Goal: Task Accomplishment & Management: Use online tool/utility

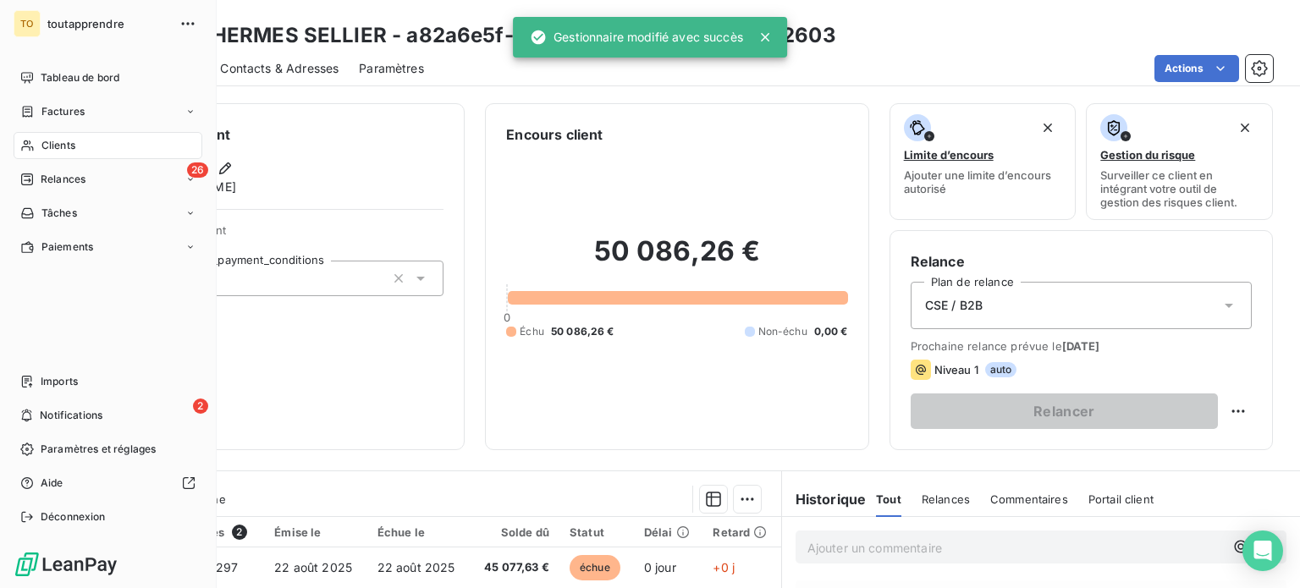
drag, startPoint x: 82, startPoint y: 179, endPoint x: 102, endPoint y: 178, distance: 19.5
click at [75, 153] on span "Clients" at bounding box center [58, 145] width 34 height 15
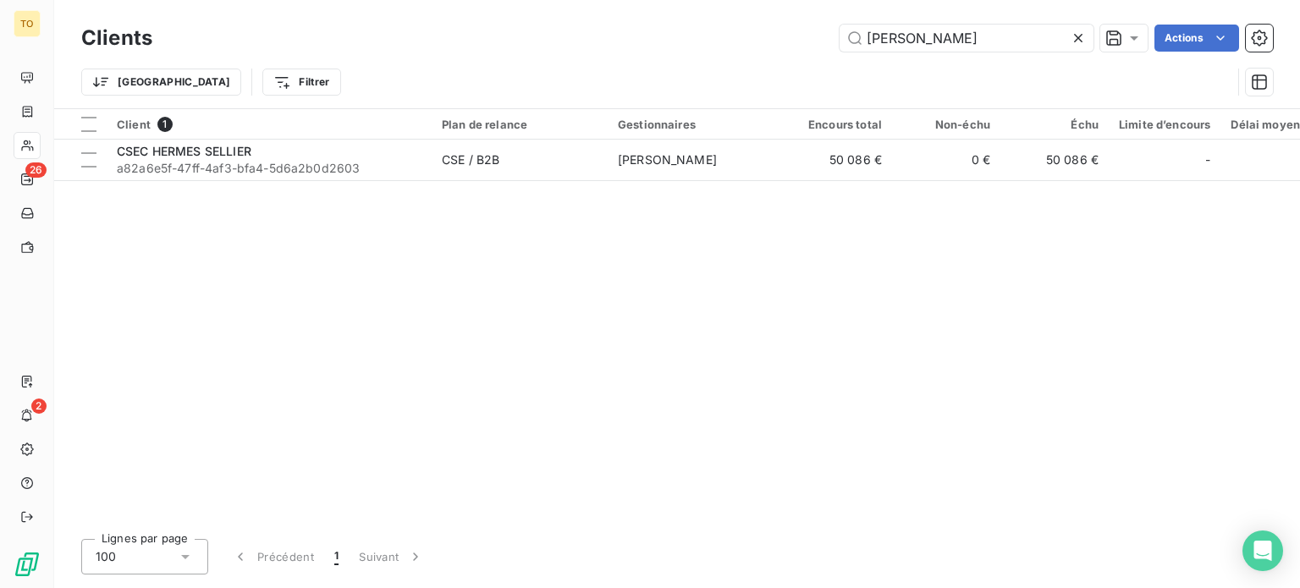
click at [1070, 47] on icon at bounding box center [1078, 38] width 17 height 17
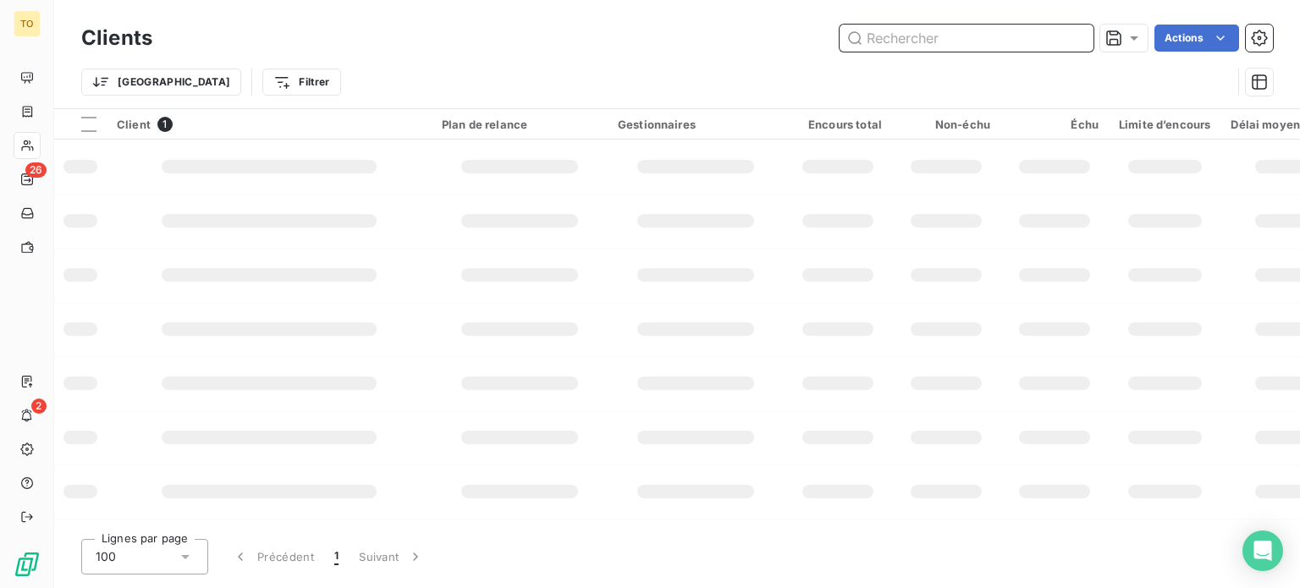
click at [958, 47] on input "text" at bounding box center [966, 38] width 254 height 27
paste input "CSE BOULANGER Angoulins"
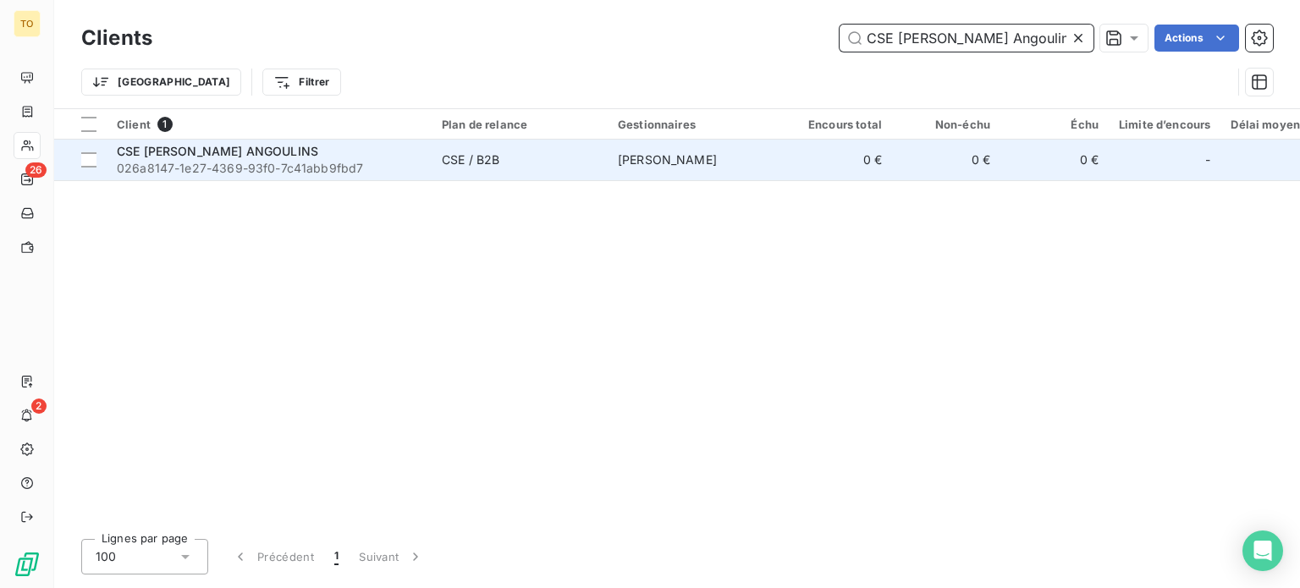
type input "CSE BOULANGER Angoulins"
click at [227, 158] on span "CSE BOULANGER ANGOULINS" at bounding box center [217, 151] width 201 height 14
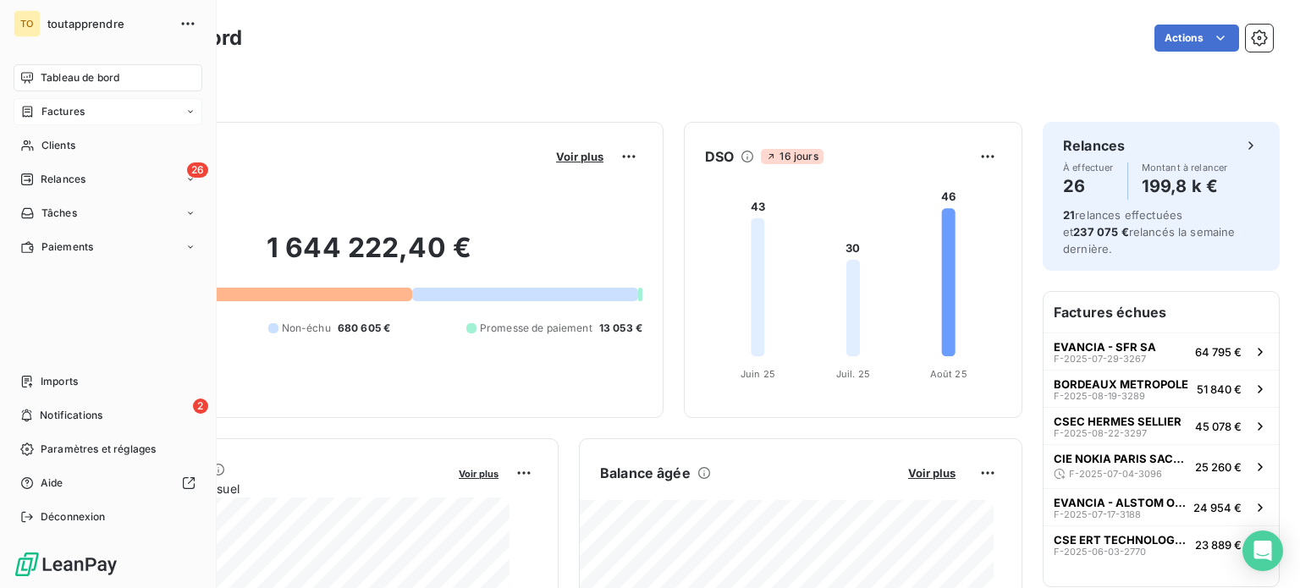
drag, startPoint x: 58, startPoint y: 129, endPoint x: 50, endPoint y: 135, distance: 9.2
click at [50, 119] on span "Factures" at bounding box center [62, 111] width 43 height 15
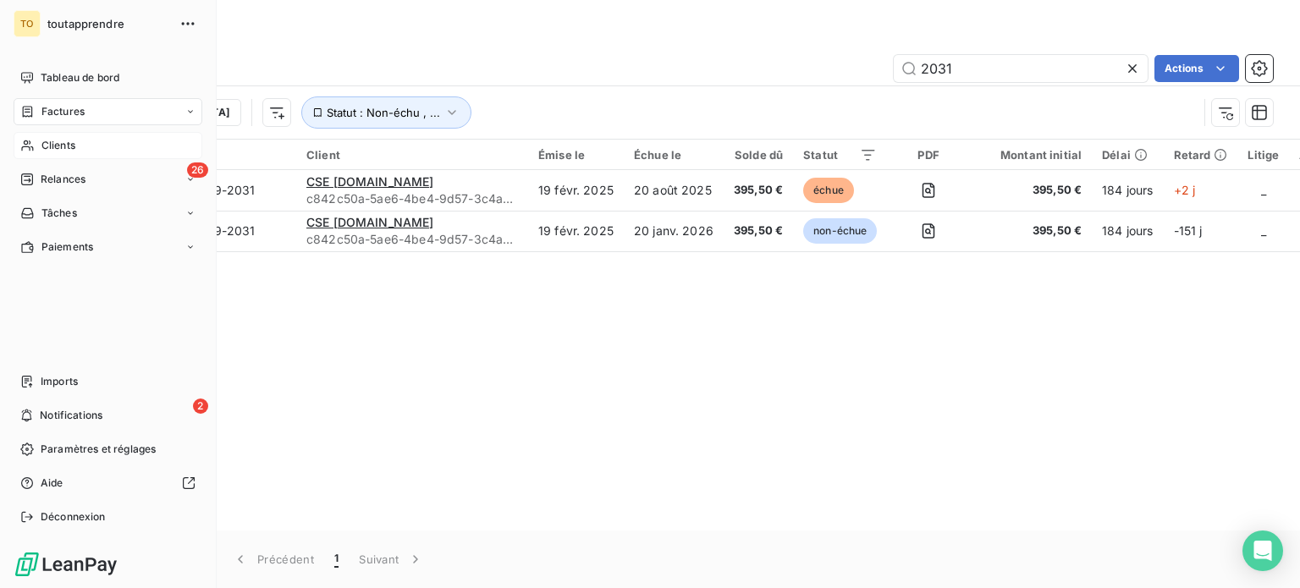
click at [75, 153] on span "Clients" at bounding box center [58, 145] width 34 height 15
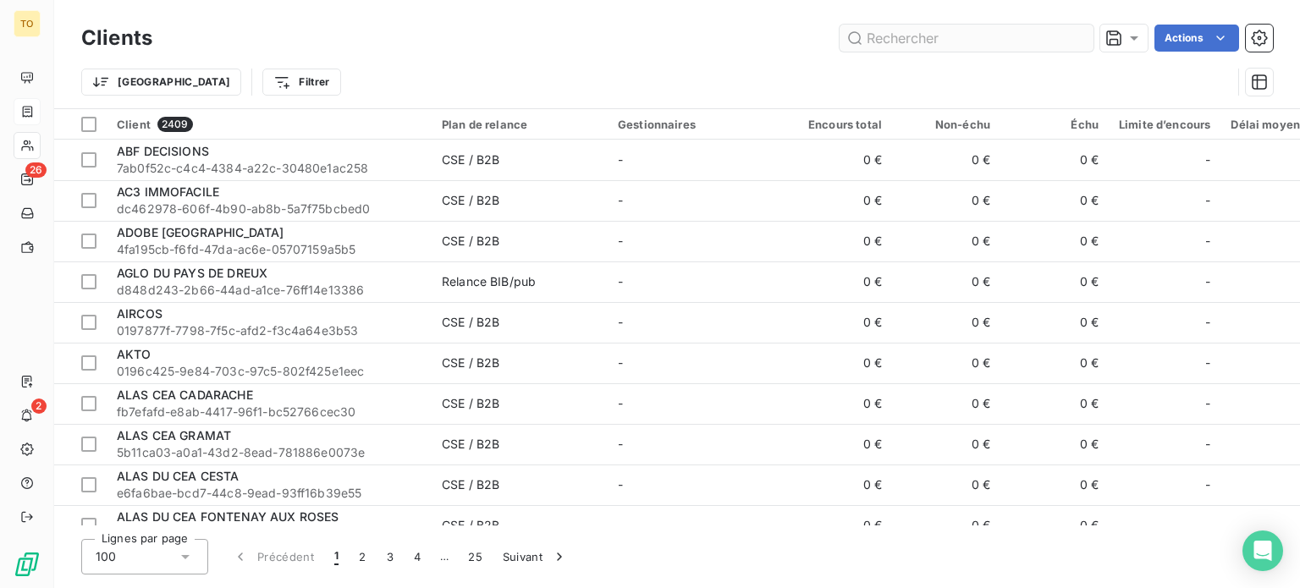
click at [1027, 45] on input "text" at bounding box center [966, 38] width 254 height 27
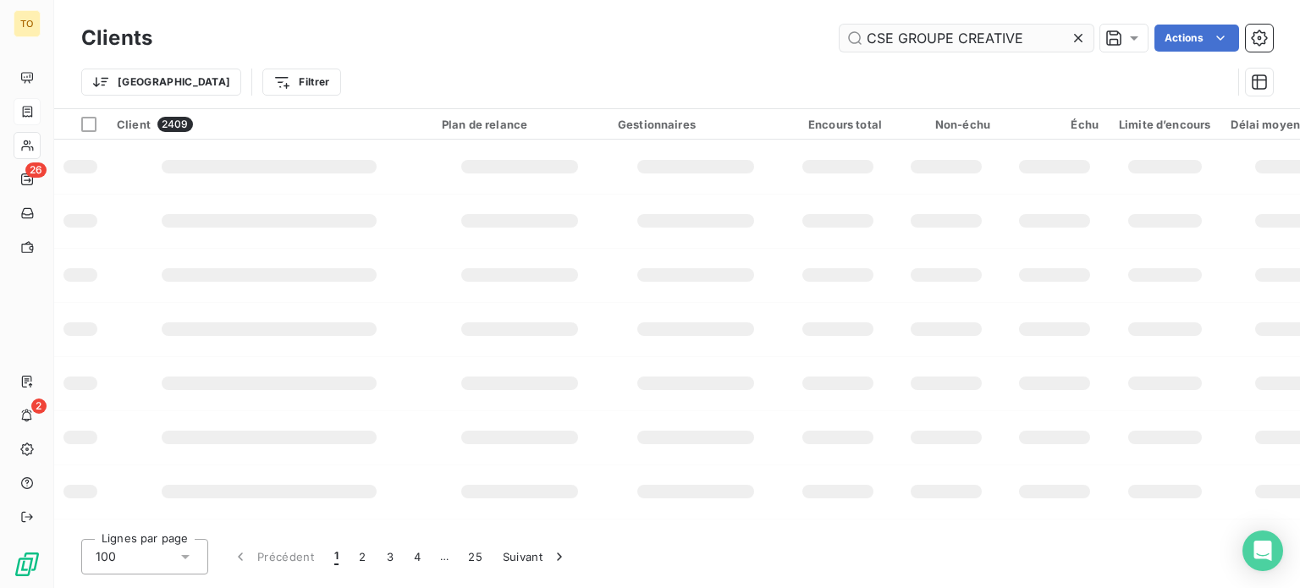
click at [1026, 45] on input "CSE GROUPE CREATIVE" at bounding box center [966, 38] width 254 height 27
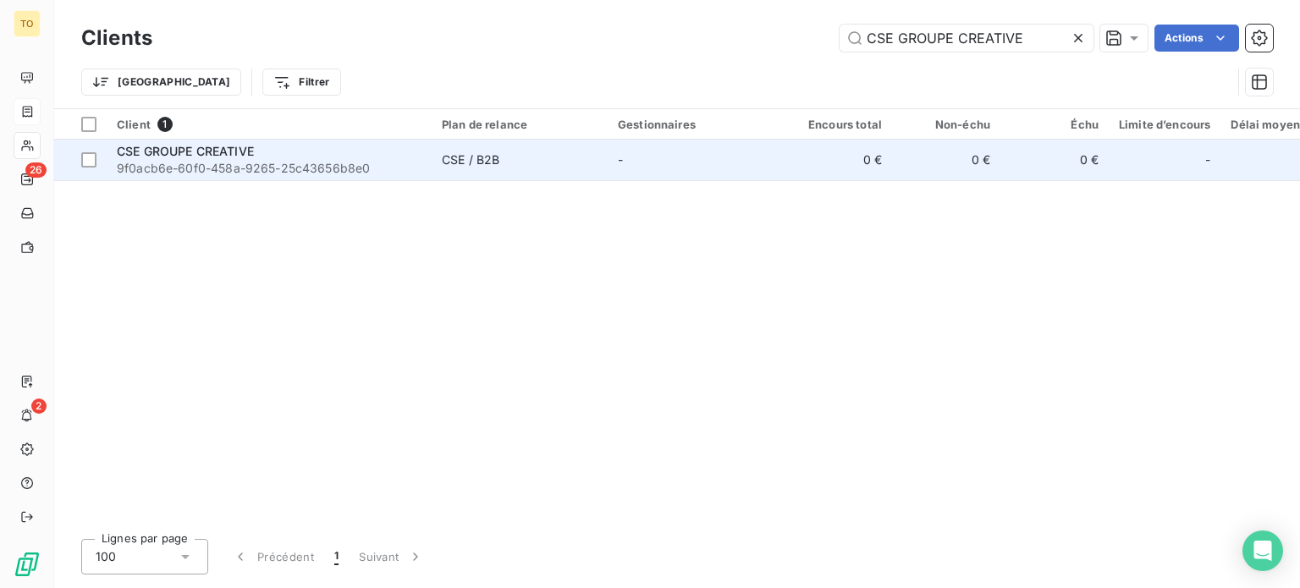
type input "CSE GROUPE CREATIVE"
click at [355, 177] on span "9f0acb6e-60f0-458a-9265-25c43656b8e0" at bounding box center [269, 168] width 305 height 17
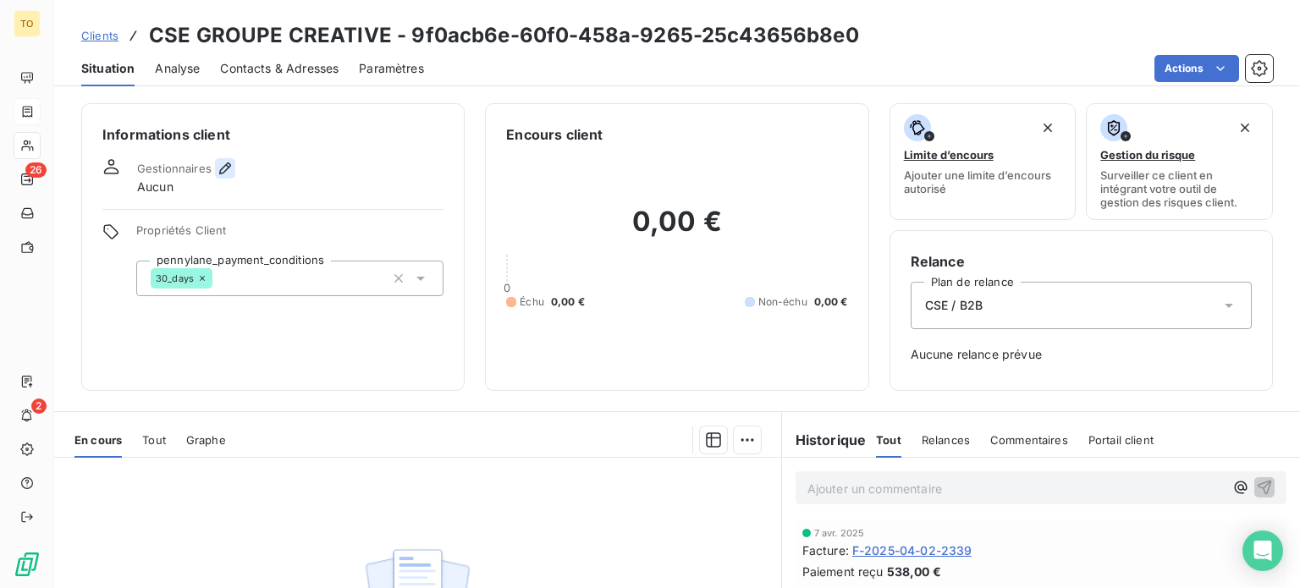
click at [234, 177] on icon "button" at bounding box center [225, 168] width 17 height 17
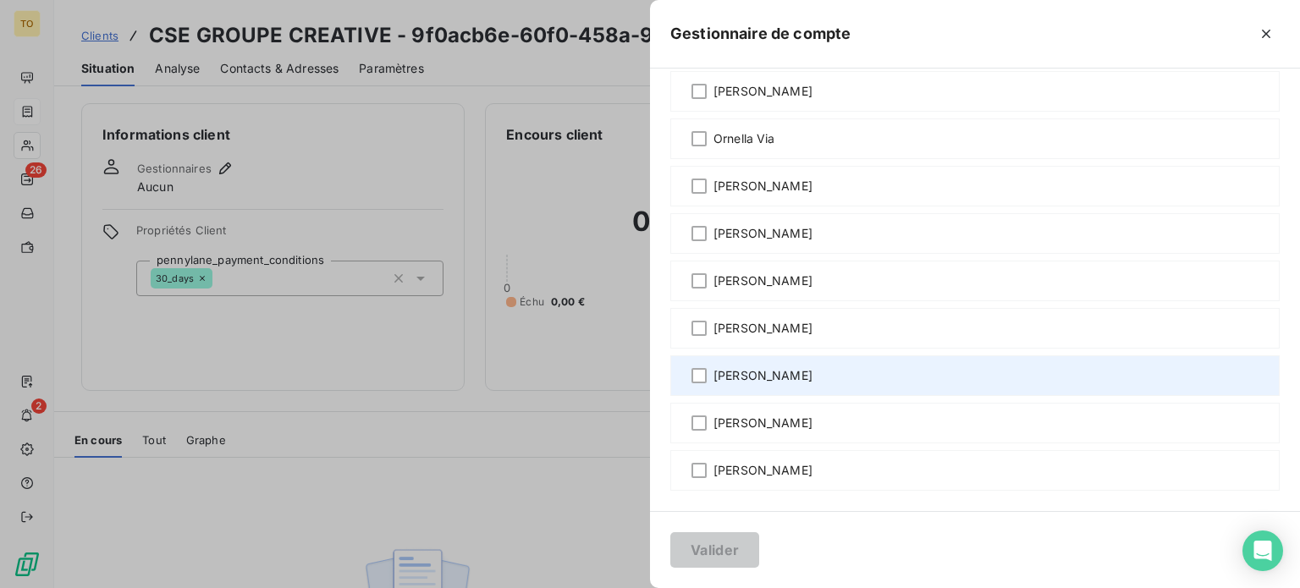
scroll to position [1250, 0]
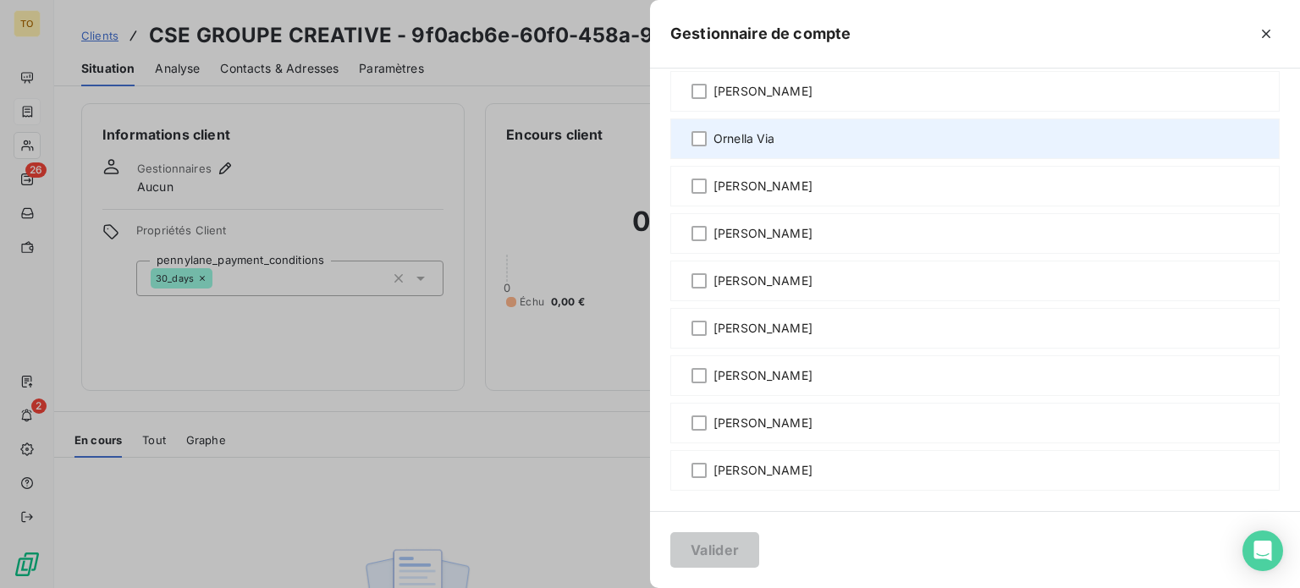
click at [713, 147] on span "Ornella Via" at bounding box center [744, 138] width 62 height 17
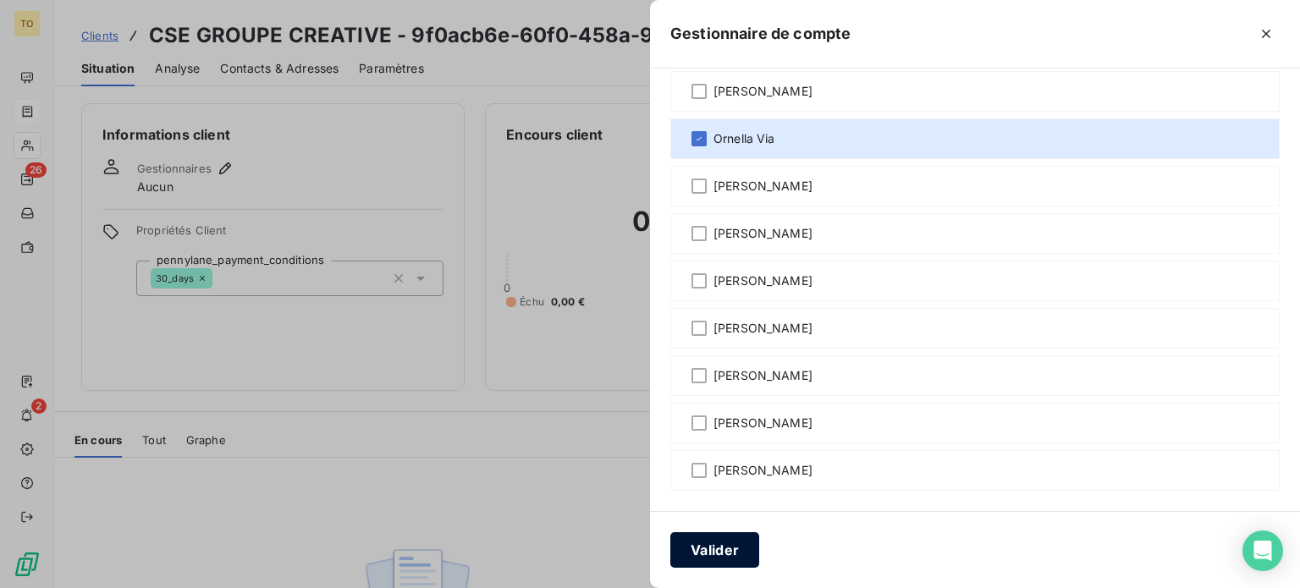
click at [670, 540] on button "Valider" at bounding box center [714, 550] width 89 height 36
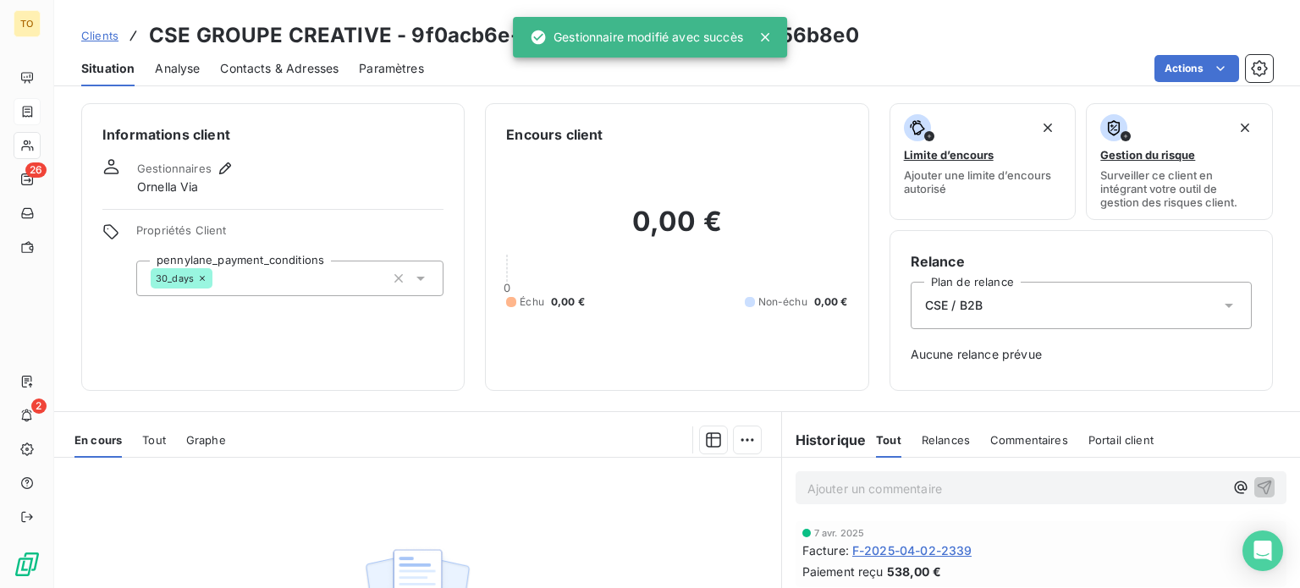
scroll to position [197, 0]
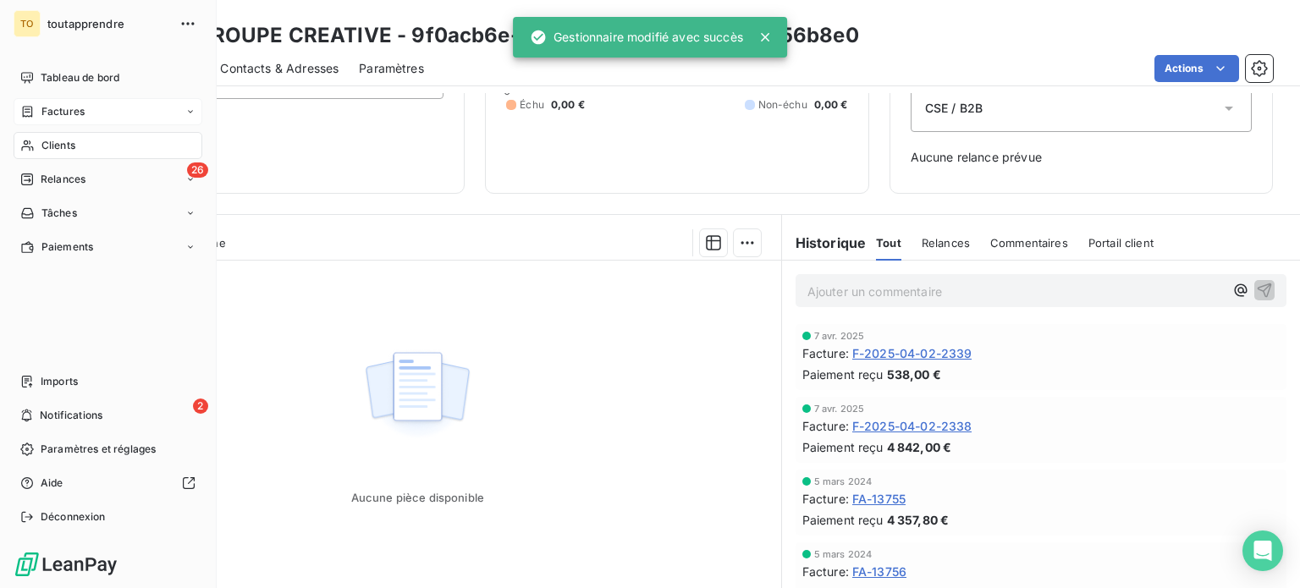
click at [41, 159] on div "Clients" at bounding box center [108, 145] width 189 height 27
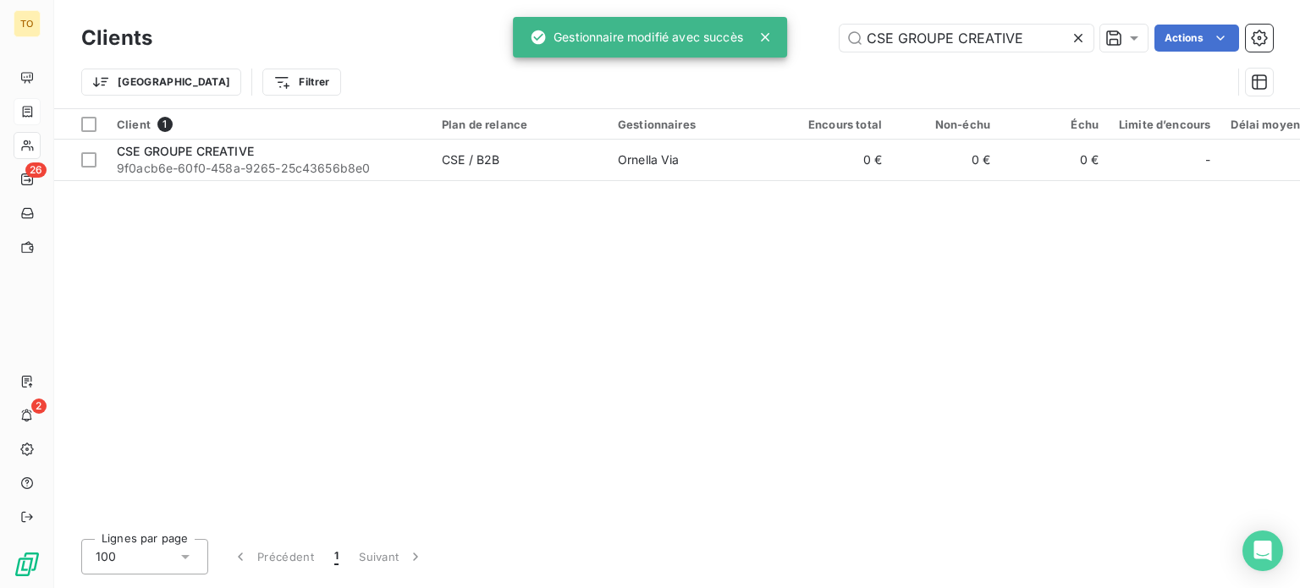
click at [1070, 43] on icon at bounding box center [1078, 38] width 17 height 17
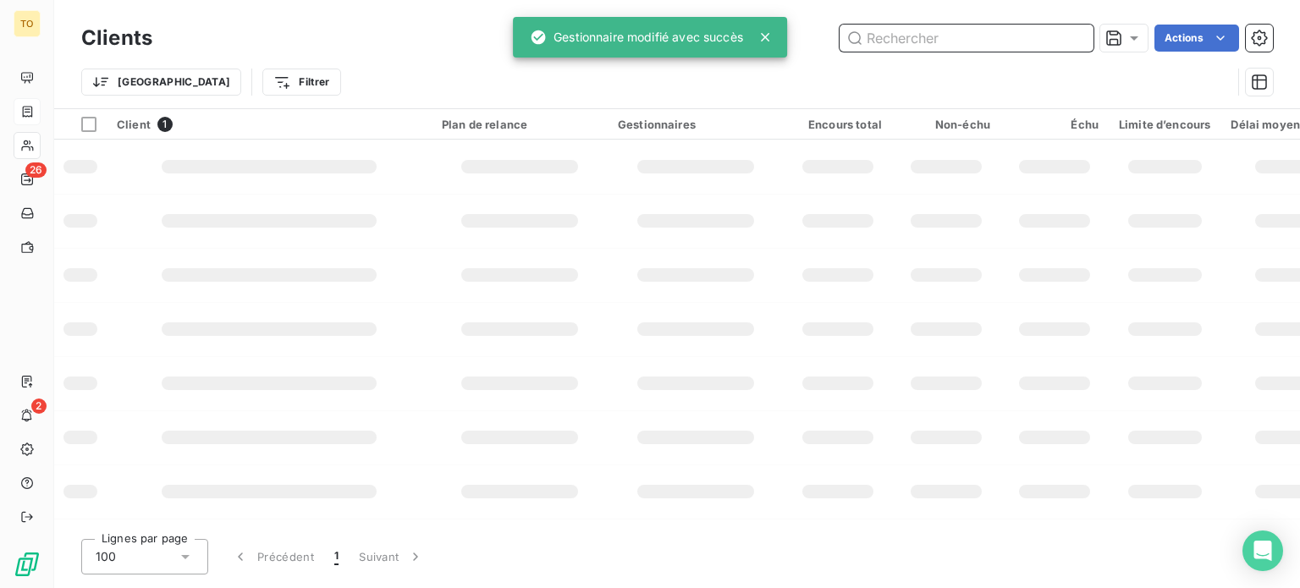
click at [1005, 43] on input "text" at bounding box center [966, 38] width 254 height 27
paste input "CEA CADARACHE"
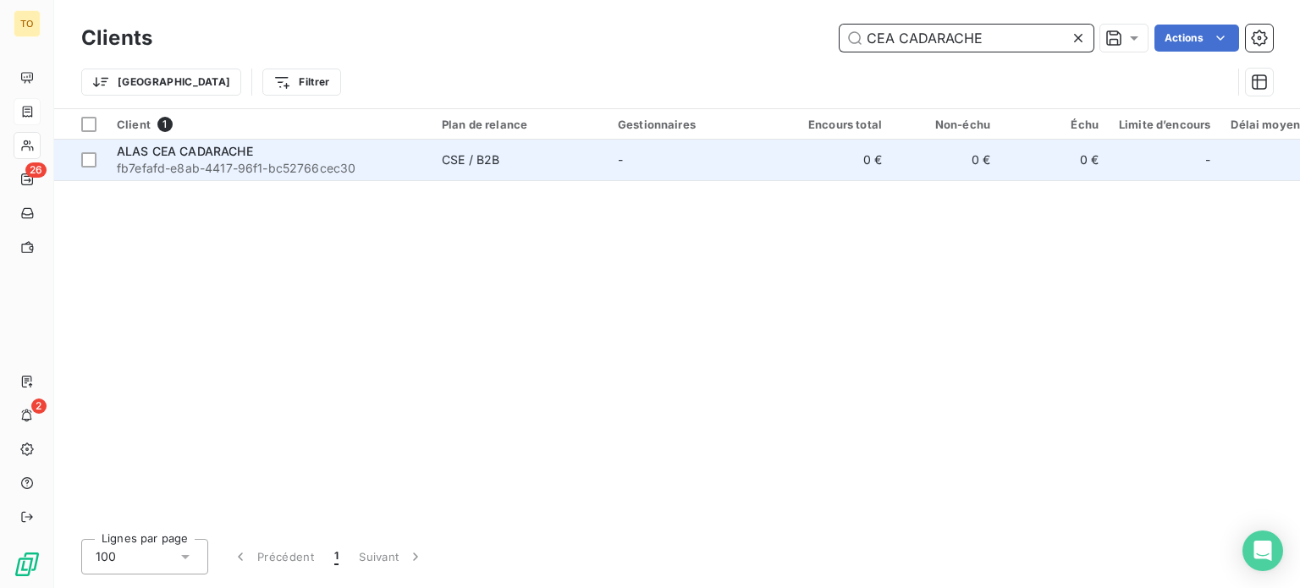
type input "CEA CADARACHE"
click at [159, 177] on span "fb7efafd-e8ab-4417-96f1-bc52766cec30" at bounding box center [269, 168] width 305 height 17
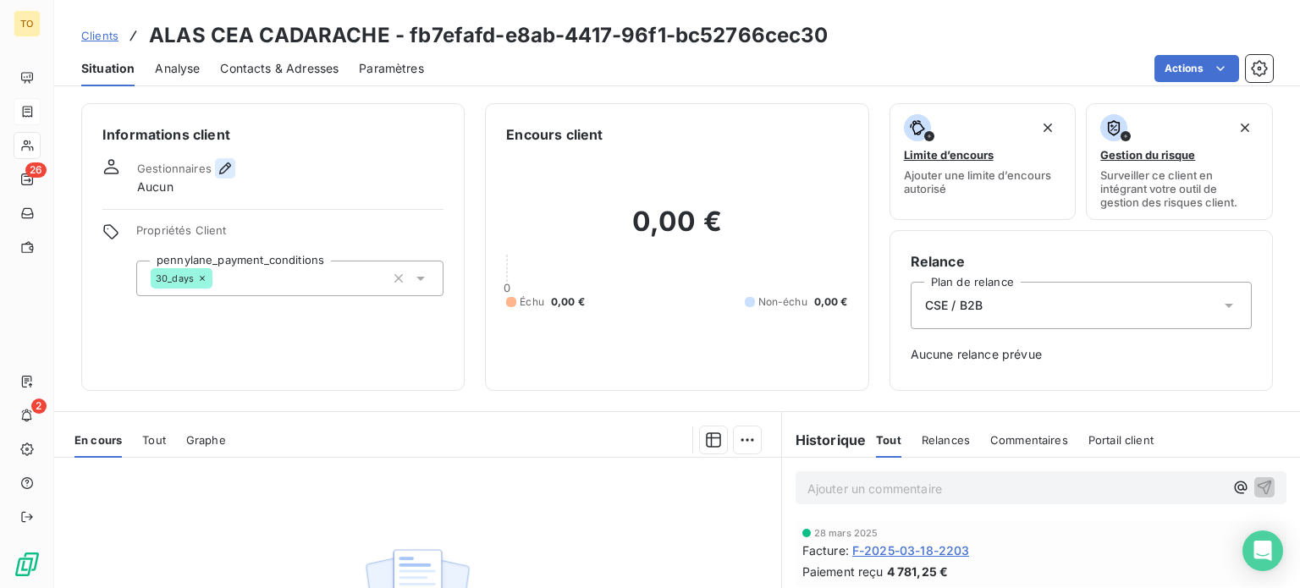
click at [234, 177] on icon "button" at bounding box center [225, 168] width 17 height 17
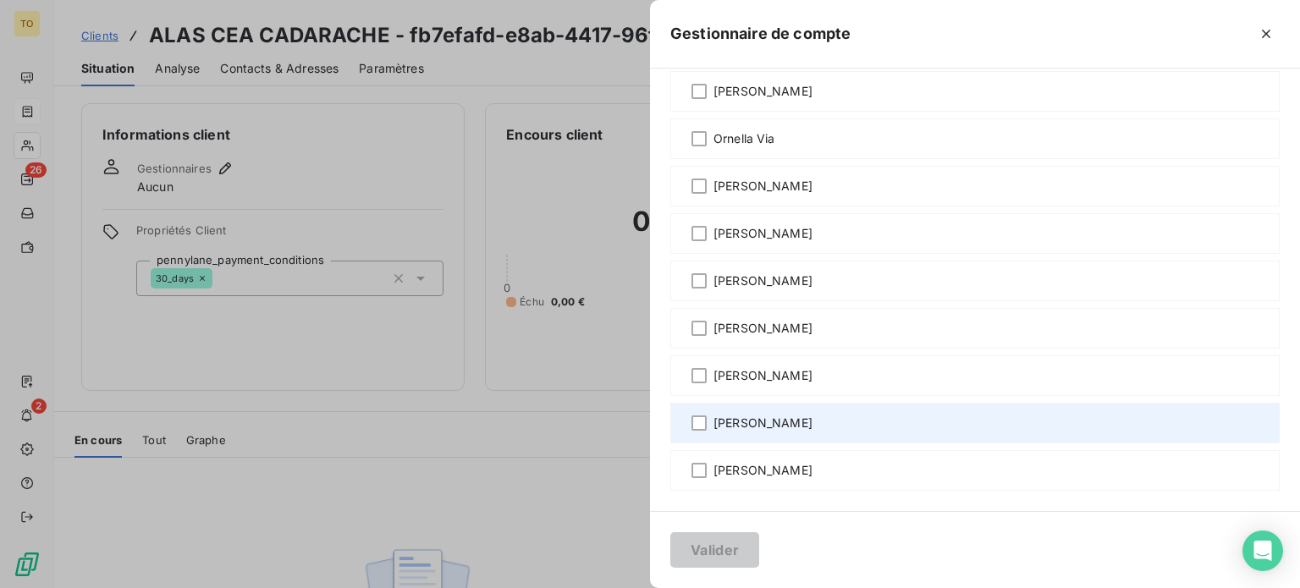
scroll to position [1448, 0]
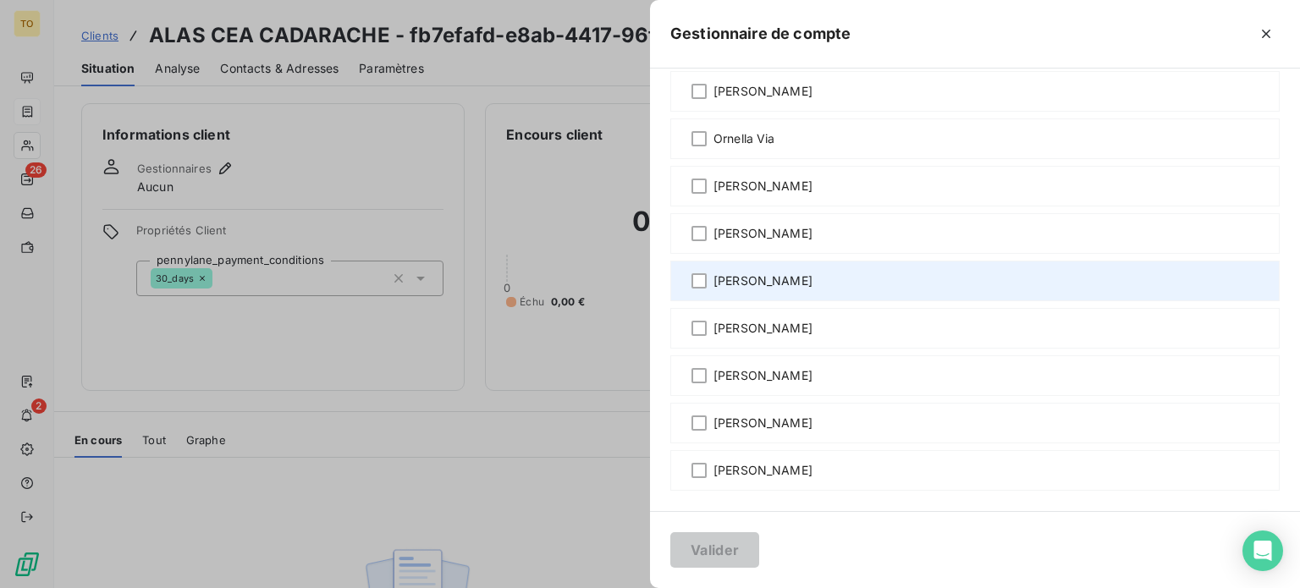
click at [713, 272] on span "[PERSON_NAME]" at bounding box center [762, 280] width 99 height 17
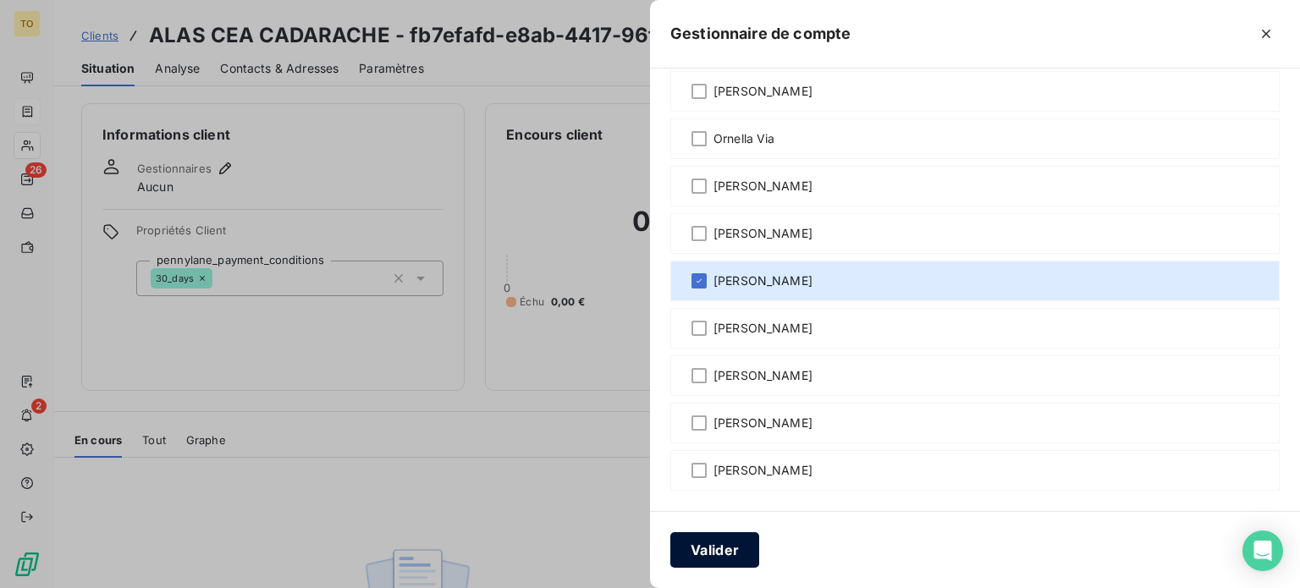
click at [670, 556] on button "Valider" at bounding box center [714, 550] width 89 height 36
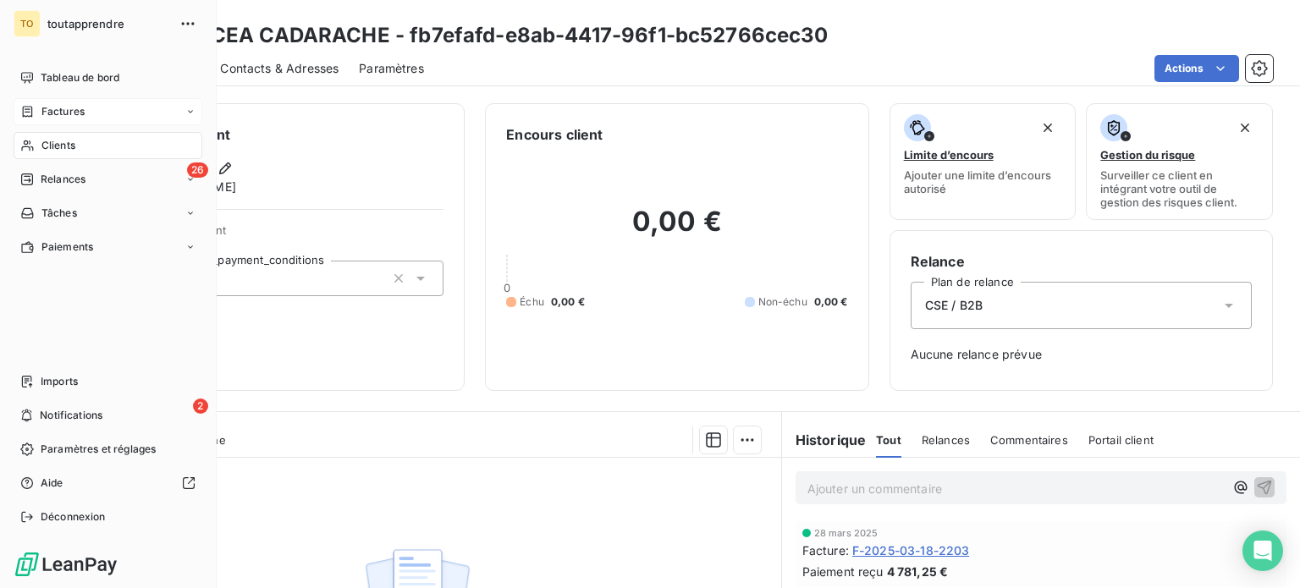
click at [41, 159] on div "Clients" at bounding box center [108, 145] width 189 height 27
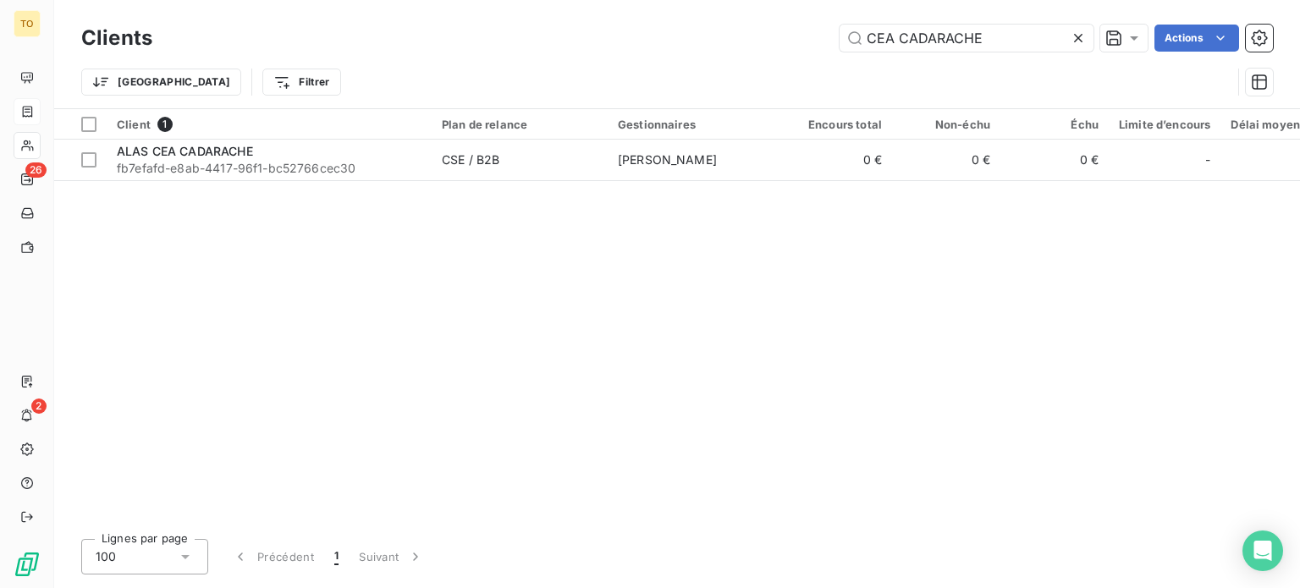
drag, startPoint x: 777, startPoint y: 47, endPoint x: 695, endPoint y: 47, distance: 82.1
click at [701, 47] on div "CEA CADARACHE Actions" at bounding box center [723, 38] width 1100 height 27
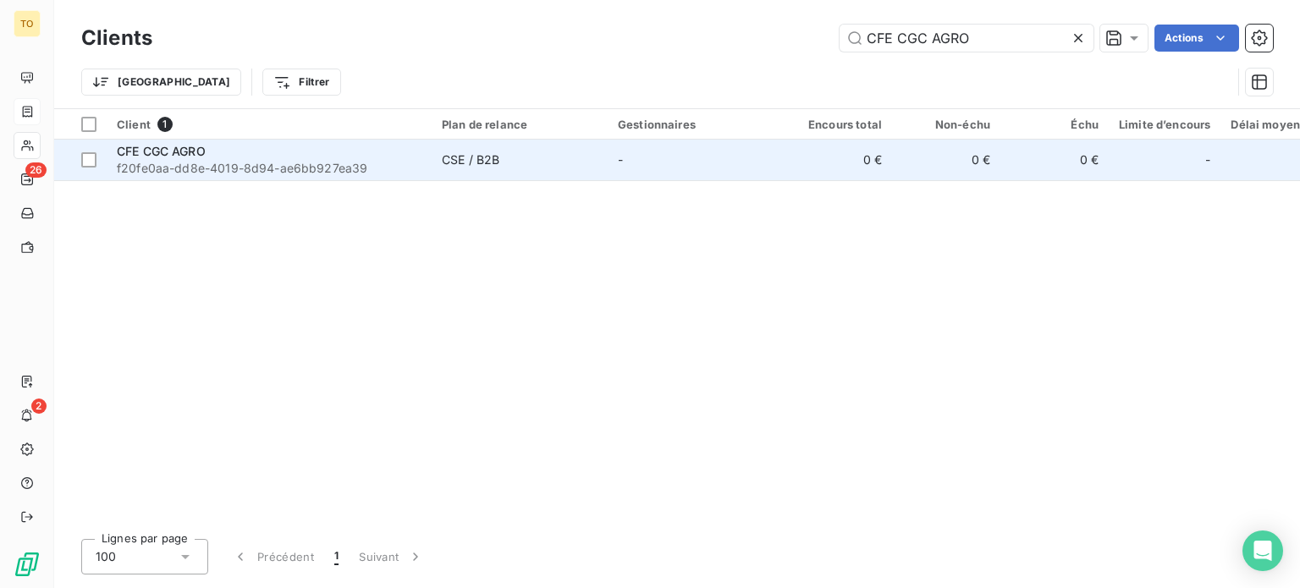
type input "CFE CGC AGRO"
click at [274, 177] on span "f20fe0aa-dd8e-4019-8d94-ae6bb927ea39" at bounding box center [269, 168] width 305 height 17
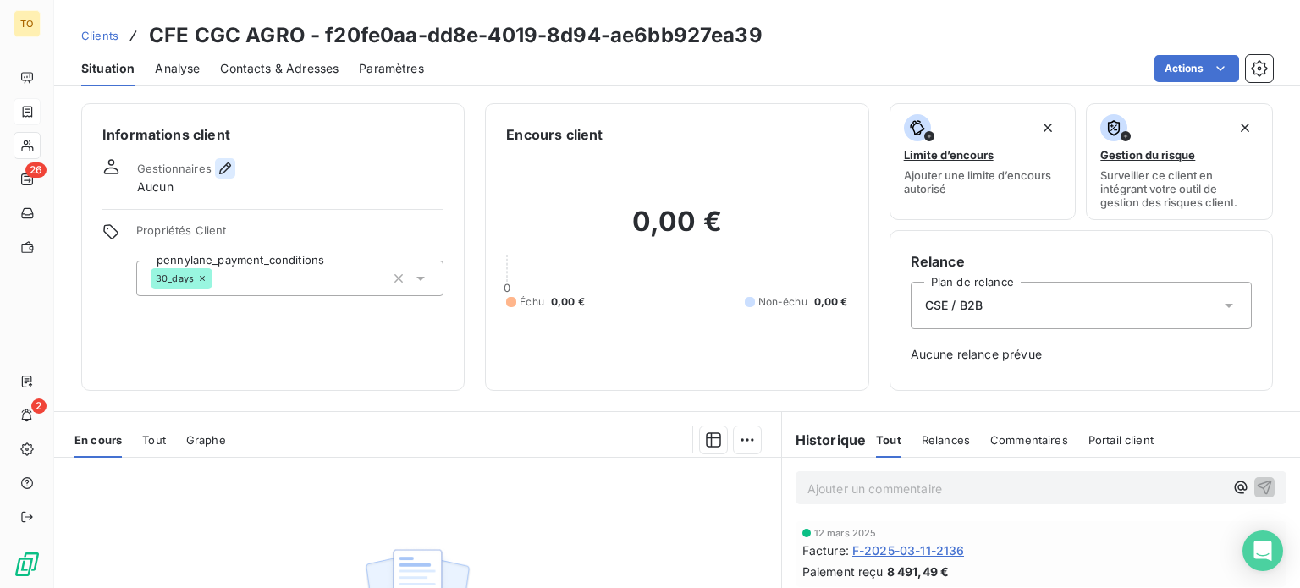
click at [234, 177] on icon "button" at bounding box center [225, 168] width 17 height 17
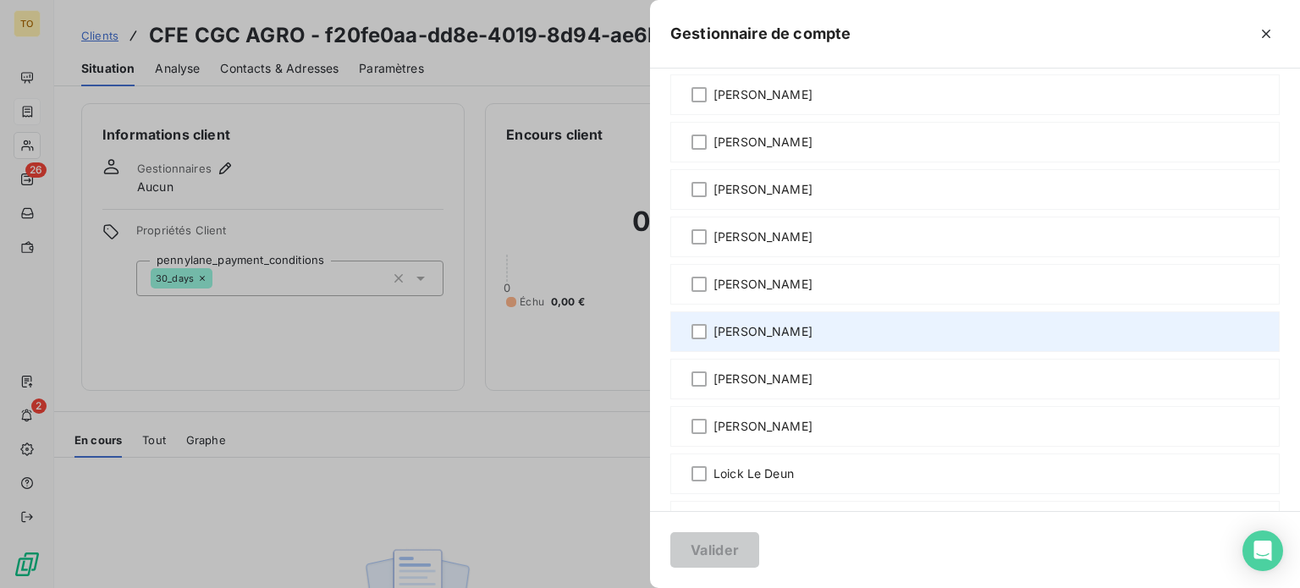
scroll to position [394, 0]
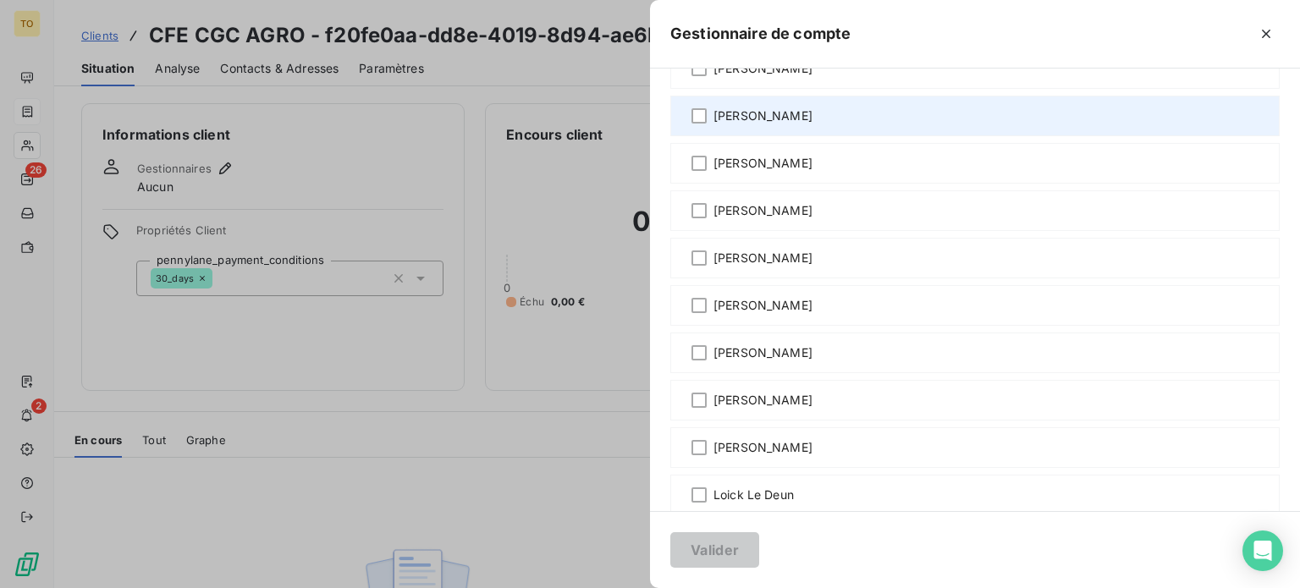
click at [713, 124] on span "[PERSON_NAME]" at bounding box center [762, 115] width 99 height 17
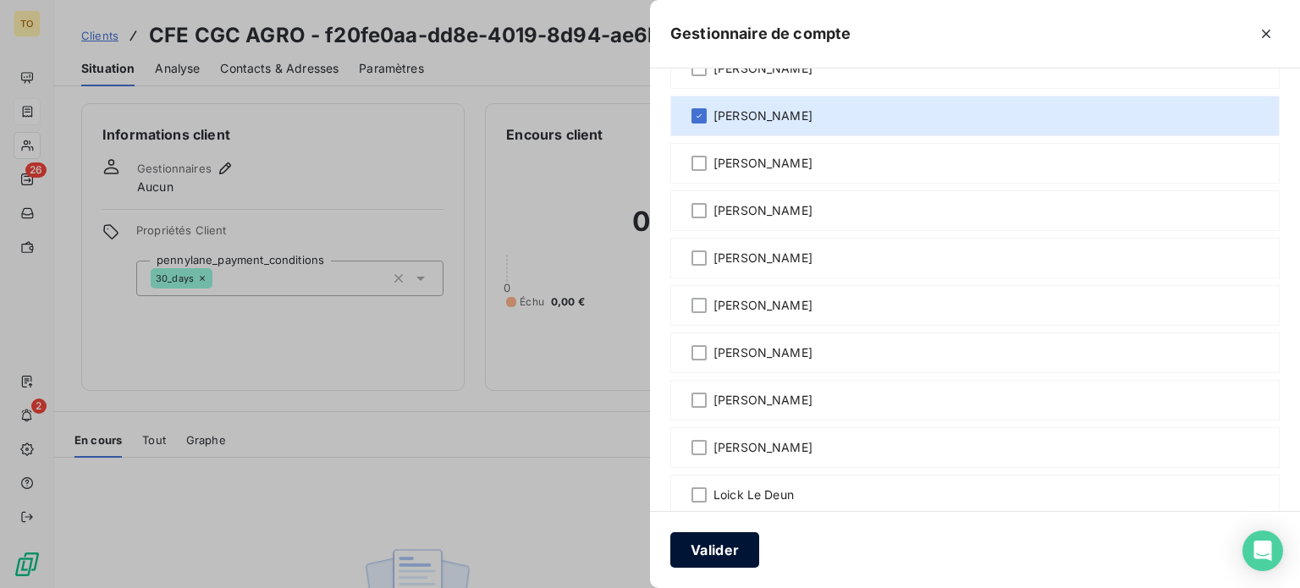
click at [670, 542] on button "Valider" at bounding box center [714, 550] width 89 height 36
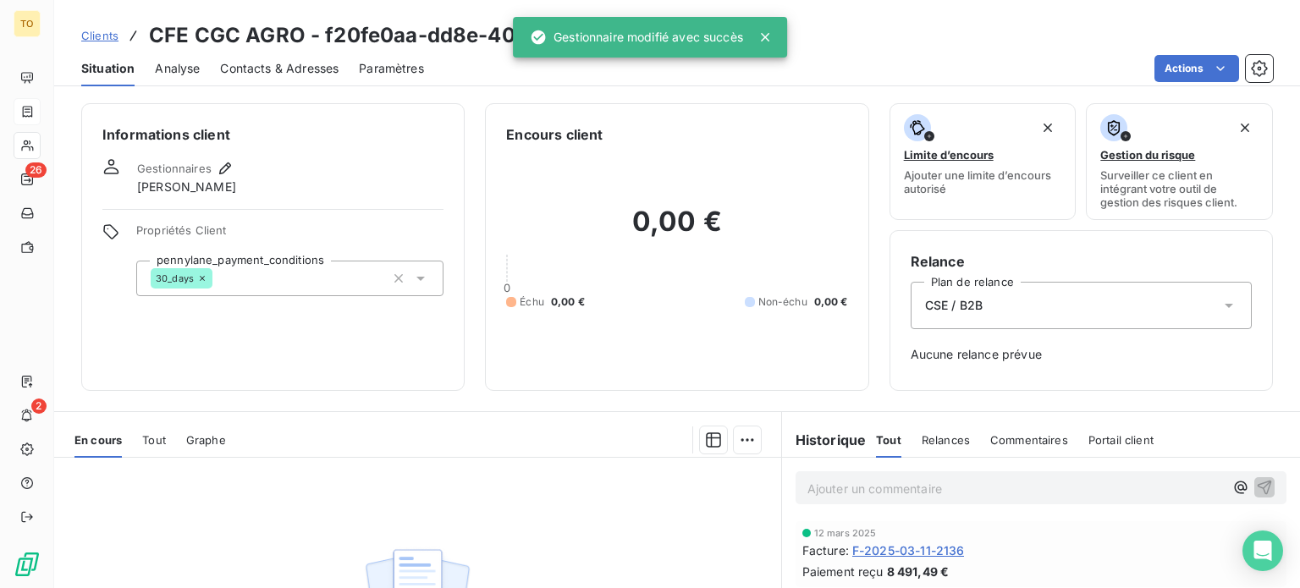
scroll to position [197, 0]
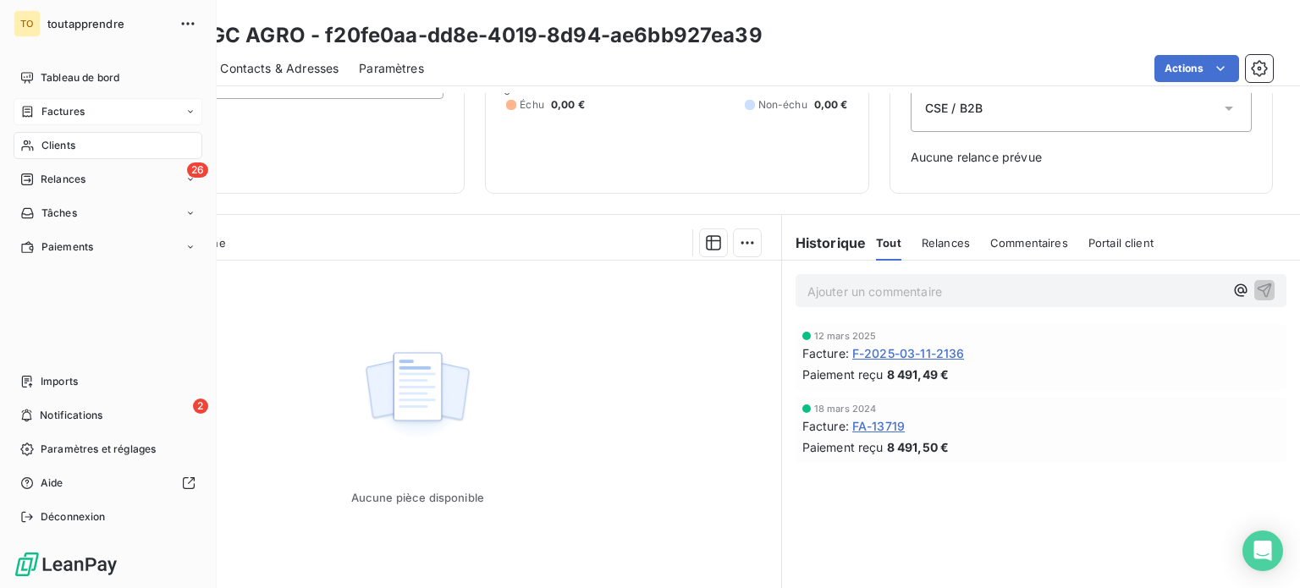
click at [75, 153] on span "Clients" at bounding box center [58, 145] width 34 height 15
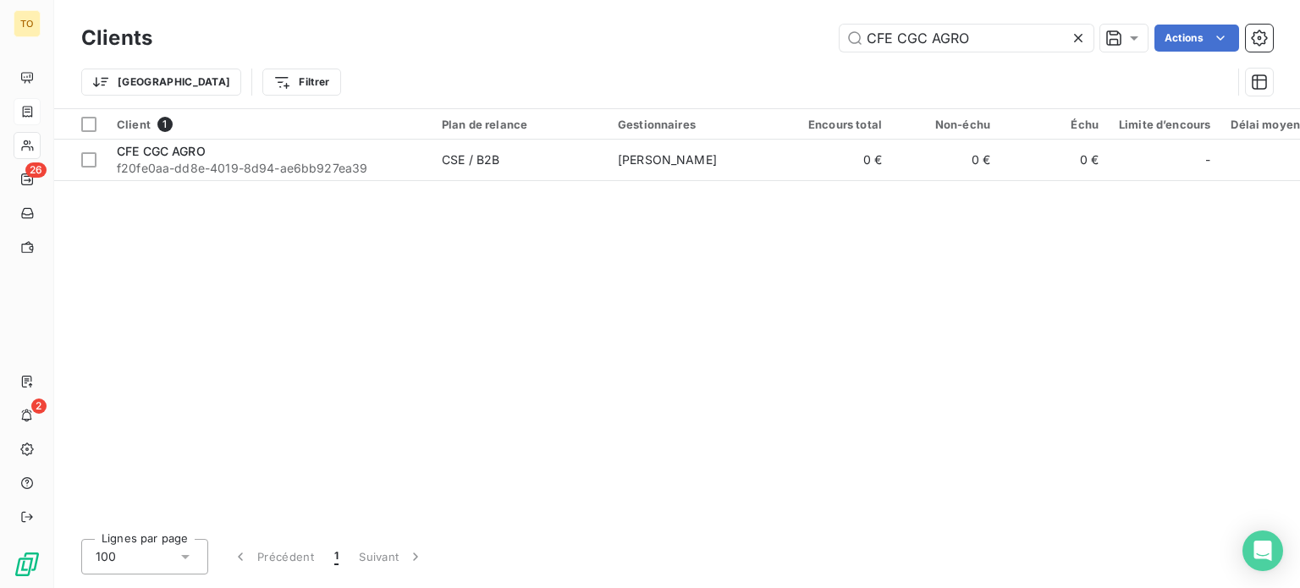
drag, startPoint x: 958, startPoint y: 40, endPoint x: 779, endPoint y: 36, distance: 179.4
click at [779, 36] on div "CFE CGC AGRO Actions" at bounding box center [723, 38] width 1100 height 27
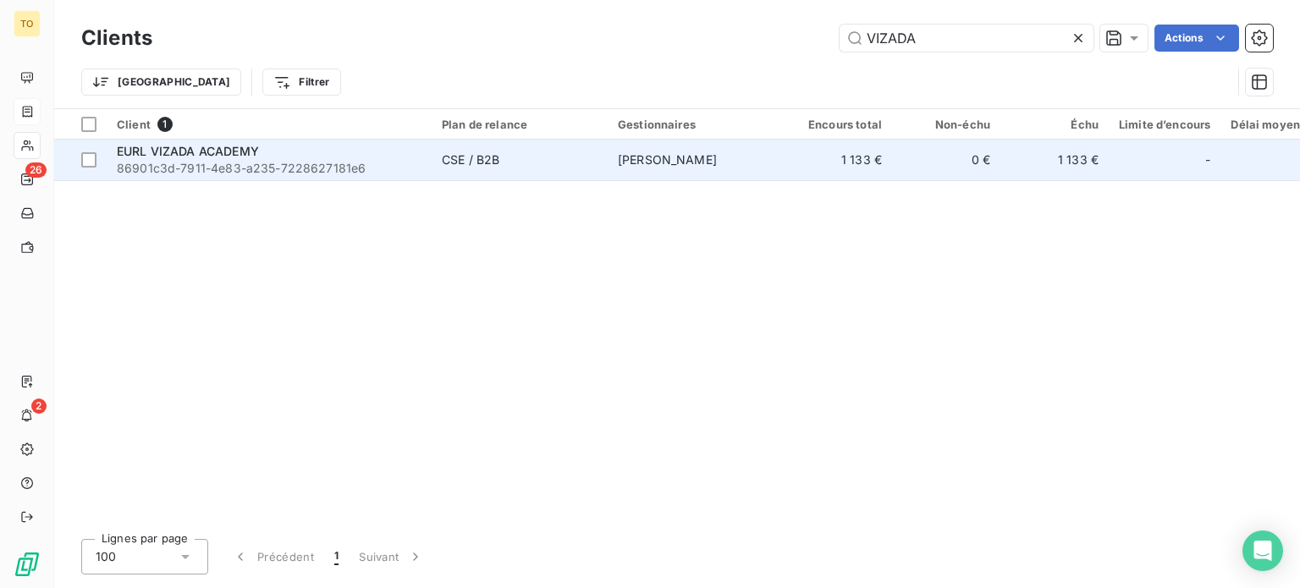
type input "VIZADA"
click at [283, 160] on div "EURL VIZADA ACADEMY" at bounding box center [269, 151] width 305 height 17
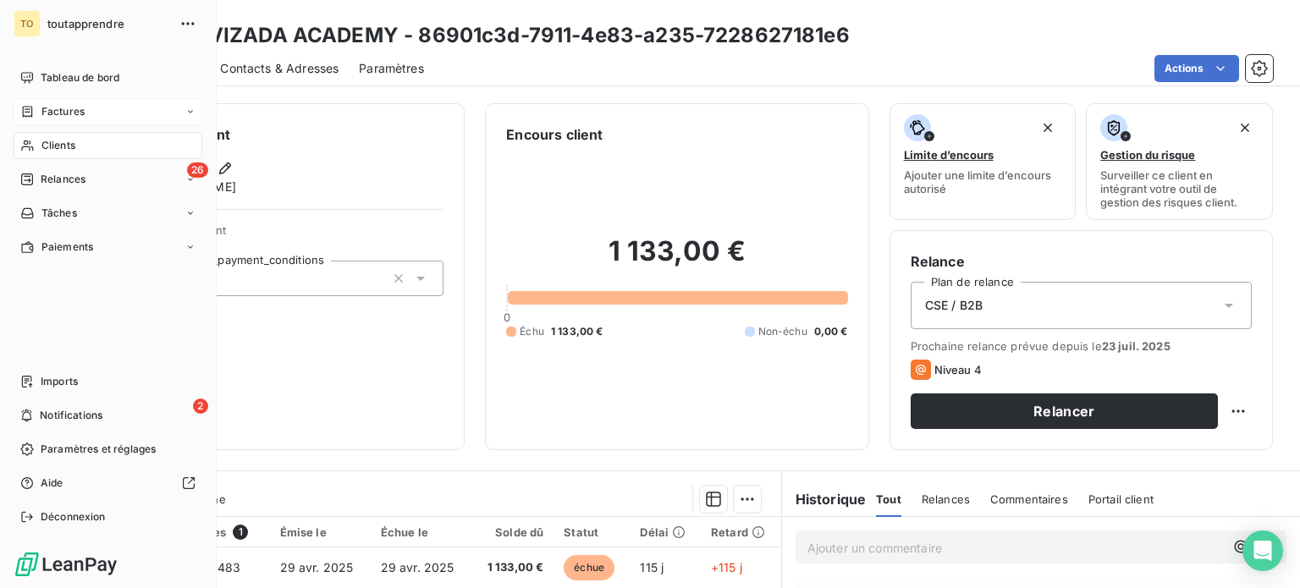
drag, startPoint x: 63, startPoint y: 184, endPoint x: 209, endPoint y: 149, distance: 150.5
click at [63, 153] on span "Clients" at bounding box center [58, 145] width 34 height 15
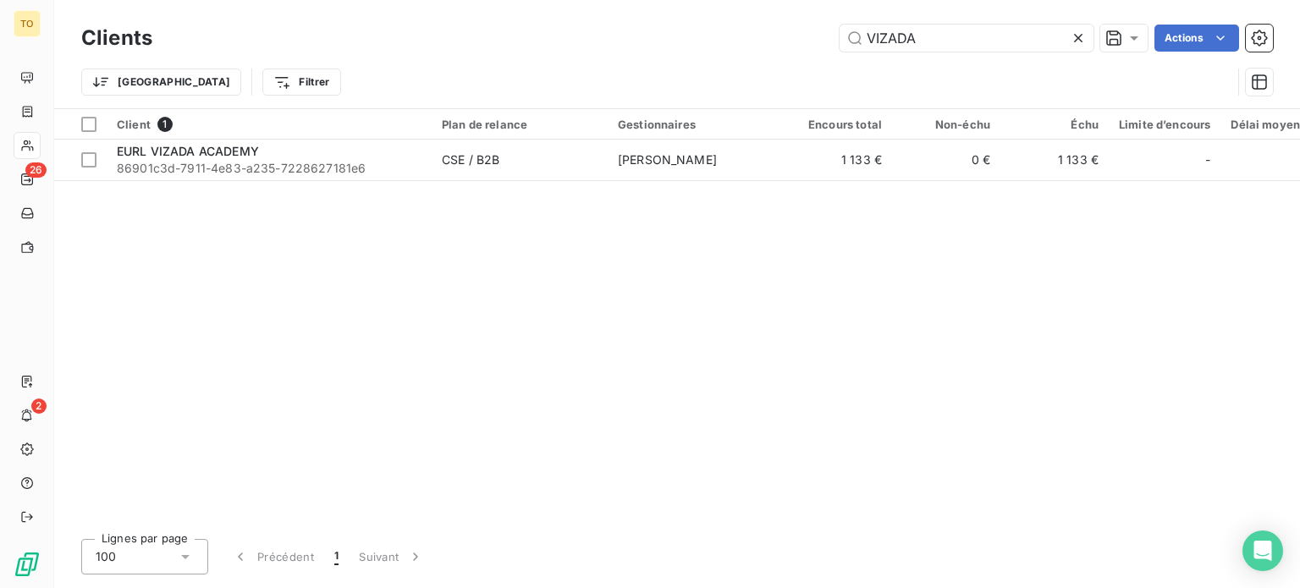
drag, startPoint x: 914, startPoint y: 40, endPoint x: 772, endPoint y: 44, distance: 142.2
click at [772, 44] on div "VIZADA Actions" at bounding box center [723, 38] width 1100 height 27
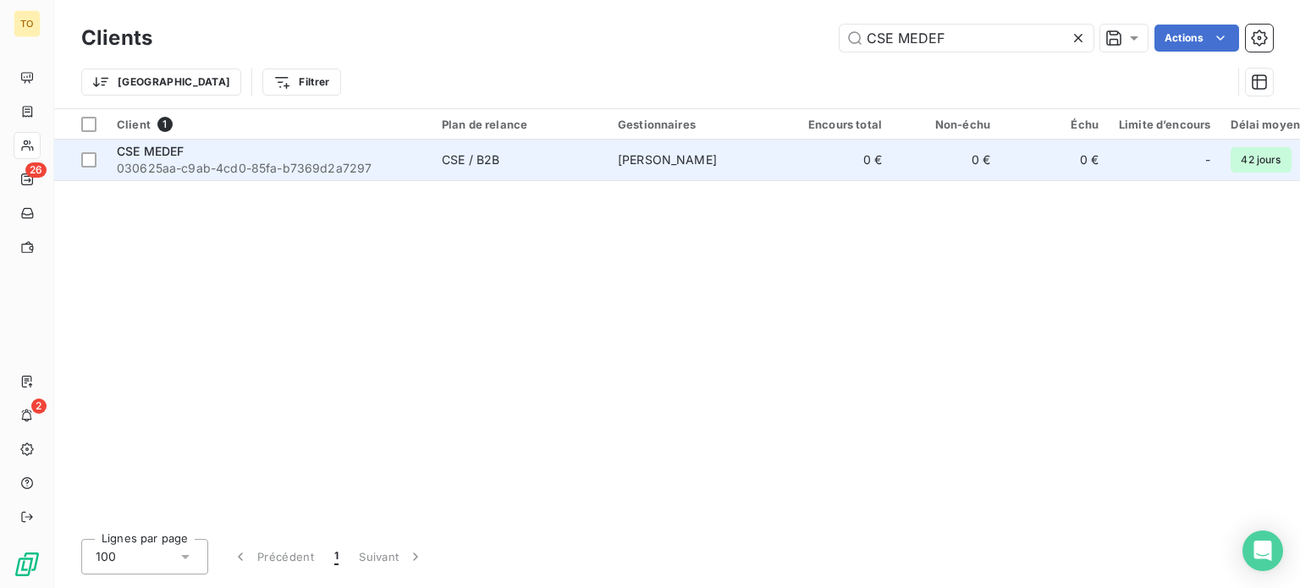
type input "CSE MEDEF"
click at [330, 177] on span "030625aa-c9ab-4cd0-85fa-b7369d2a7297" at bounding box center [269, 168] width 305 height 17
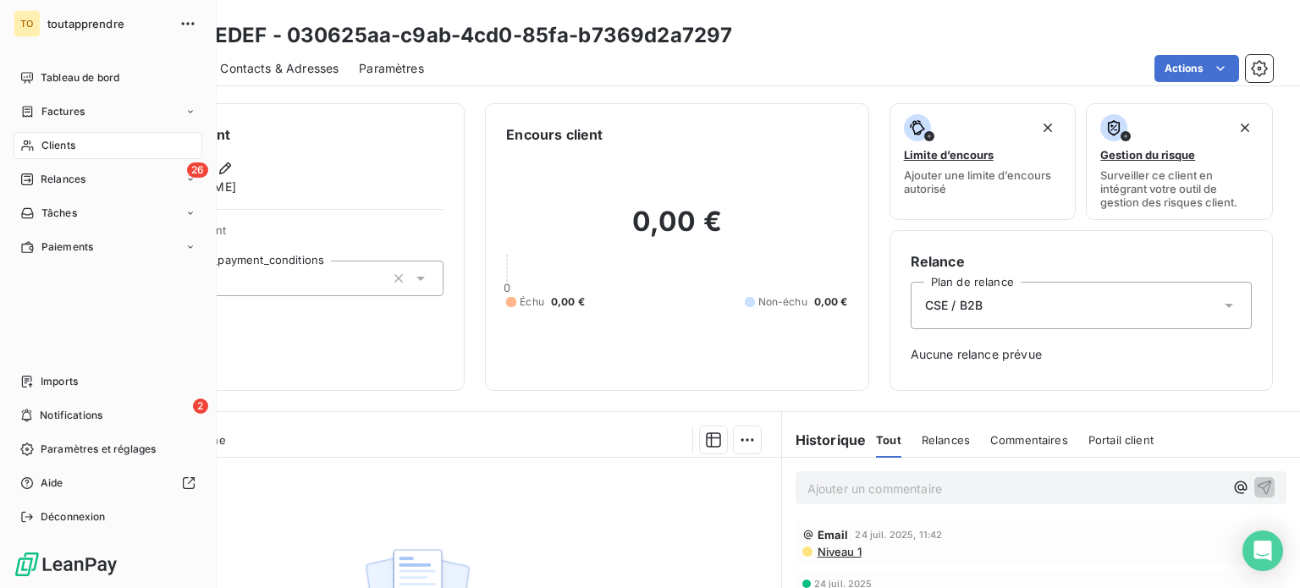
click at [61, 153] on span "Clients" at bounding box center [58, 145] width 34 height 15
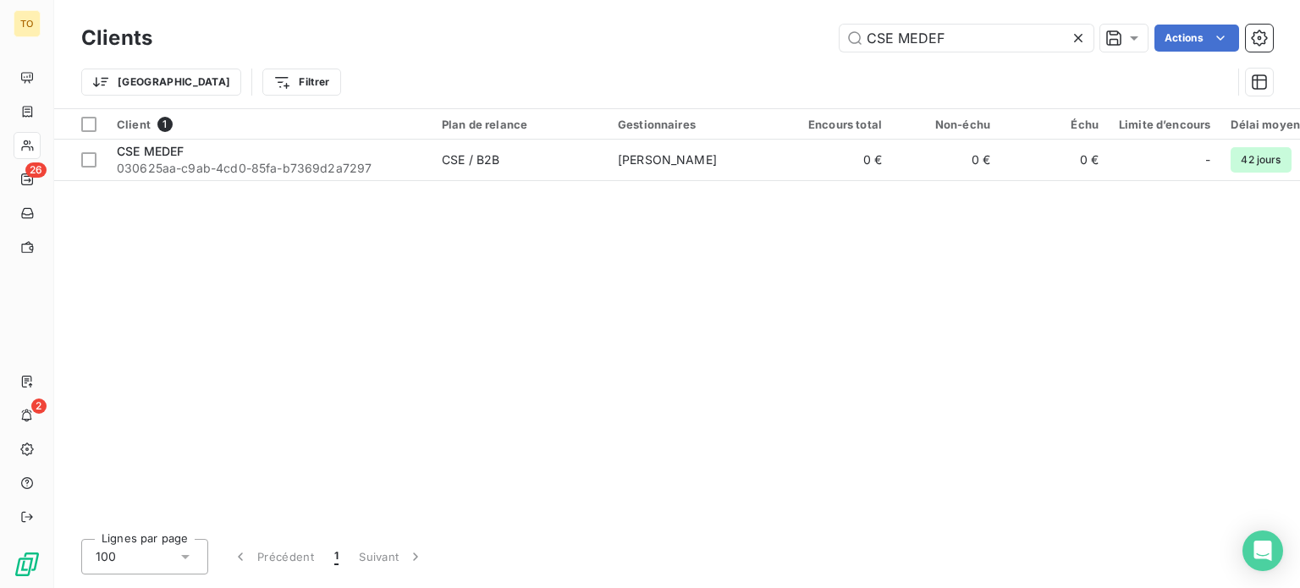
drag, startPoint x: 826, startPoint y: 39, endPoint x: 707, endPoint y: 37, distance: 119.3
click at [713, 36] on div "CSE MEDEF Actions" at bounding box center [723, 38] width 1100 height 27
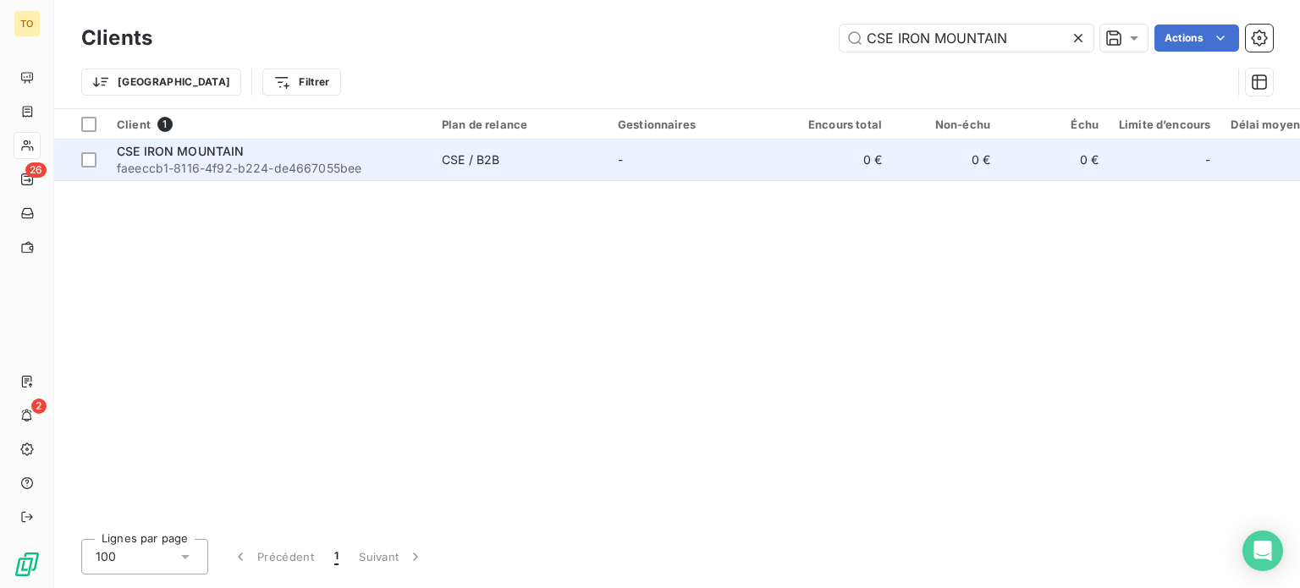
type input "CSE IRON MOUNTAIN"
click at [242, 158] on span "CSE IRON MOUNTAIN" at bounding box center [181, 151] width 128 height 14
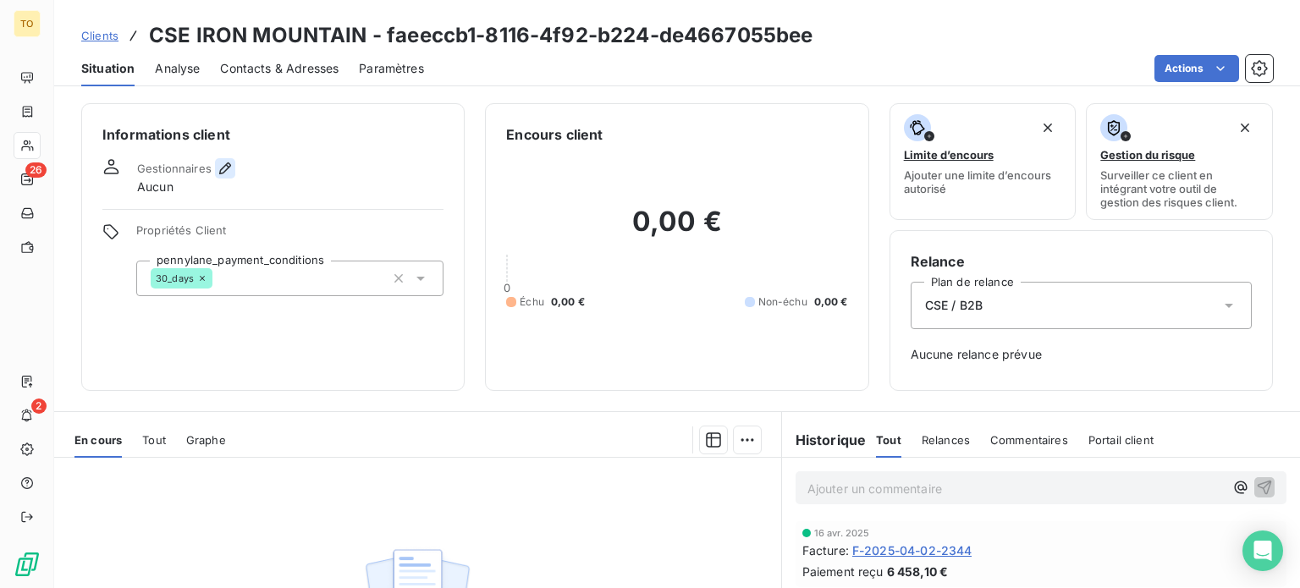
click at [231, 174] on icon "button" at bounding box center [225, 168] width 12 height 12
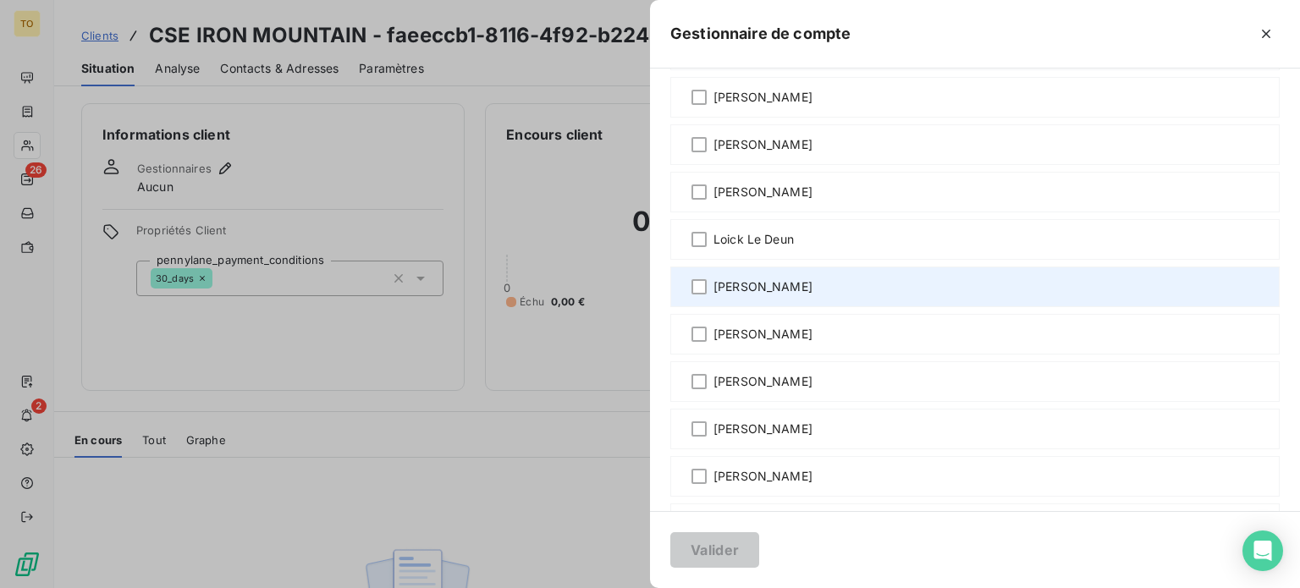
scroll to position [790, 0]
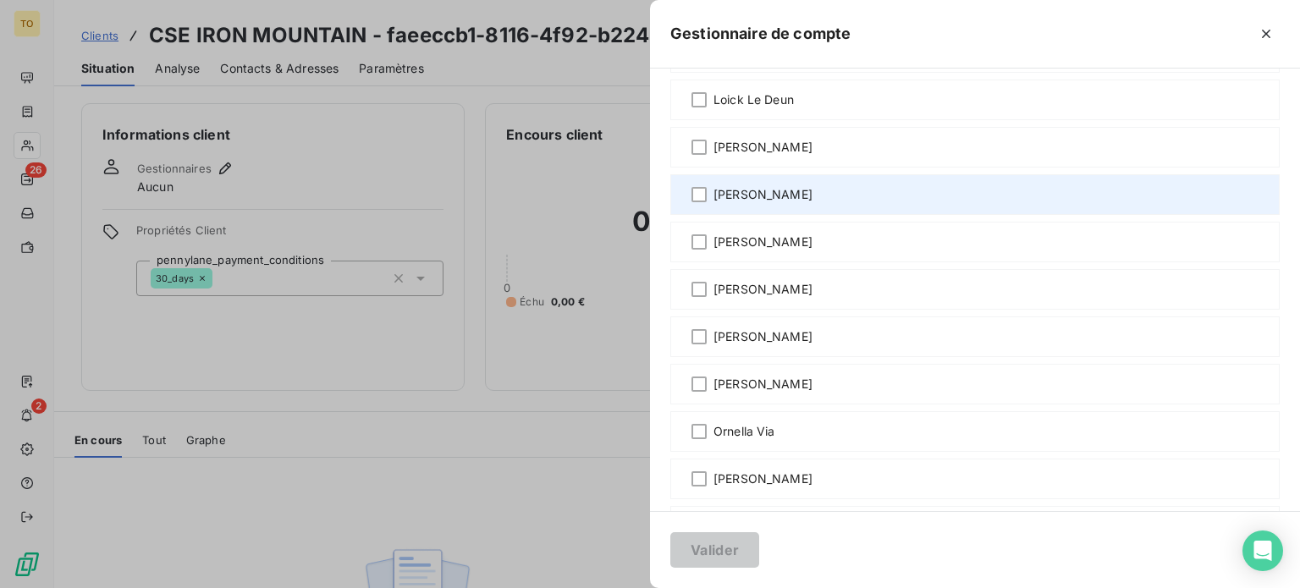
click at [713, 203] on span "[PERSON_NAME]" at bounding box center [762, 194] width 99 height 17
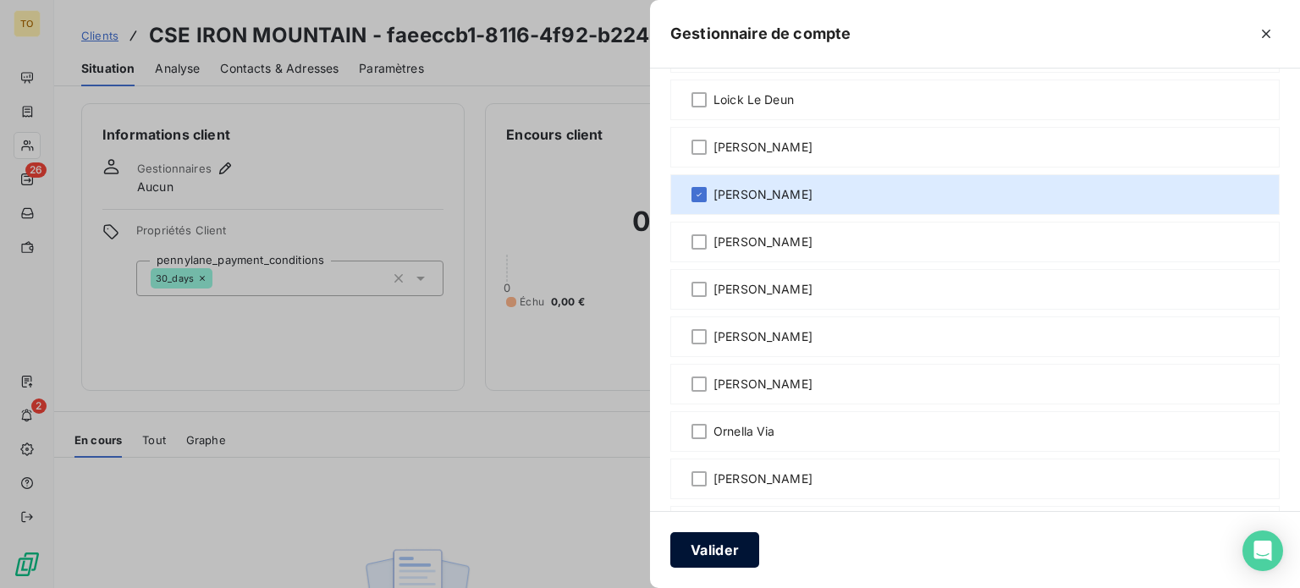
click at [670, 544] on button "Valider" at bounding box center [714, 550] width 89 height 36
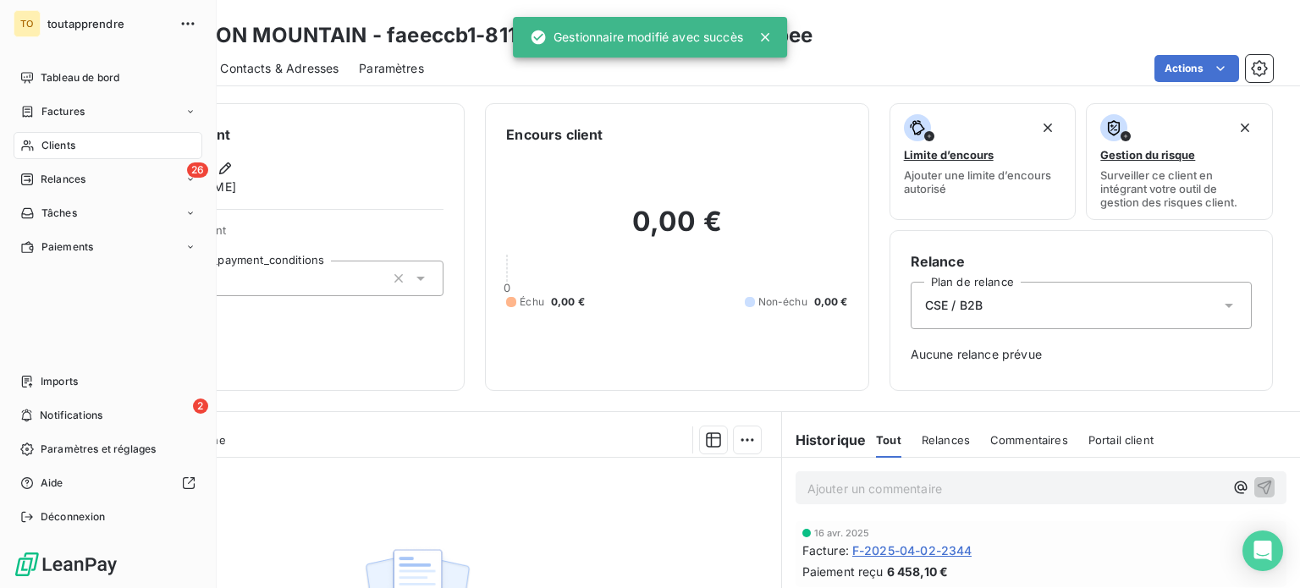
click at [57, 153] on span "Clients" at bounding box center [58, 145] width 34 height 15
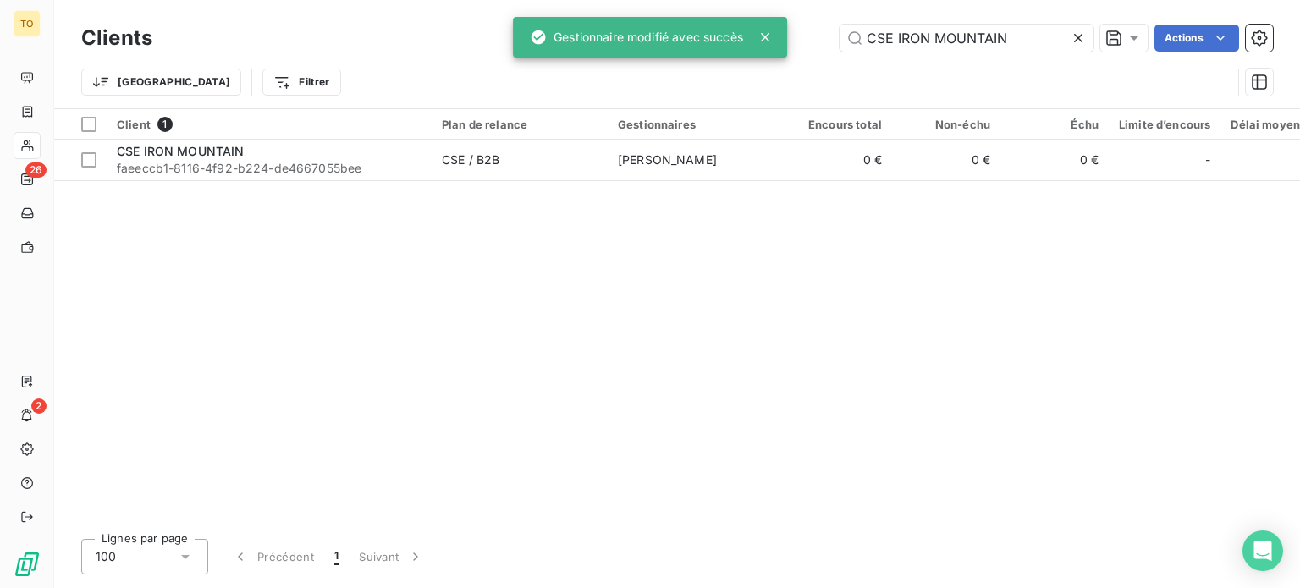
drag, startPoint x: 982, startPoint y: 40, endPoint x: 779, endPoint y: 36, distance: 202.3
click at [782, 36] on div "TO 26 2 Clients CSE IRON MOUNTAIN Actions Trier Filtrer Client 1 Plan de relanc…" at bounding box center [650, 294] width 1300 height 588
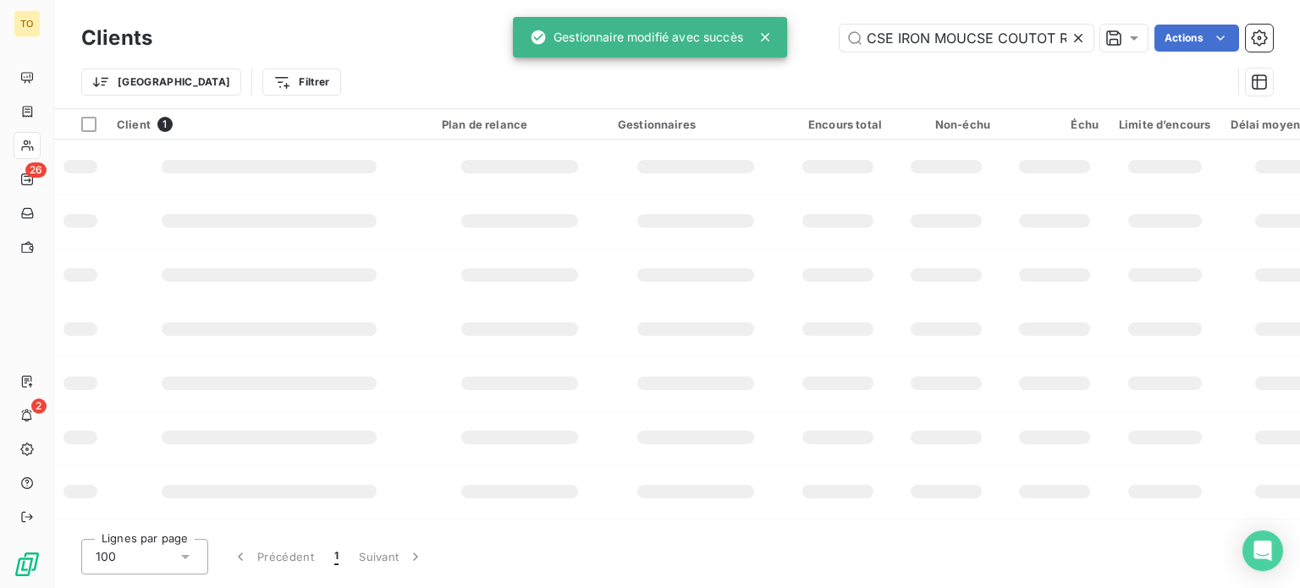
scroll to position [0, 64]
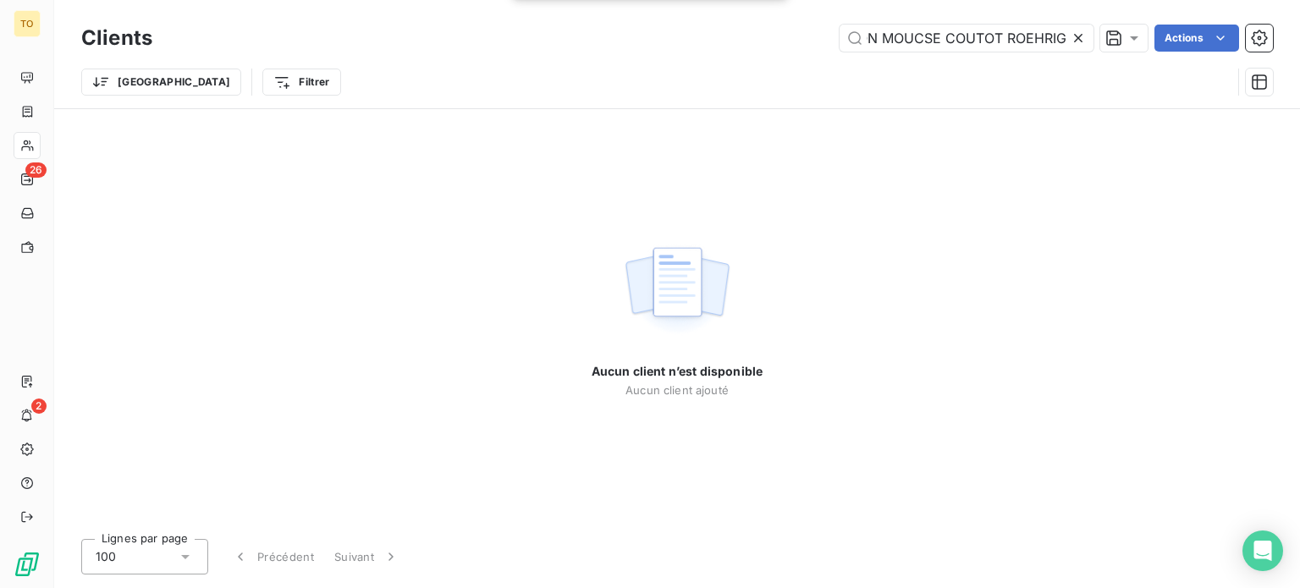
type input "CSE IRON MOUCSE COUTOT ROEHRIG"
click at [1070, 41] on icon at bounding box center [1078, 38] width 17 height 17
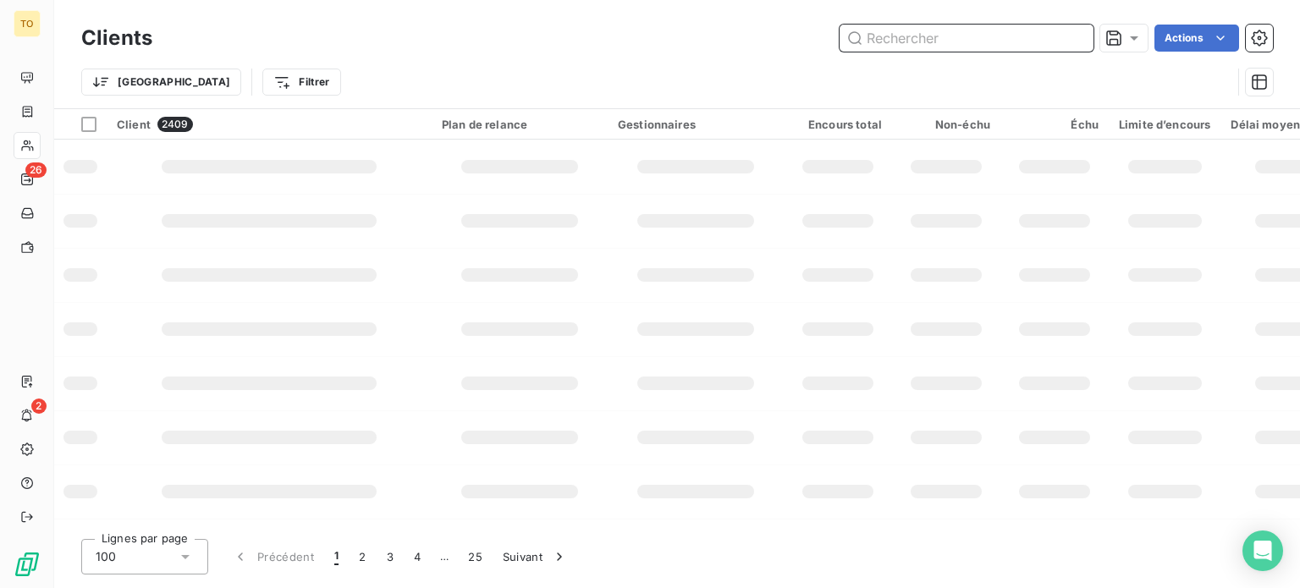
click at [992, 43] on input "text" at bounding box center [966, 38] width 254 height 27
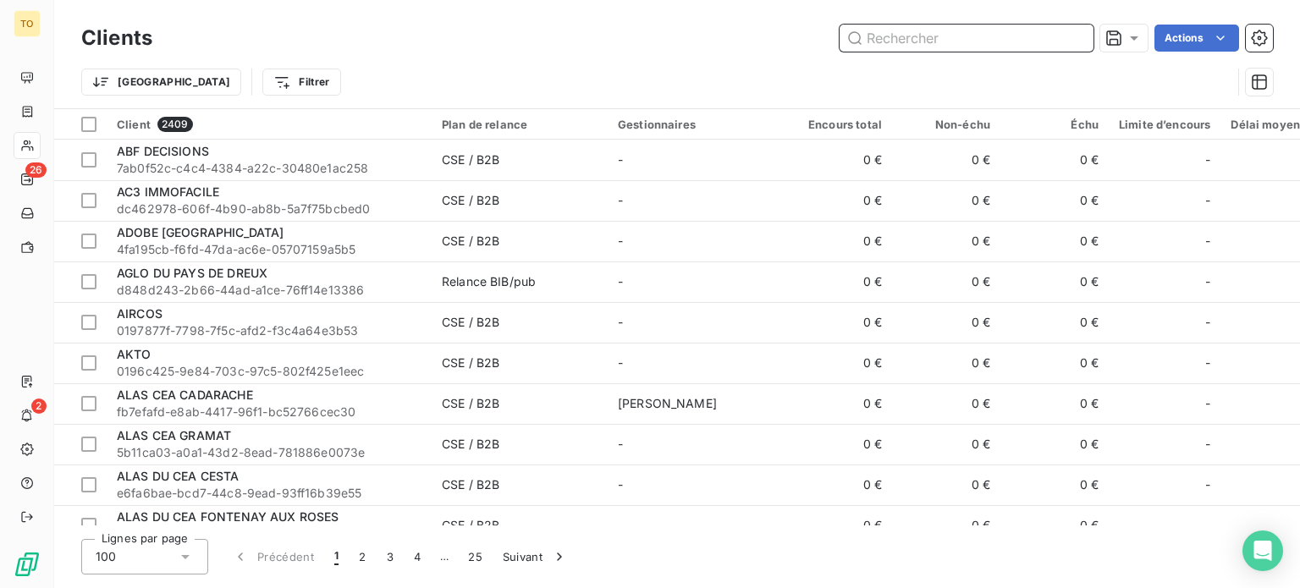
paste input "CSE COUTOT ROEHRIG"
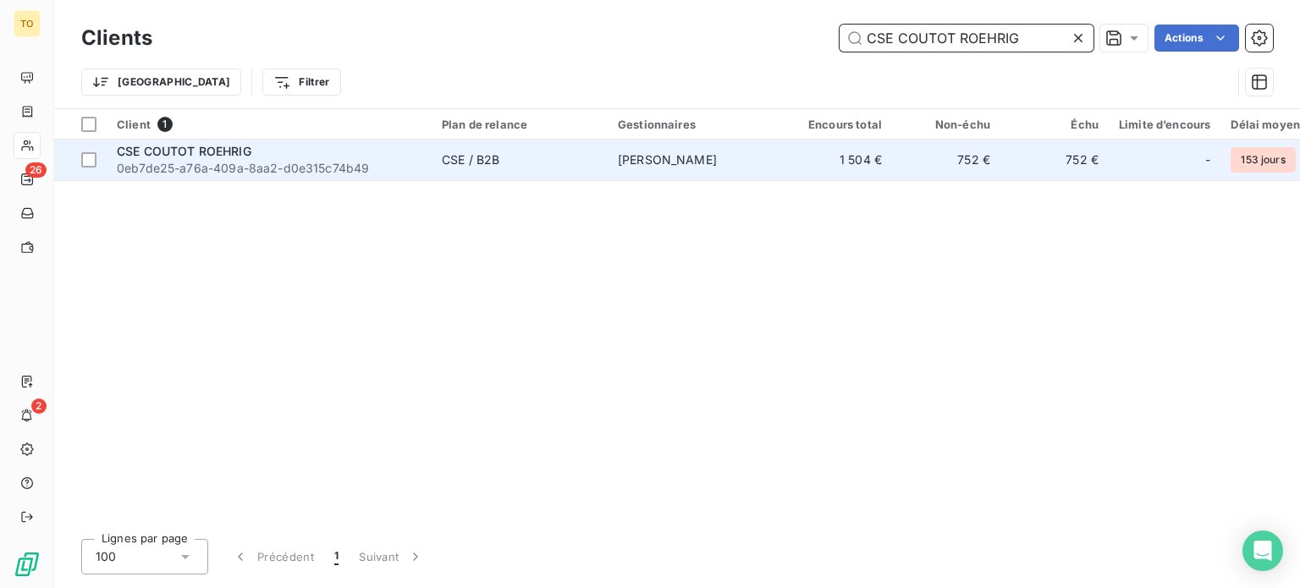
type input "CSE COUTOT ROEHRIG"
click at [305, 177] on span "0eb7de25-a76a-409a-8aa2-d0e315c74b49" at bounding box center [269, 168] width 305 height 17
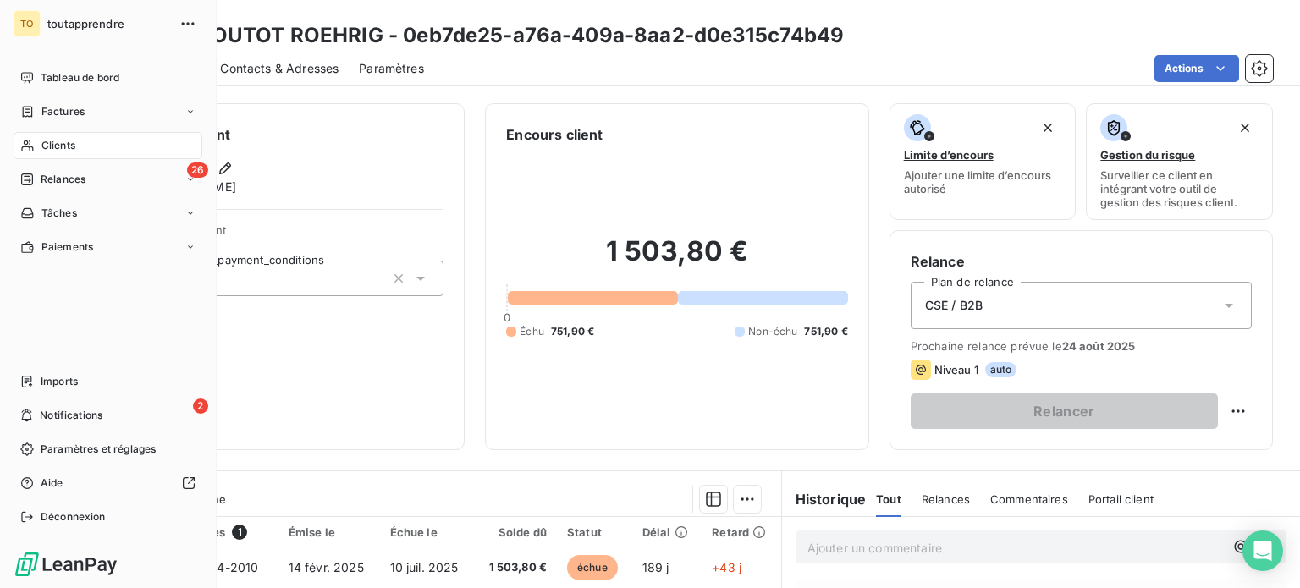
click at [70, 153] on span "Clients" at bounding box center [58, 145] width 34 height 15
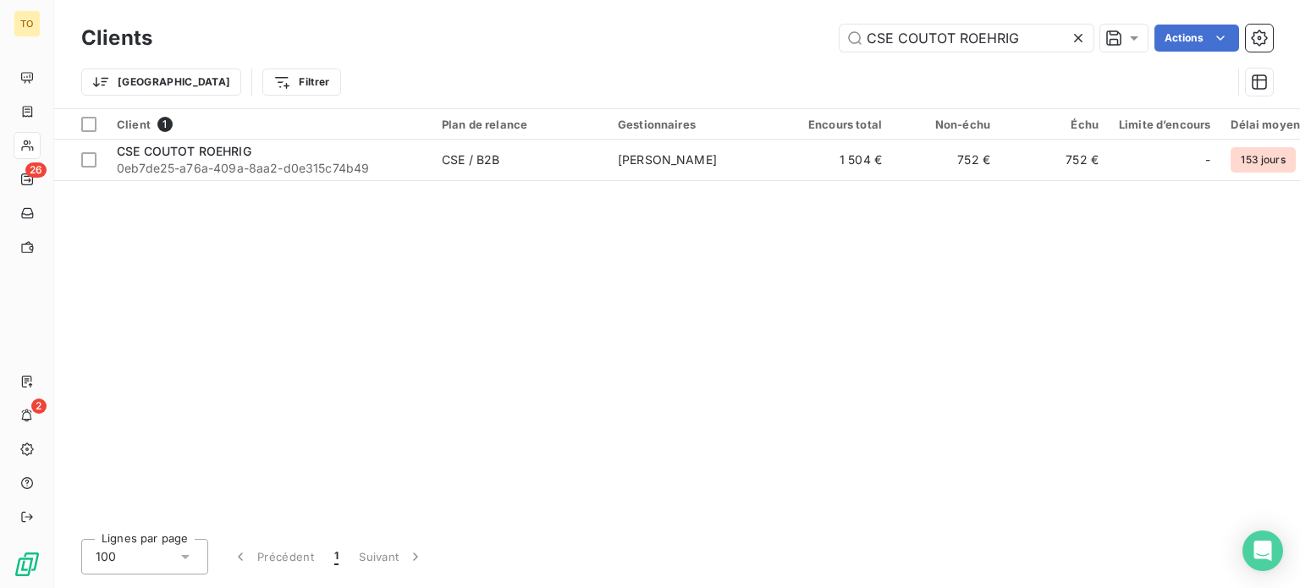
drag, startPoint x: 901, startPoint y: 37, endPoint x: 801, endPoint y: 25, distance: 101.4
click at [802, 25] on div "Clients CSE COUTOT ROEHRIG Actions" at bounding box center [677, 38] width 1192 height 36
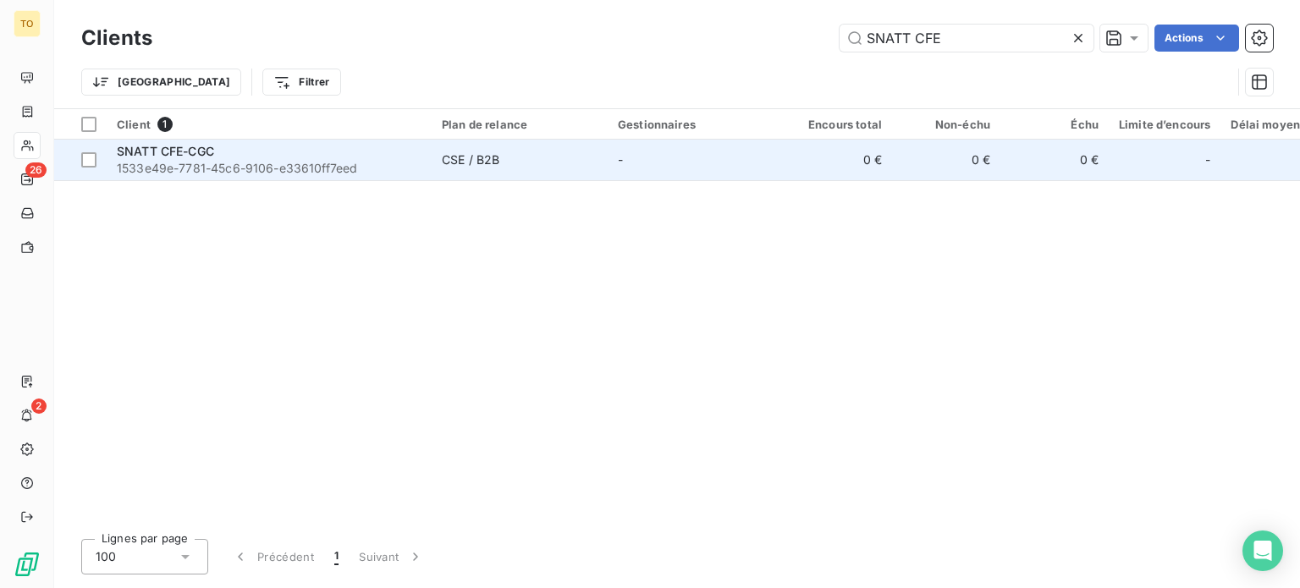
type input "SNATT CFE"
click at [254, 177] on span "1533e49e-7781-45c6-9106-e33610ff7eed" at bounding box center [269, 168] width 305 height 17
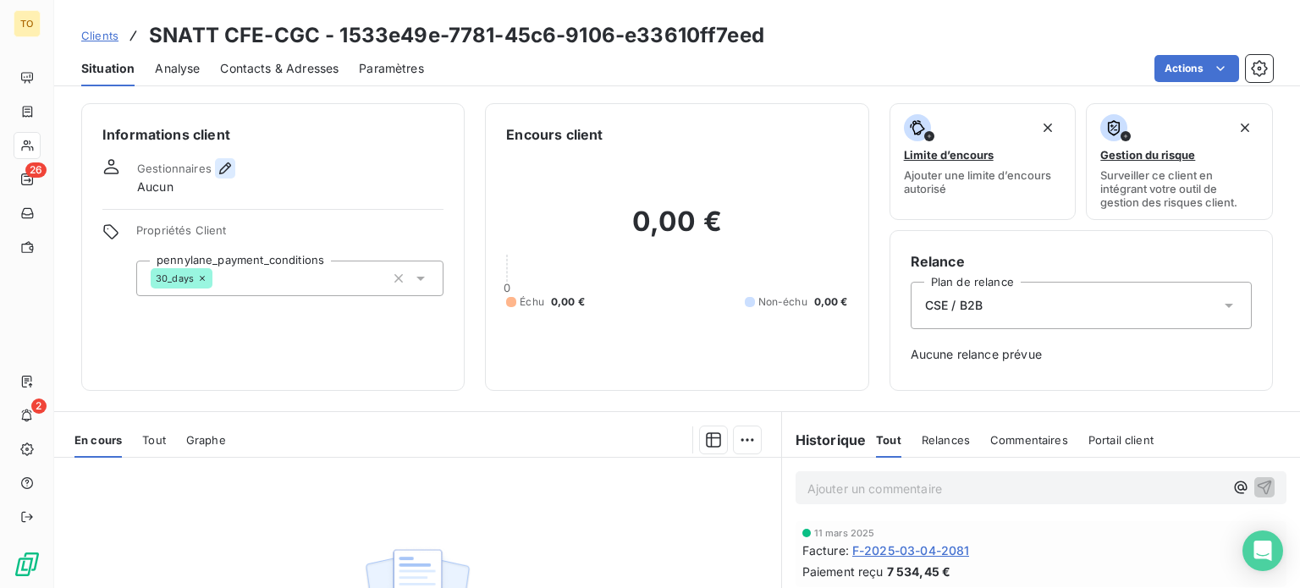
click at [234, 177] on icon "button" at bounding box center [225, 168] width 17 height 17
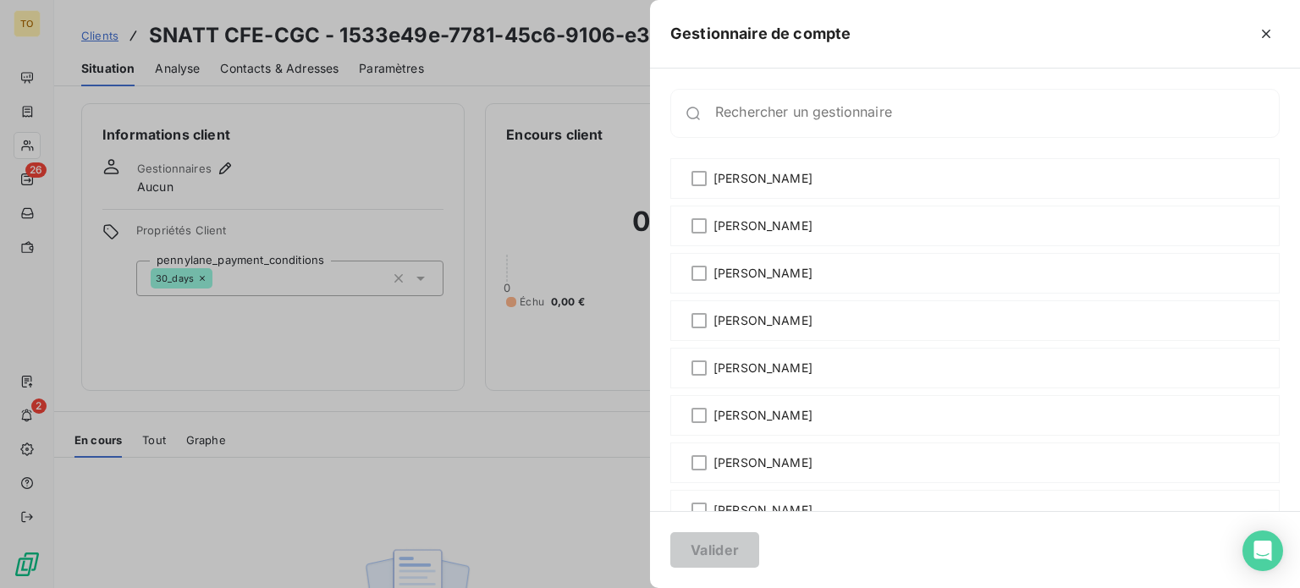
scroll to position [790, 0]
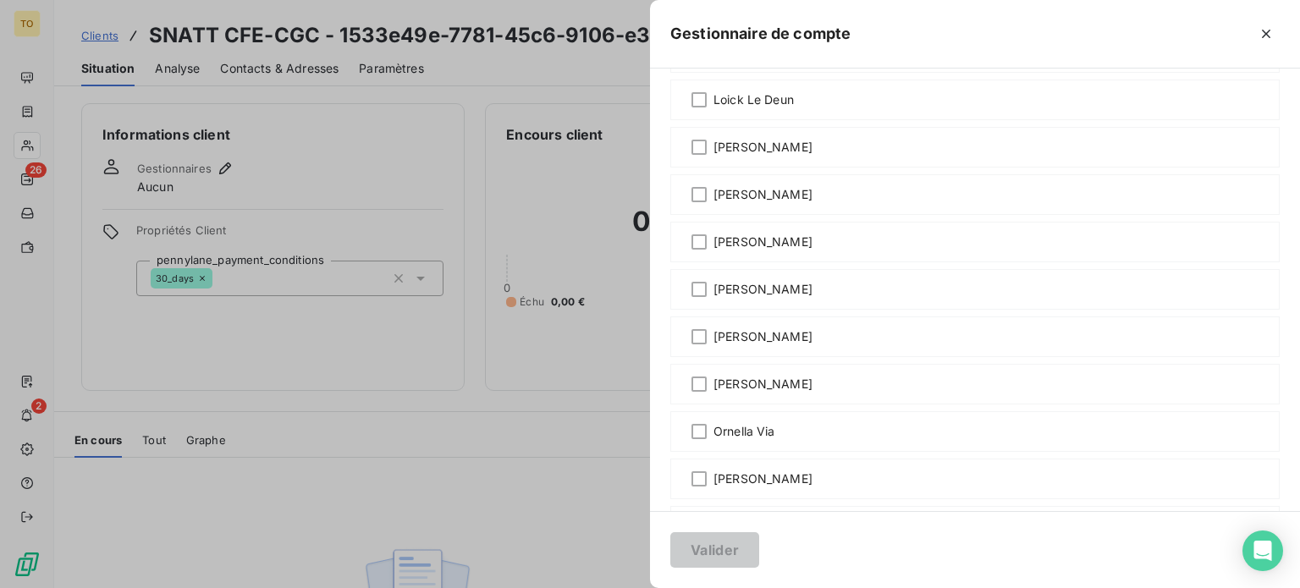
drag, startPoint x: 632, startPoint y: 409, endPoint x: 605, endPoint y: 510, distance: 105.1
click at [713, 203] on span "[PERSON_NAME]" at bounding box center [762, 194] width 99 height 17
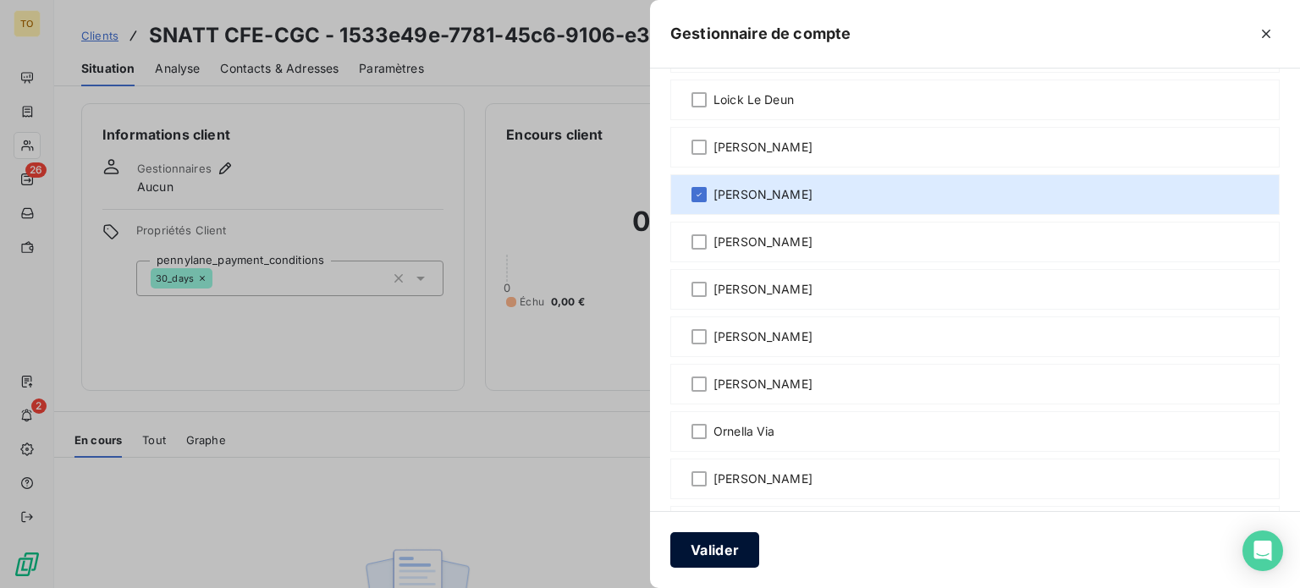
click at [670, 555] on button "Valider" at bounding box center [714, 550] width 89 height 36
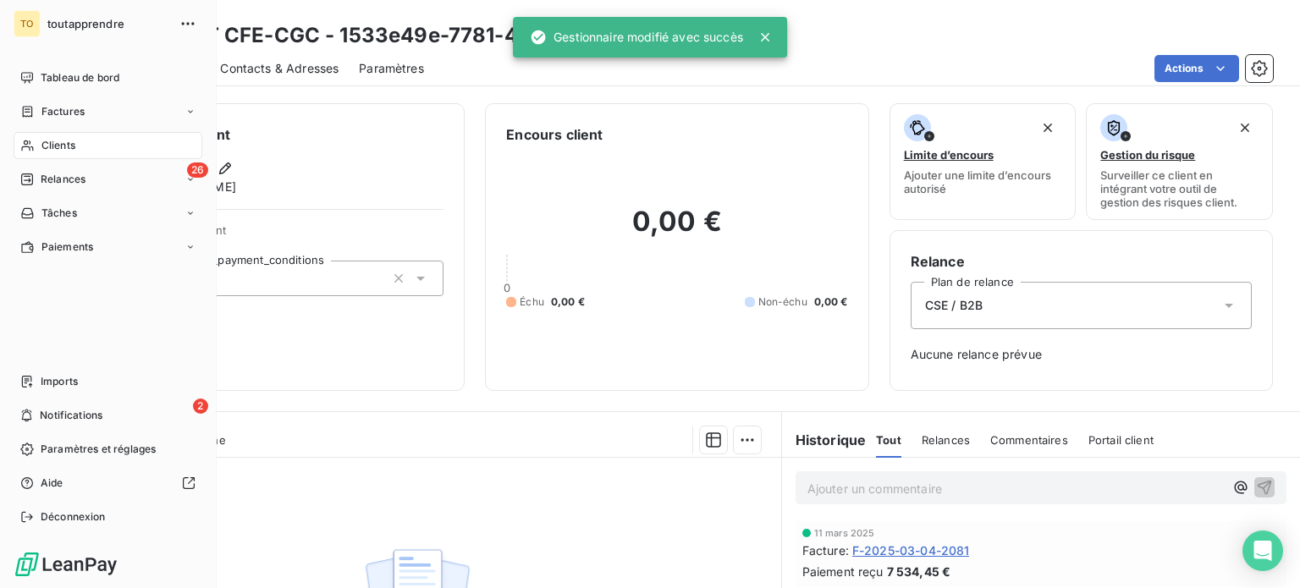
drag, startPoint x: 37, startPoint y: 168, endPoint x: 212, endPoint y: 117, distance: 182.6
click at [37, 159] on div "Clients" at bounding box center [108, 145] width 189 height 27
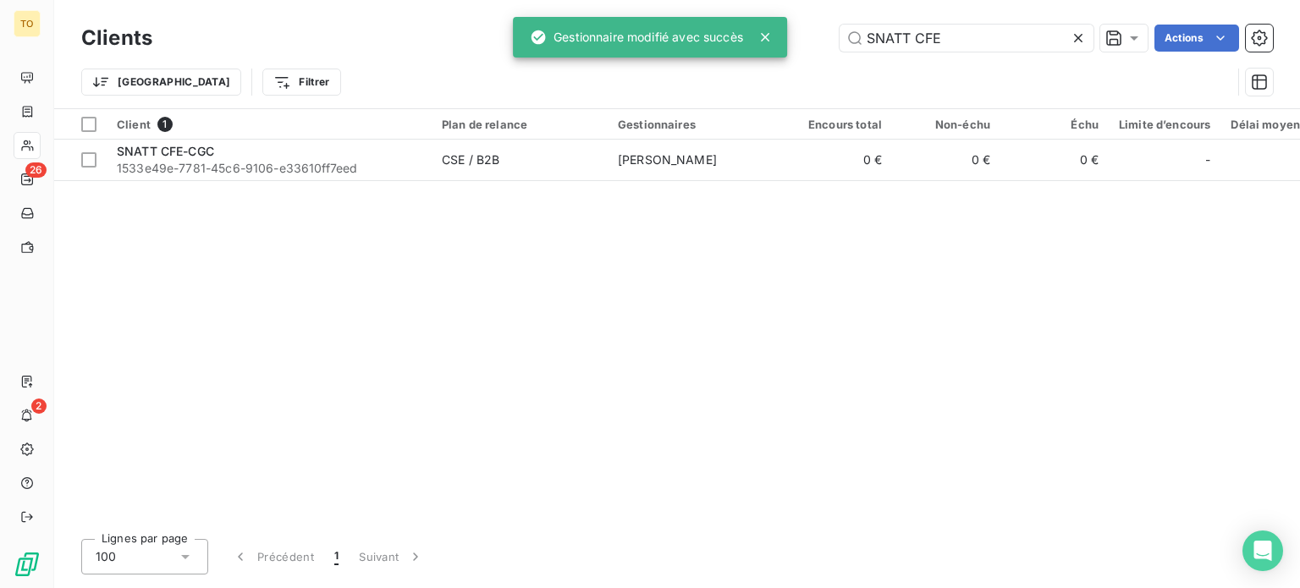
drag, startPoint x: 949, startPoint y: 58, endPoint x: 782, endPoint y: 47, distance: 167.0
click at [783, 47] on div "TO 26 2 Clients SNATT CFE Actions Trier Filtrer Client 1 Plan de relance Gestio…" at bounding box center [650, 294] width 1300 height 588
drag, startPoint x: 896, startPoint y: 43, endPoint x: 810, endPoint y: 30, distance: 87.4
click at [810, 30] on div "TO 26 2 Clients SNATT CFE Actions Trier Filtrer Client 1 Plan de relance Gestio…" at bounding box center [650, 294] width 1300 height 588
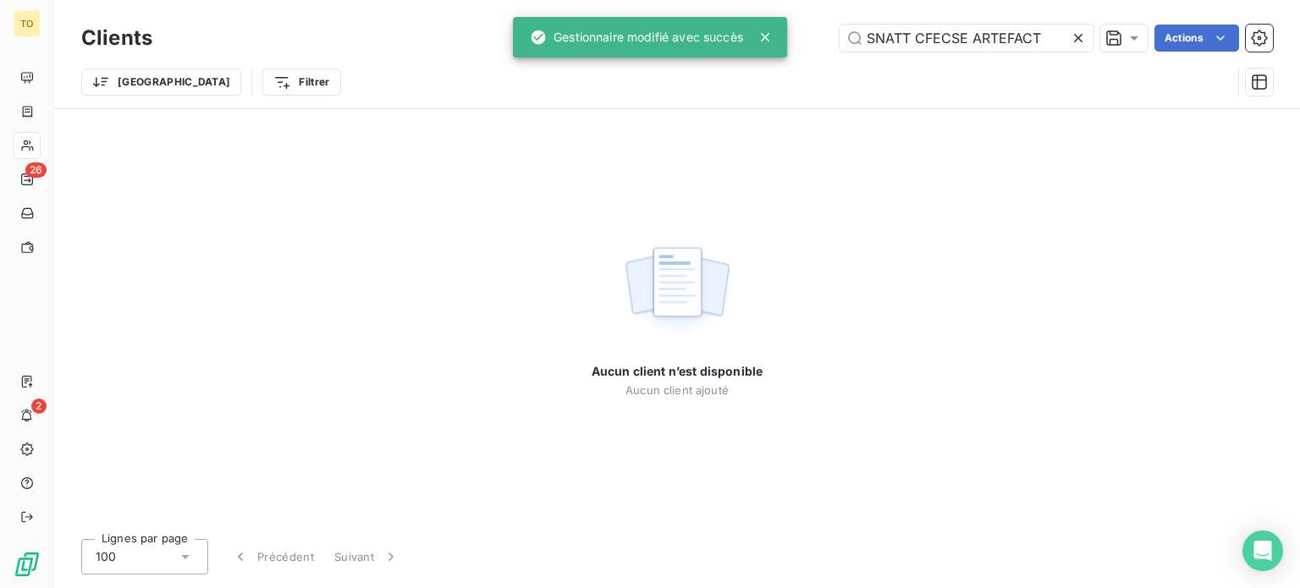
type input "SNATT CFECSE ARTEFACT"
click at [1070, 41] on icon at bounding box center [1078, 38] width 17 height 17
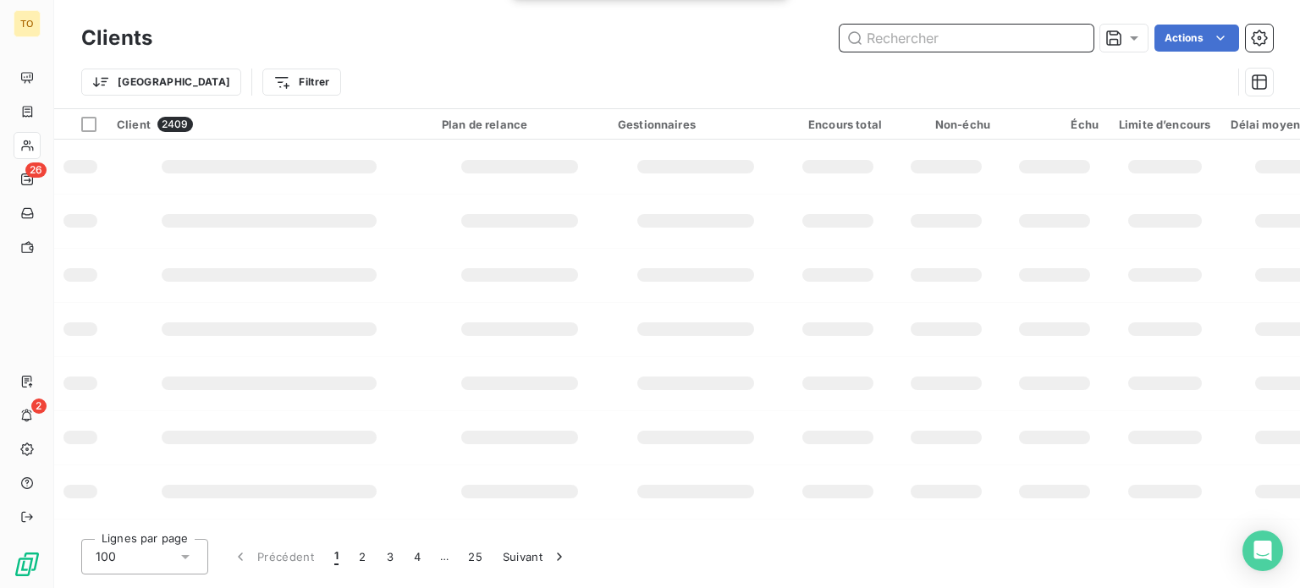
click at [996, 42] on input "text" at bounding box center [966, 38] width 254 height 27
paste input "CSE ARTEFACT"
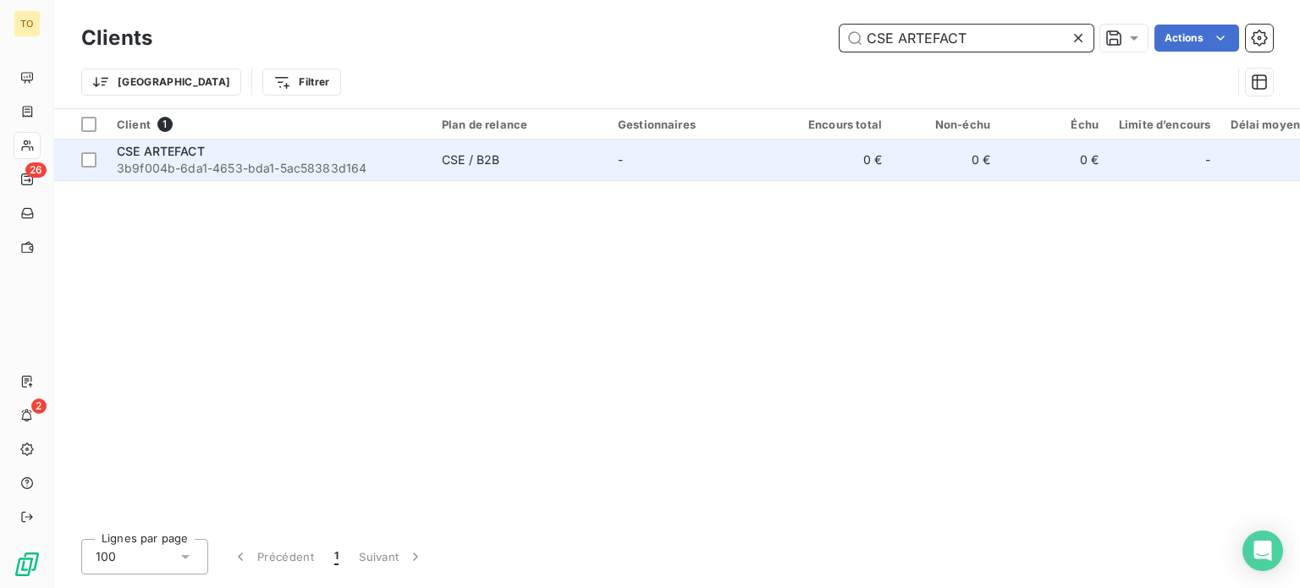
type input "CSE ARTEFACT"
click at [205, 158] on span "CSE ARTEFACT" at bounding box center [161, 151] width 88 height 14
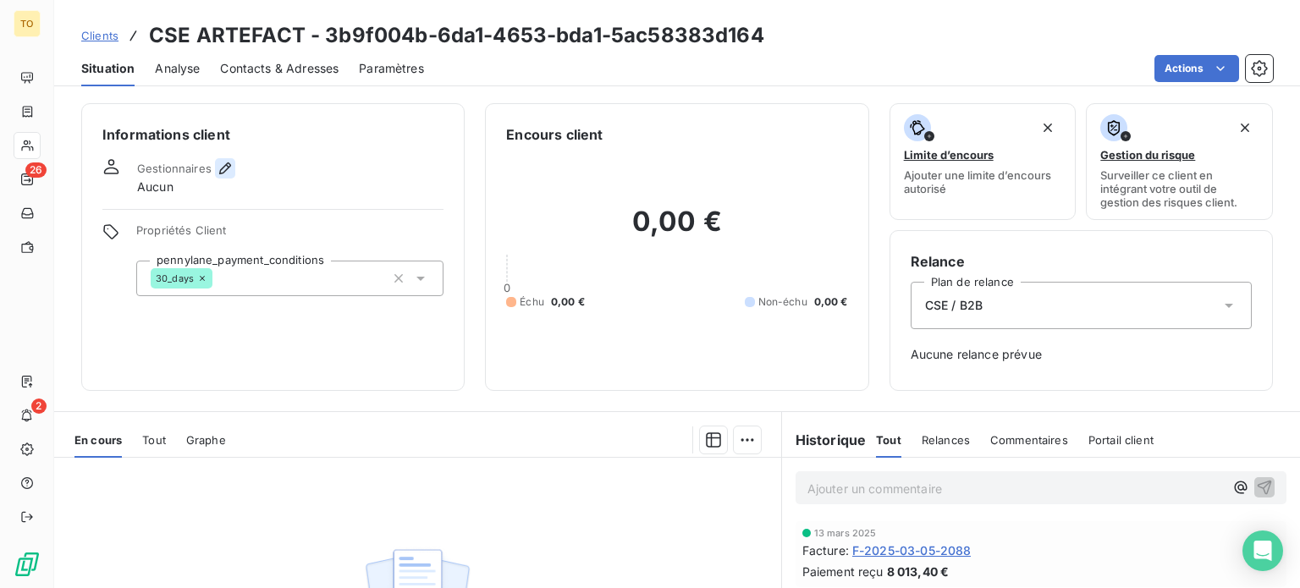
click at [234, 177] on icon "button" at bounding box center [225, 168] width 17 height 17
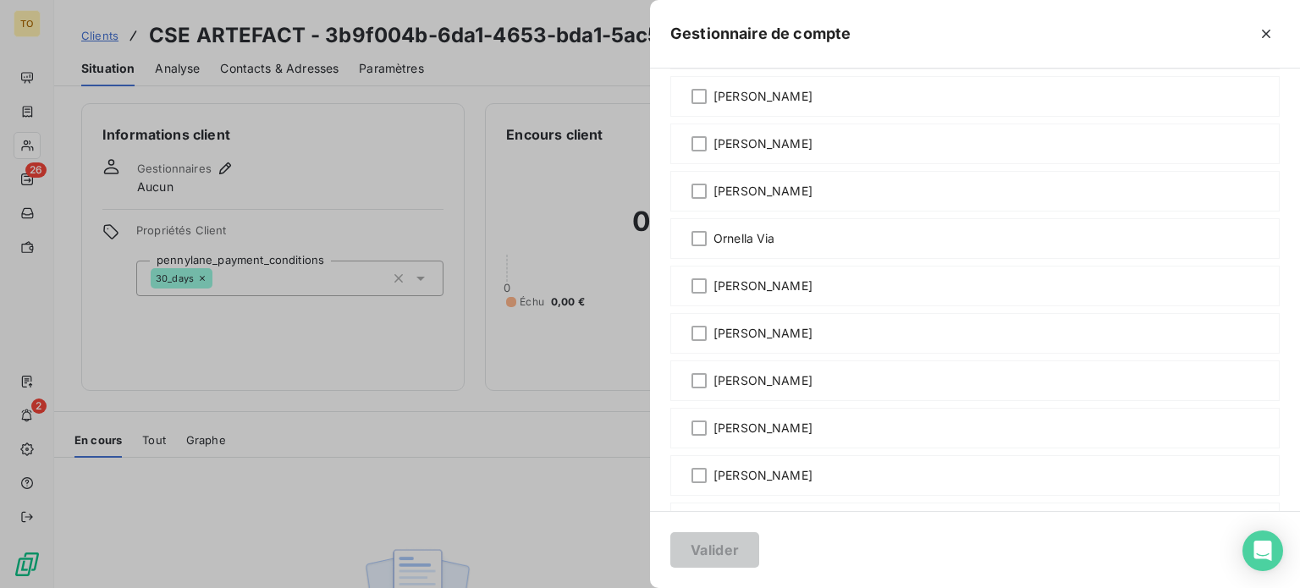
scroll to position [987, 0]
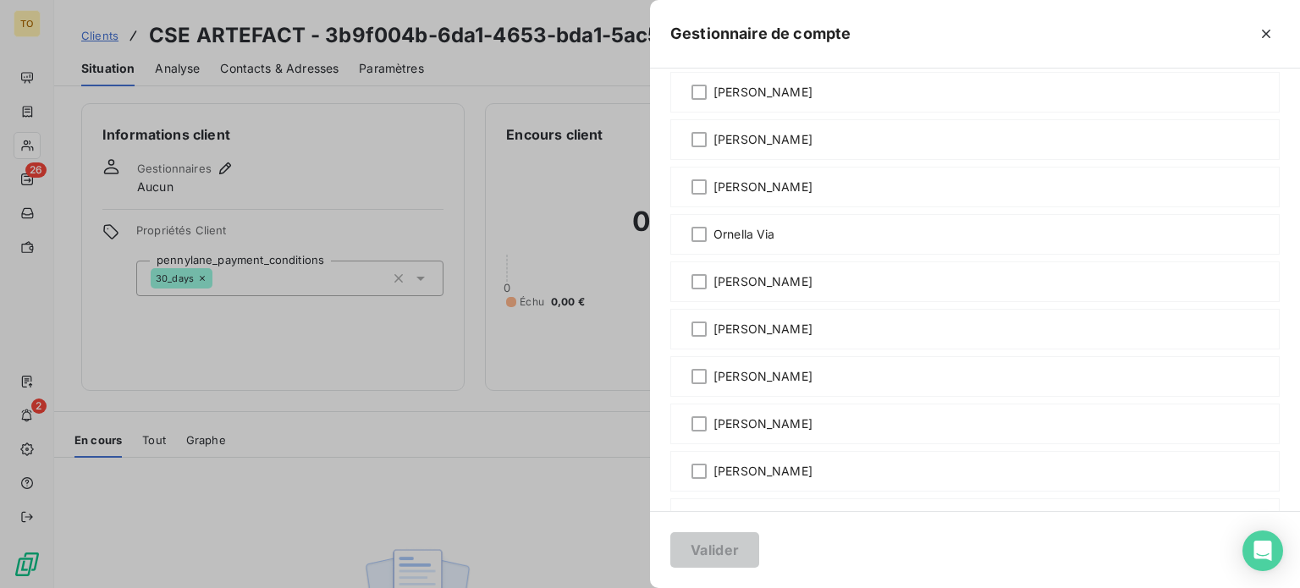
click at [670, 542] on button "Valider" at bounding box center [714, 550] width 89 height 36
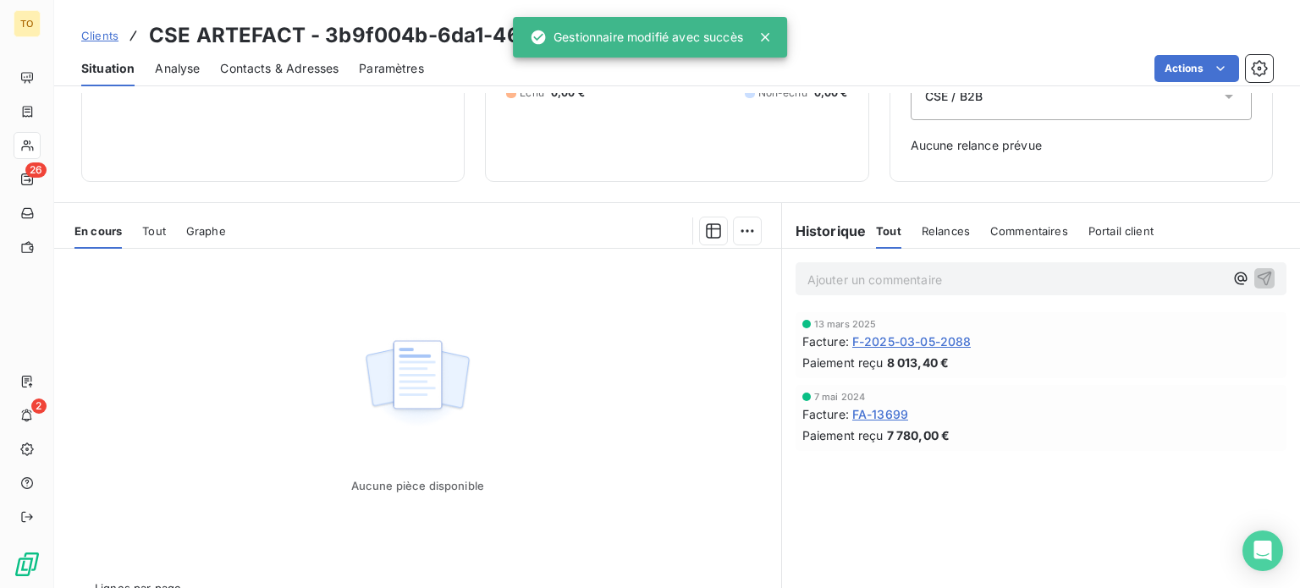
scroll to position [327, 0]
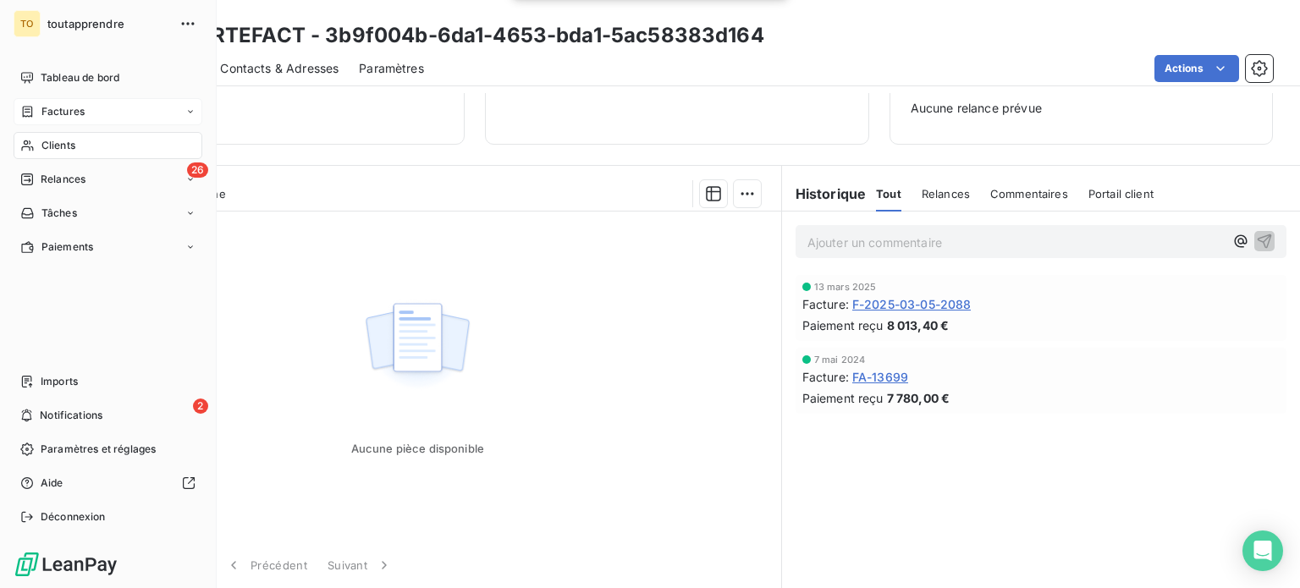
drag, startPoint x: 52, startPoint y: 180, endPoint x: 125, endPoint y: 154, distance: 77.4
click at [52, 153] on span "Clients" at bounding box center [58, 145] width 34 height 15
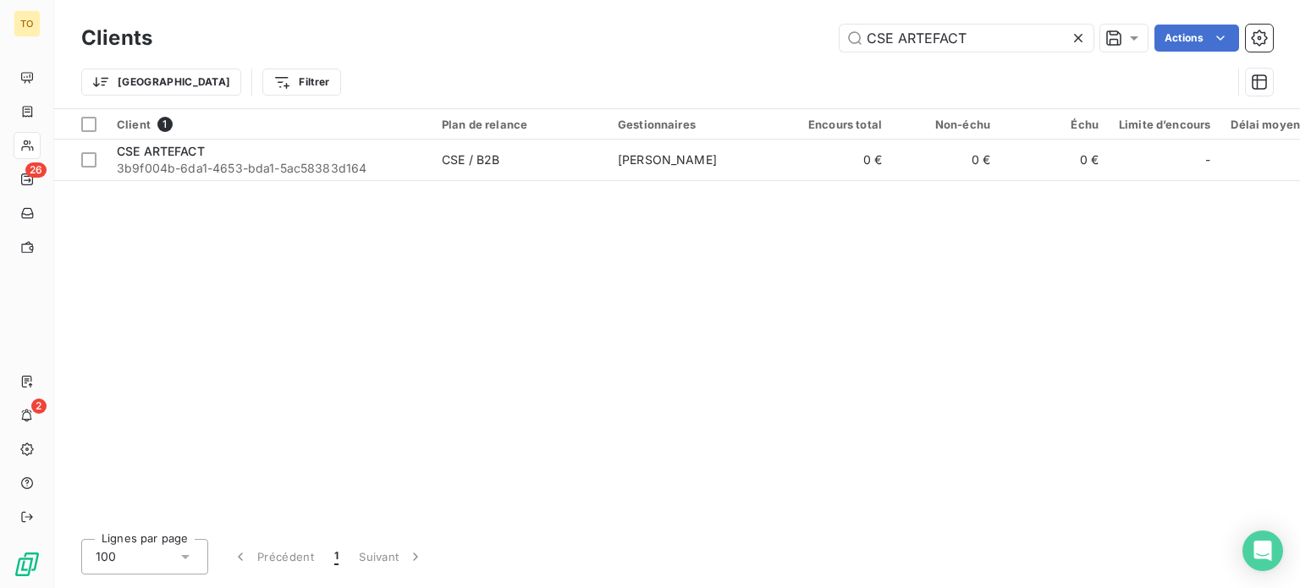
drag, startPoint x: 818, startPoint y: 32, endPoint x: 723, endPoint y: 33, distance: 95.6
click at [725, 33] on div "CSE ARTEFACT Actions" at bounding box center [723, 38] width 1100 height 27
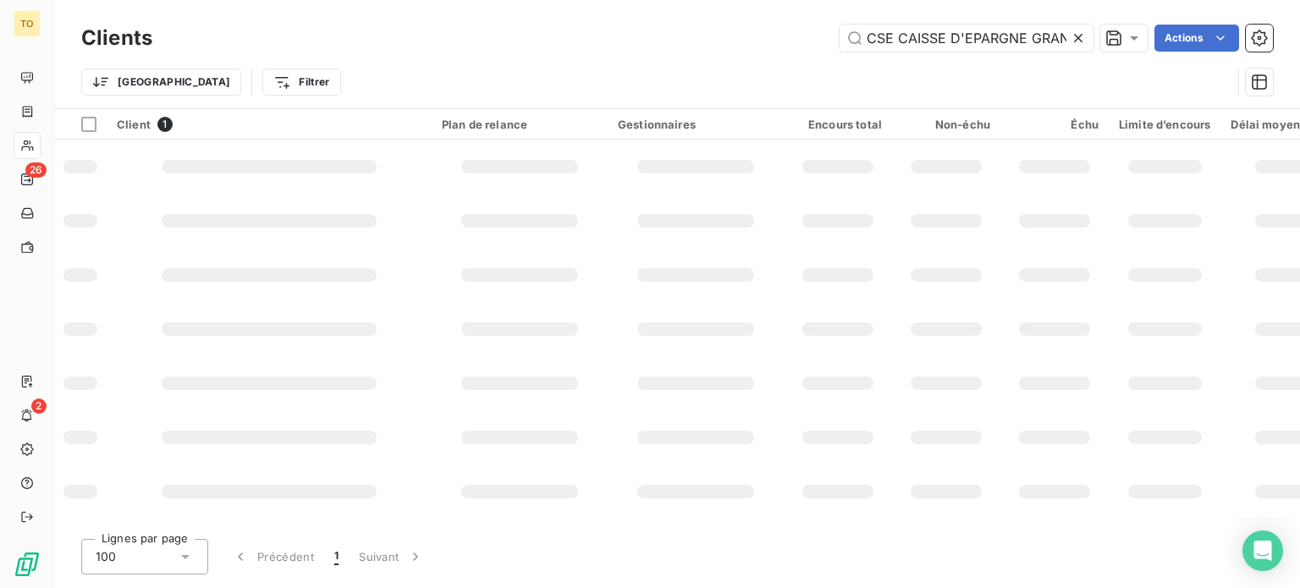
scroll to position [0, 163]
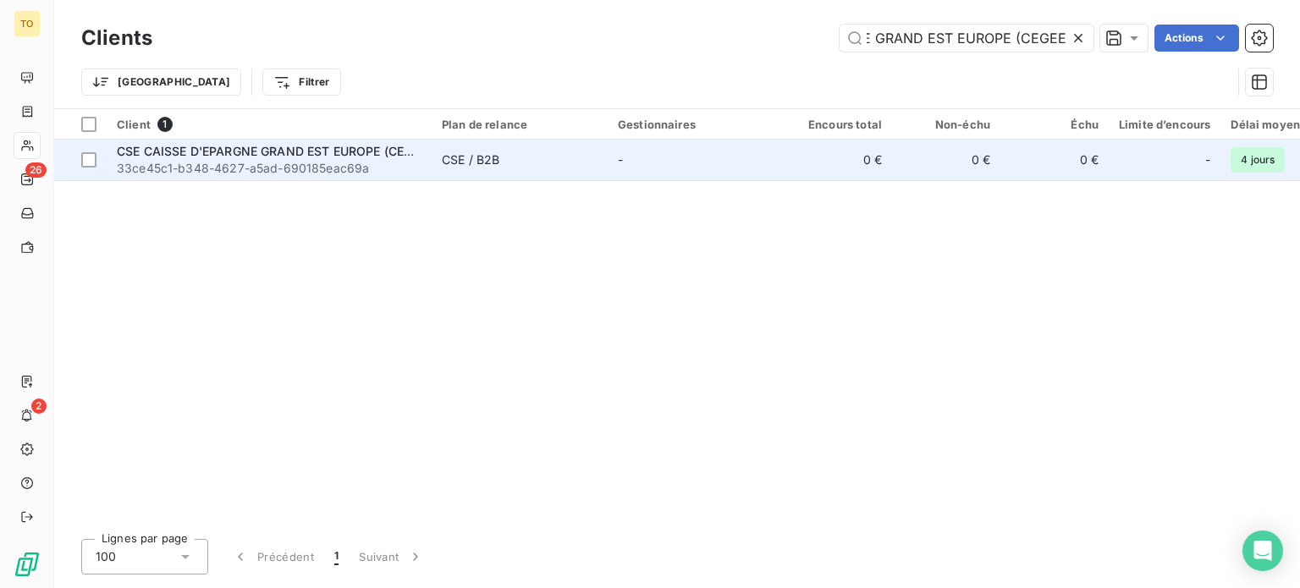
type input "CSE CAISSE D'EPARGNE GRAND EST EUROPE (CEGEE"
click at [293, 158] on span "CSE CAISSE D'EPARGNE GRAND EST EUROPE (CEGEE)" at bounding box center [274, 151] width 314 height 14
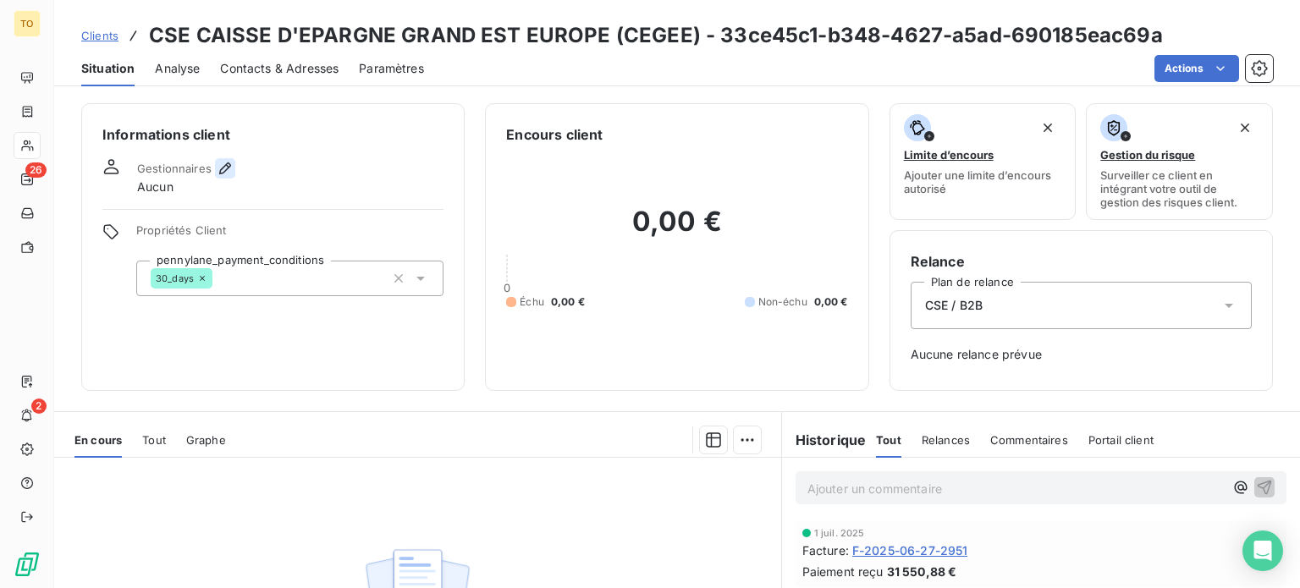
click at [231, 174] on icon "button" at bounding box center [225, 168] width 12 height 12
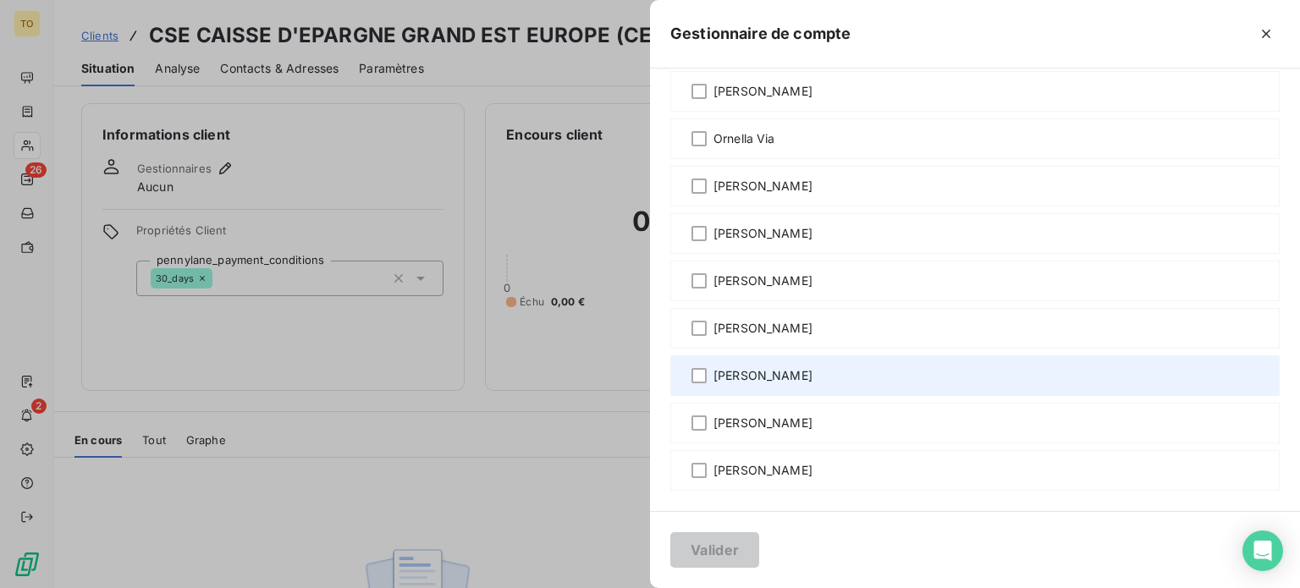
scroll to position [1448, 0]
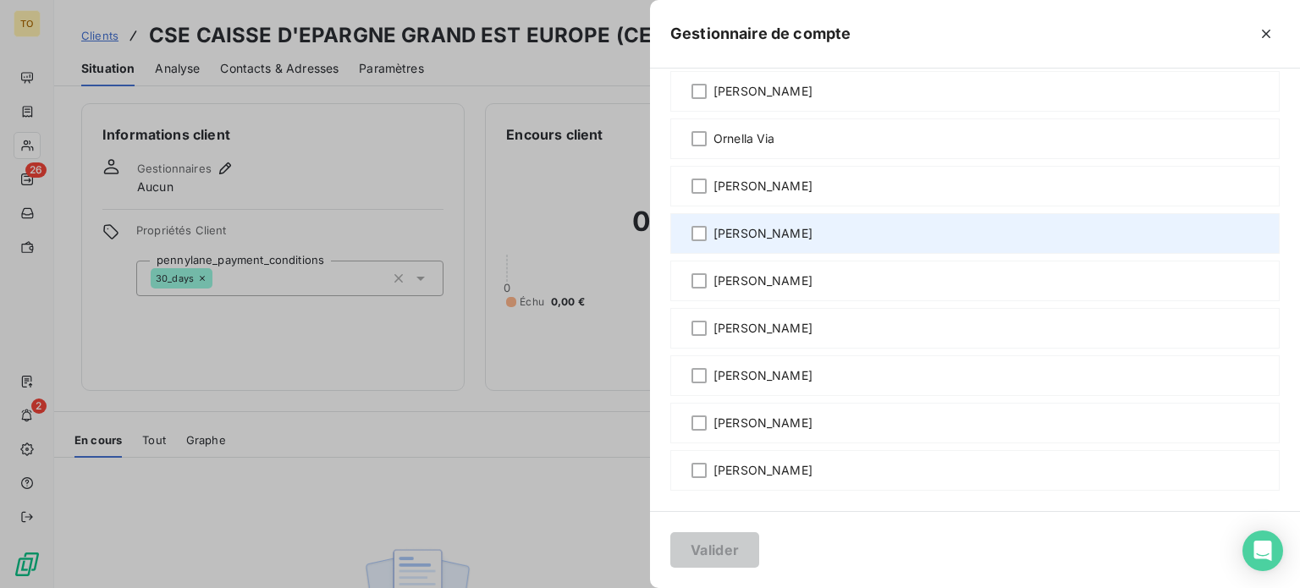
click at [713, 225] on span "[PERSON_NAME]" at bounding box center [762, 233] width 99 height 17
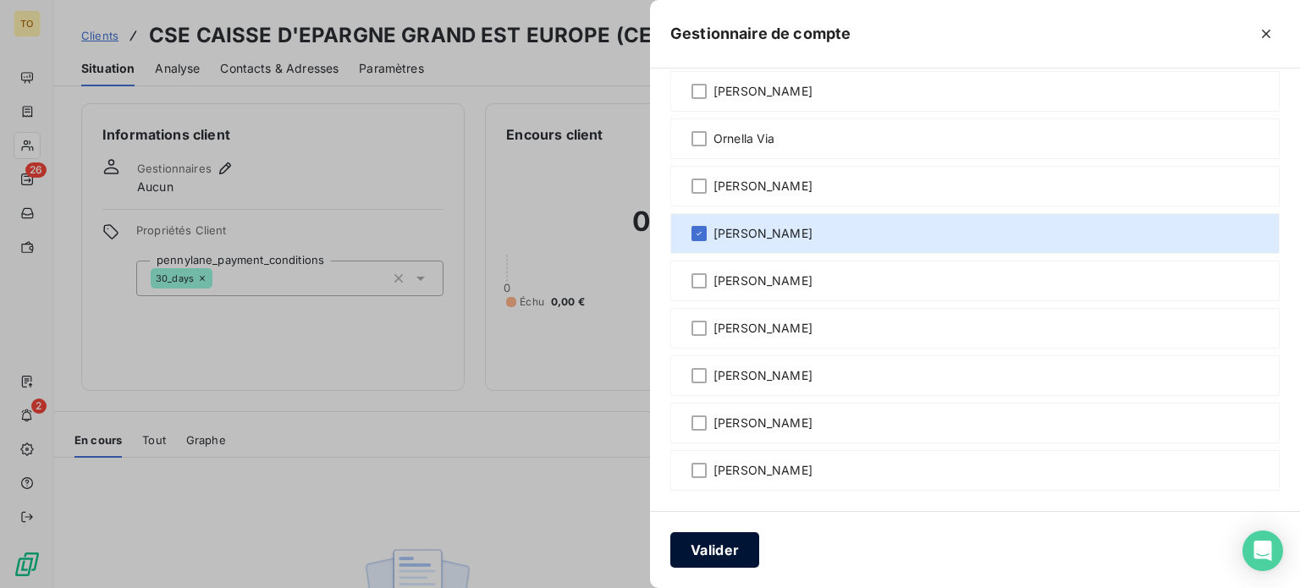
click at [670, 549] on button "Valider" at bounding box center [714, 550] width 89 height 36
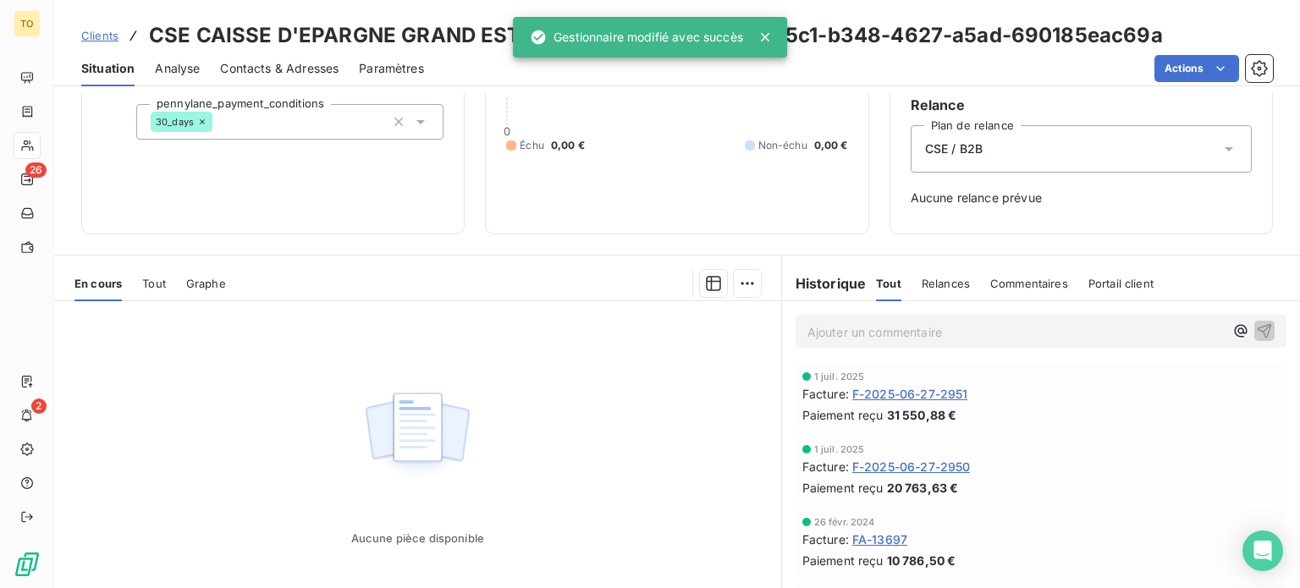
scroll to position [197, 0]
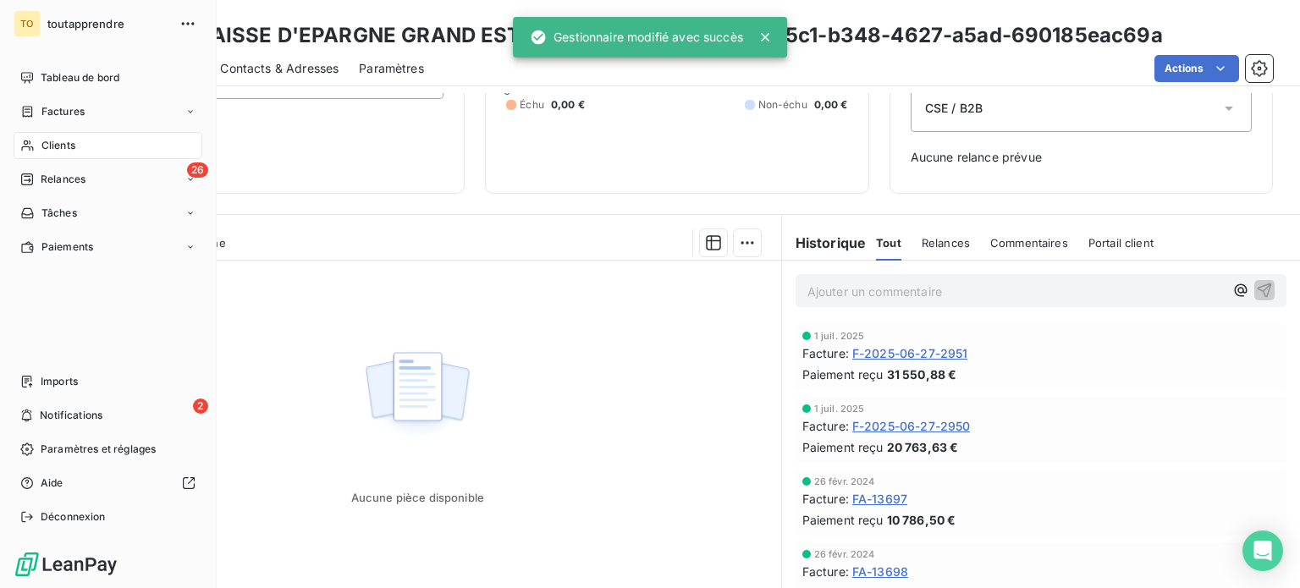
click at [44, 159] on div "Clients" at bounding box center [108, 145] width 189 height 27
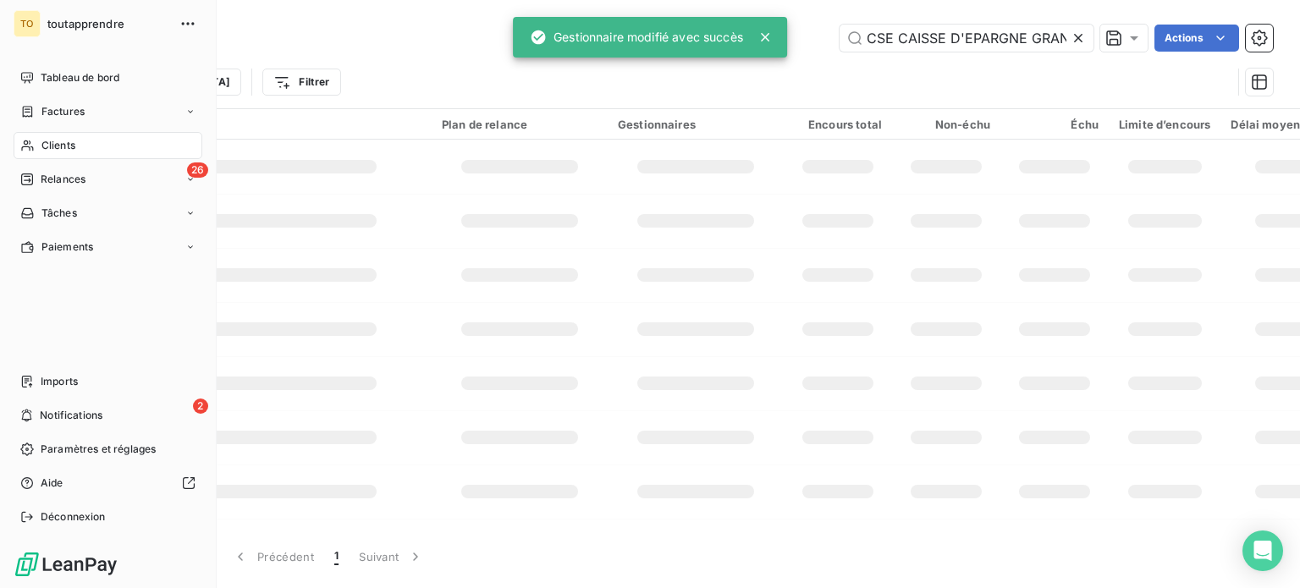
scroll to position [0, 164]
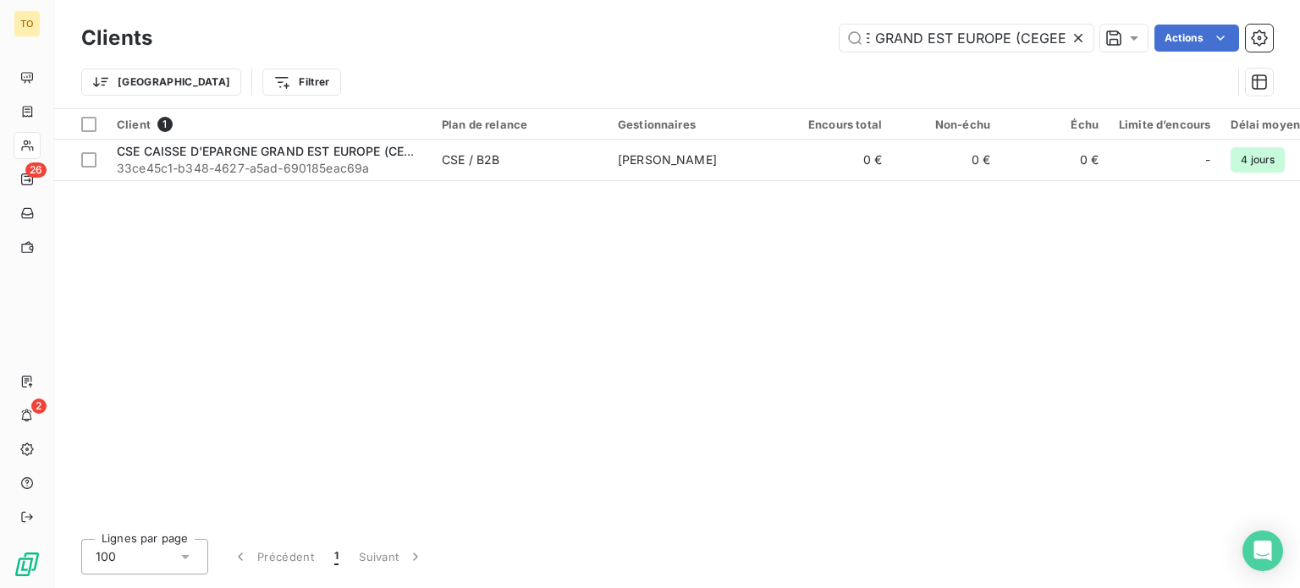
click at [1070, 47] on icon at bounding box center [1078, 38] width 17 height 17
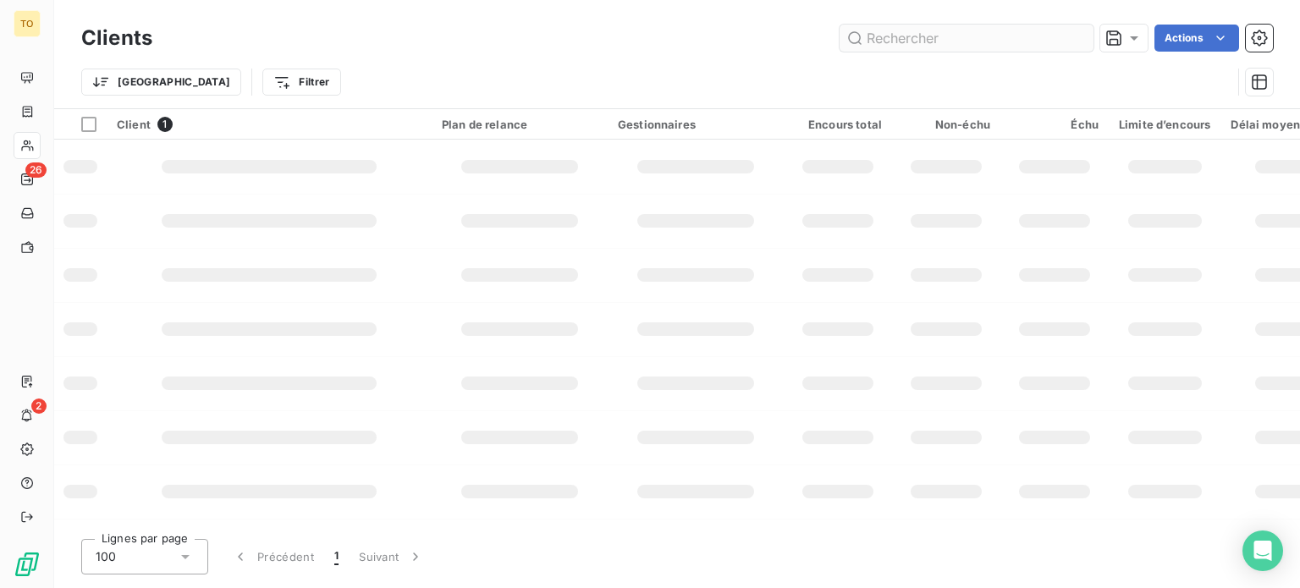
scroll to position [0, 0]
click at [981, 47] on input "text" at bounding box center [966, 38] width 254 height 27
paste input "CSE GSM [GEOGRAPHIC_DATA]"
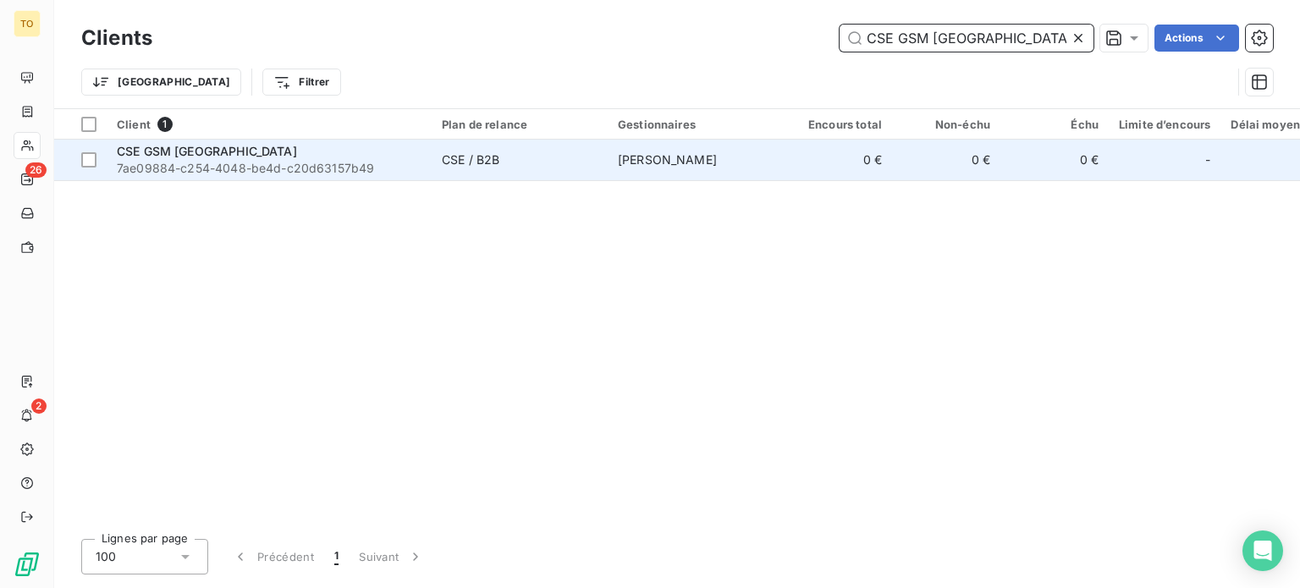
type input "CSE GSM [GEOGRAPHIC_DATA]"
click at [388, 160] on div "CSE GSM [GEOGRAPHIC_DATA]" at bounding box center [269, 151] width 305 height 17
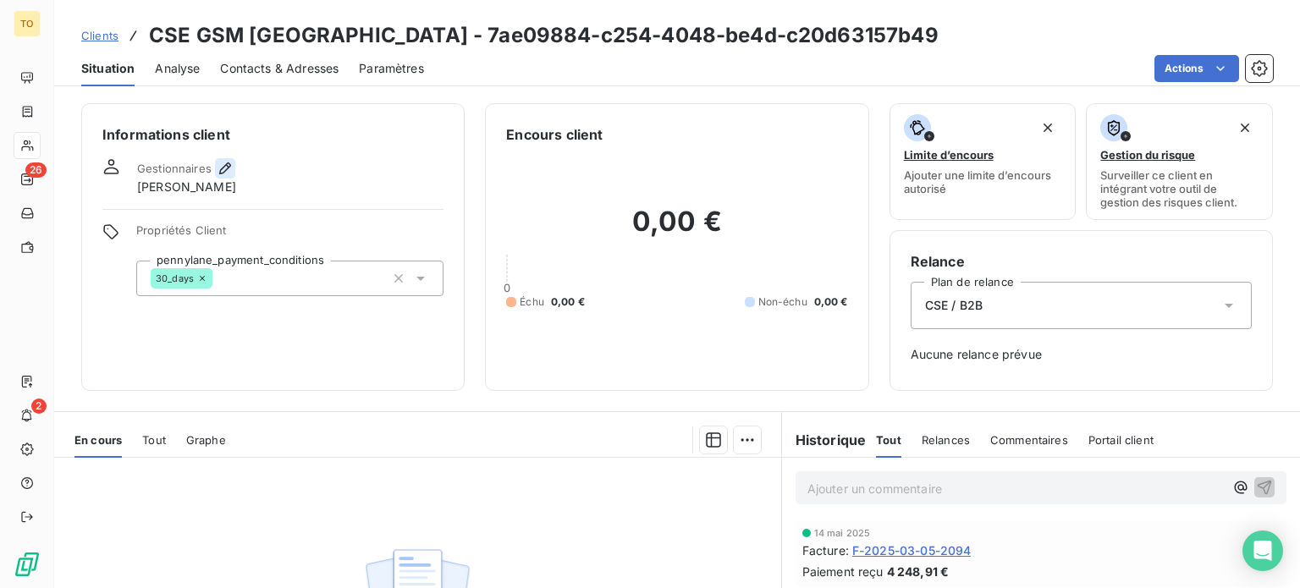
click at [234, 177] on icon "button" at bounding box center [225, 168] width 17 height 17
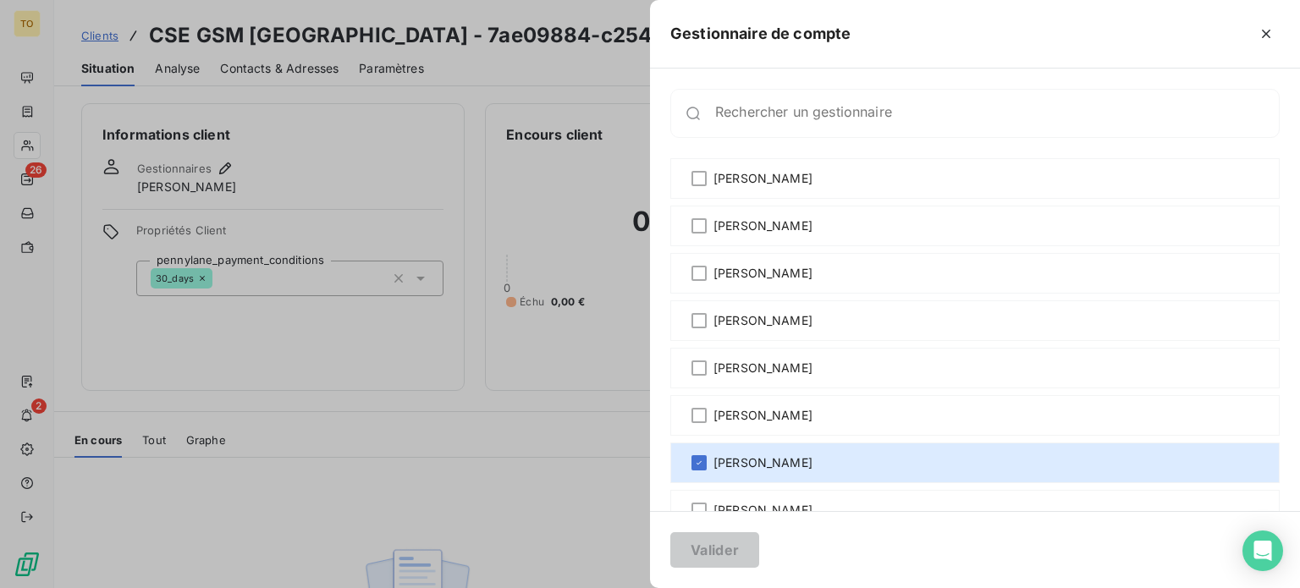
click at [38, 182] on div at bounding box center [650, 294] width 1300 height 588
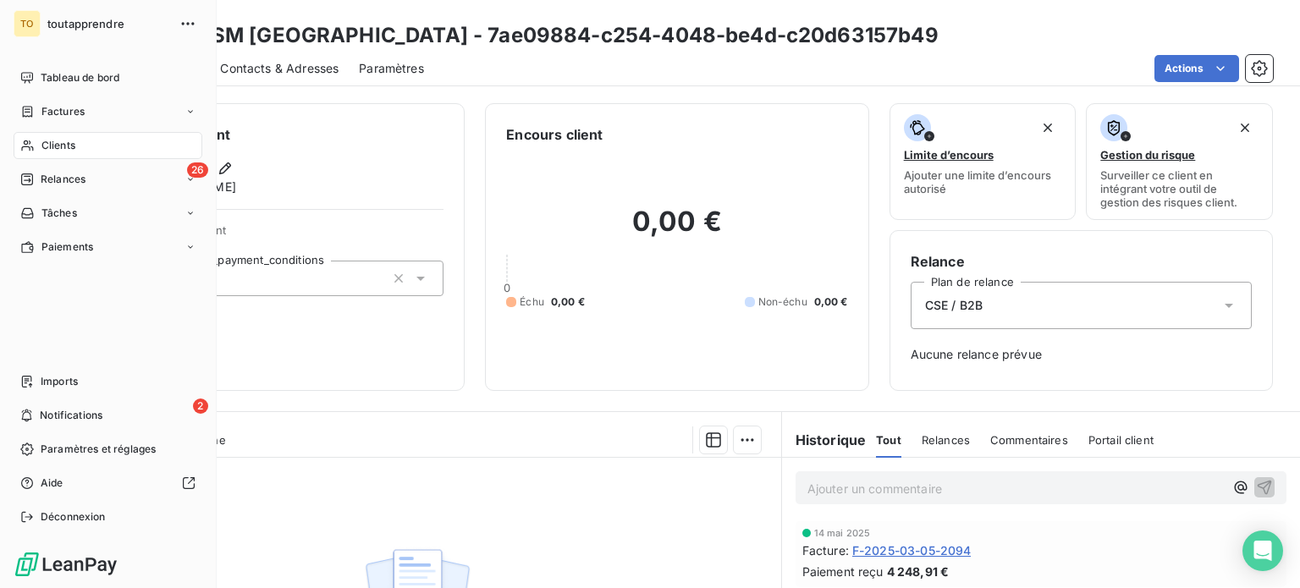
click at [35, 152] on icon at bounding box center [27, 146] width 14 height 14
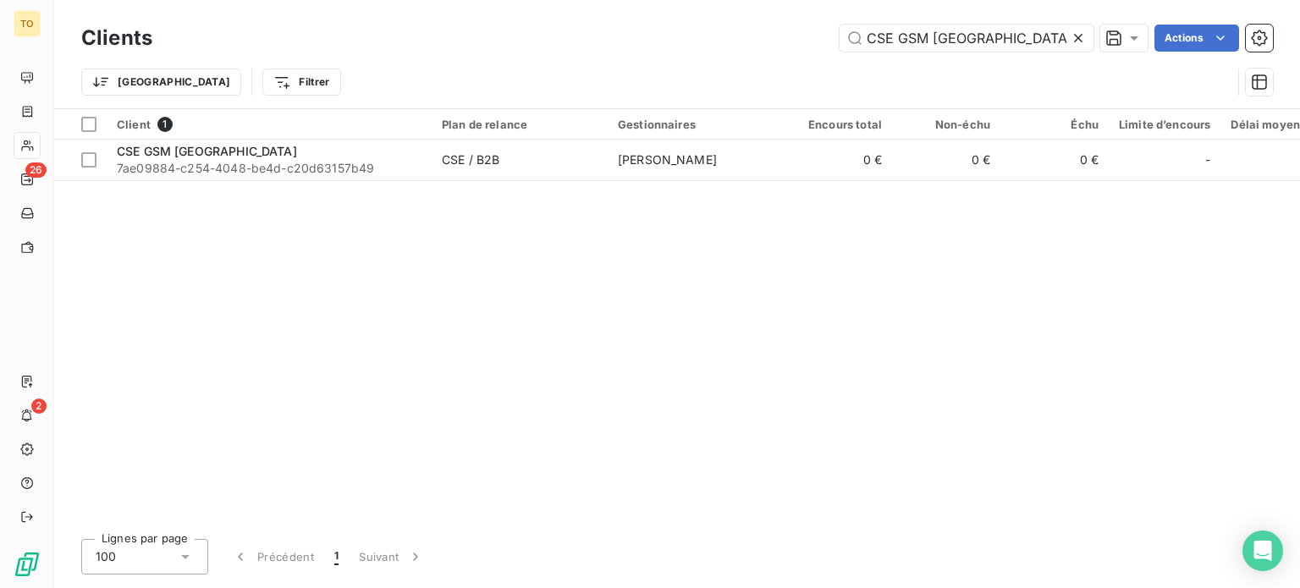
drag, startPoint x: 860, startPoint y: 43, endPoint x: 790, endPoint y: 43, distance: 69.4
click at [791, 43] on div "CSE GSM Pays de Loire Actions" at bounding box center [723, 38] width 1100 height 27
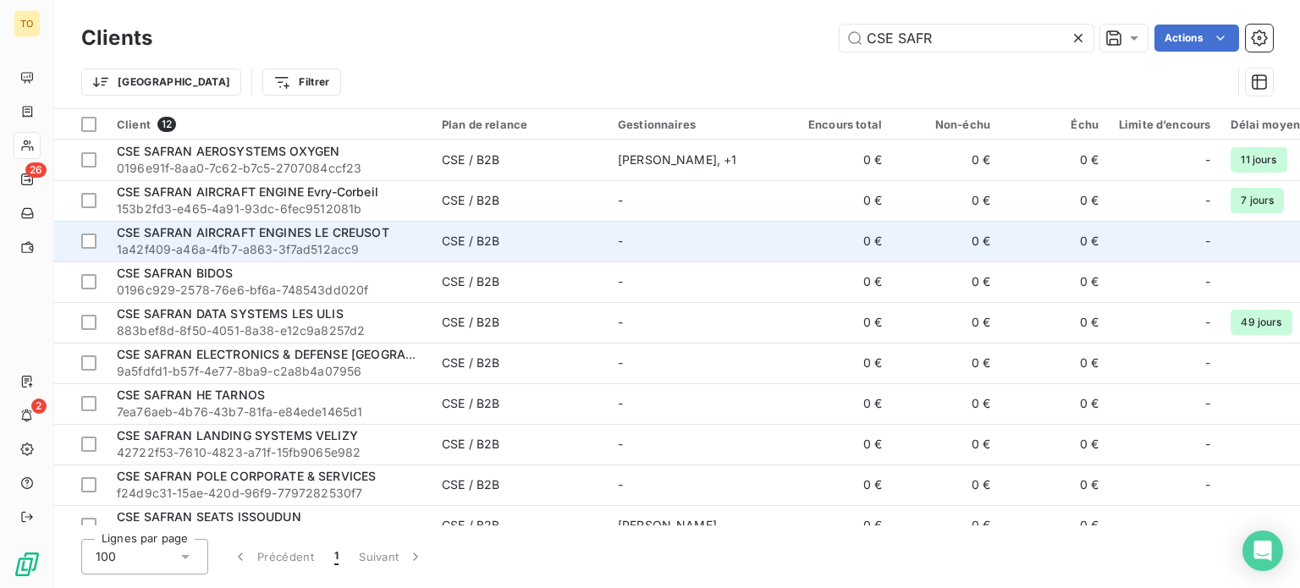
scroll to position [197, 0]
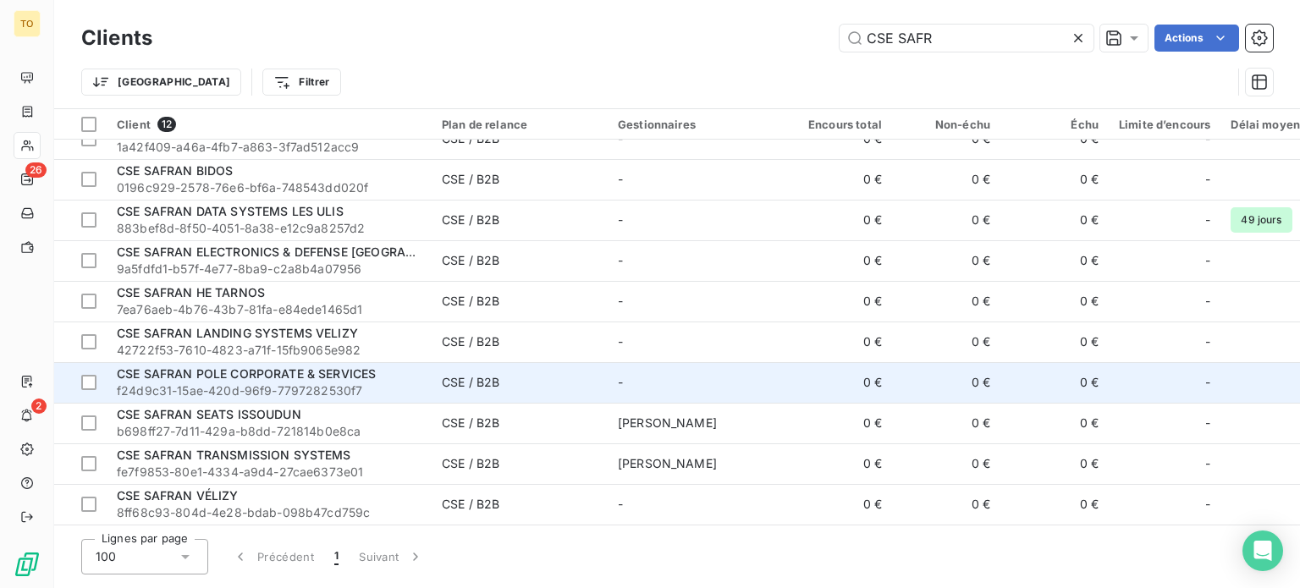
type input "CSE SAFR"
click at [376, 380] on span "CSE SAFRAN POLE CORPORATE & SERVICES" at bounding box center [246, 373] width 259 height 14
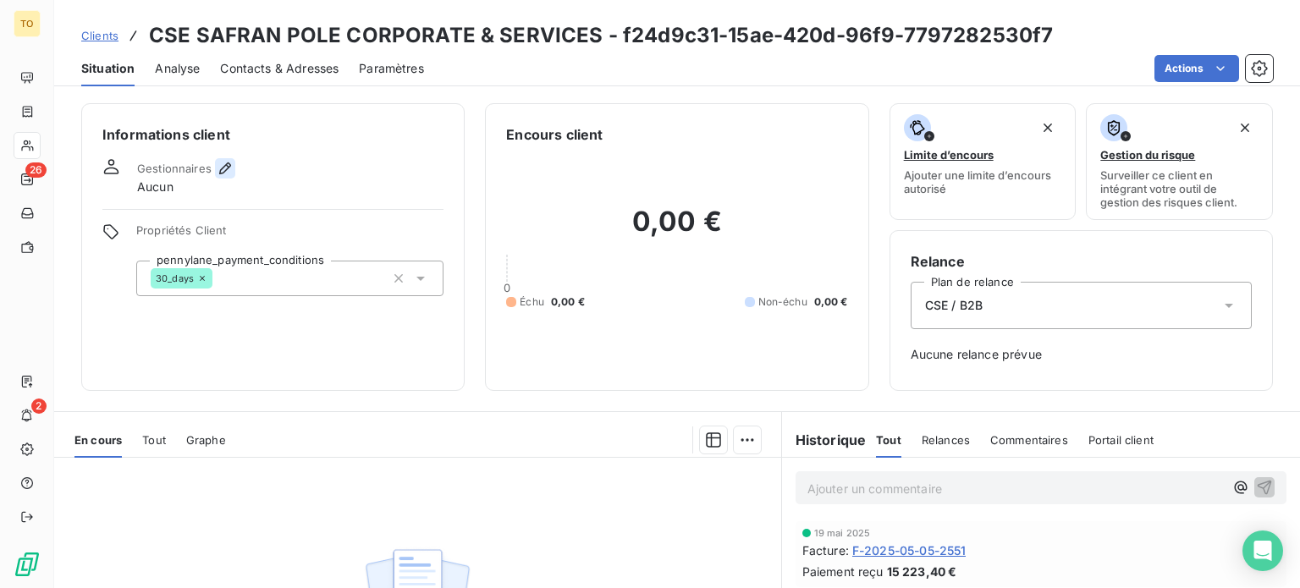
click at [231, 174] on icon "button" at bounding box center [225, 168] width 12 height 12
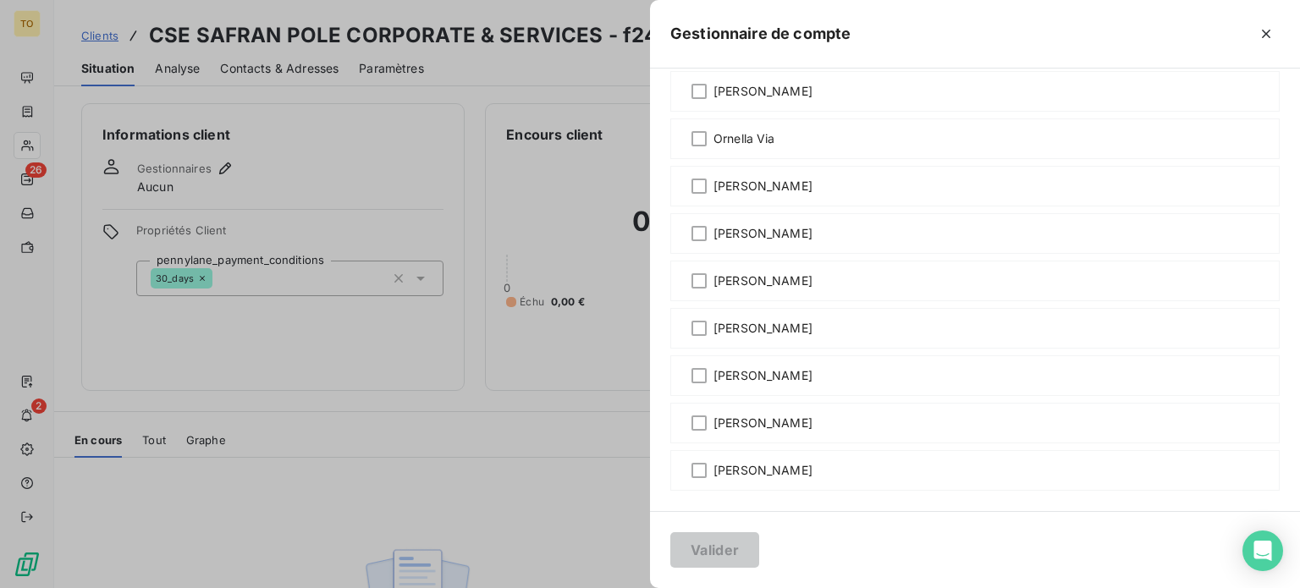
scroll to position [1185, 0]
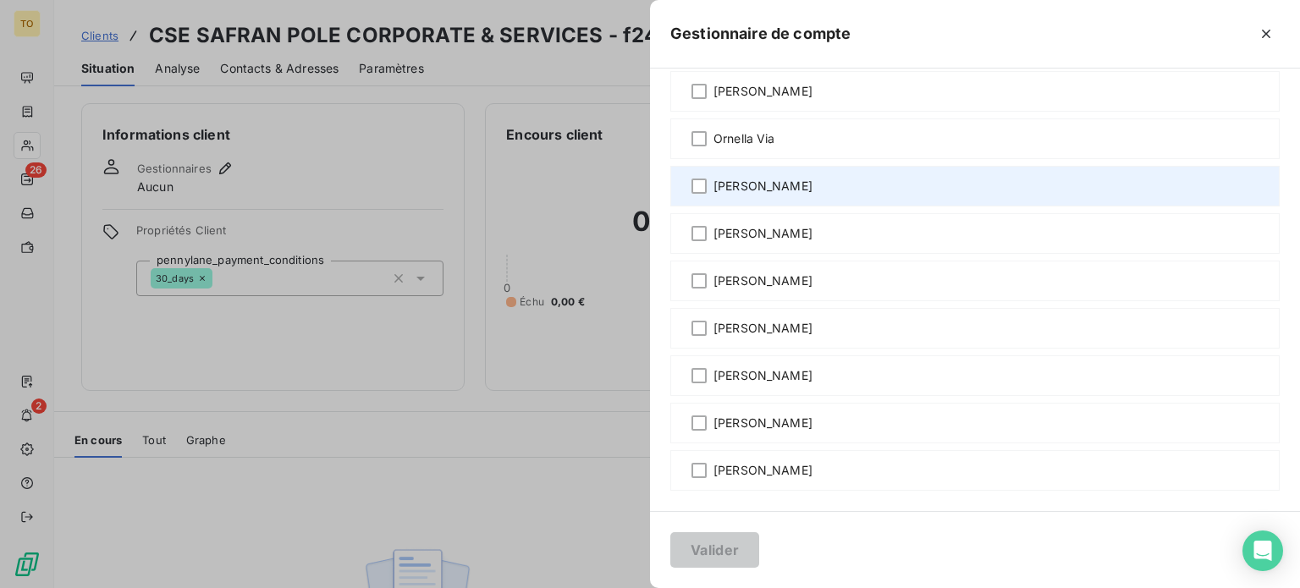
drag, startPoint x: 609, startPoint y: 358, endPoint x: 608, endPoint y: 383, distance: 24.6
click at [670, 206] on div "[PERSON_NAME]" at bounding box center [974, 186] width 609 height 41
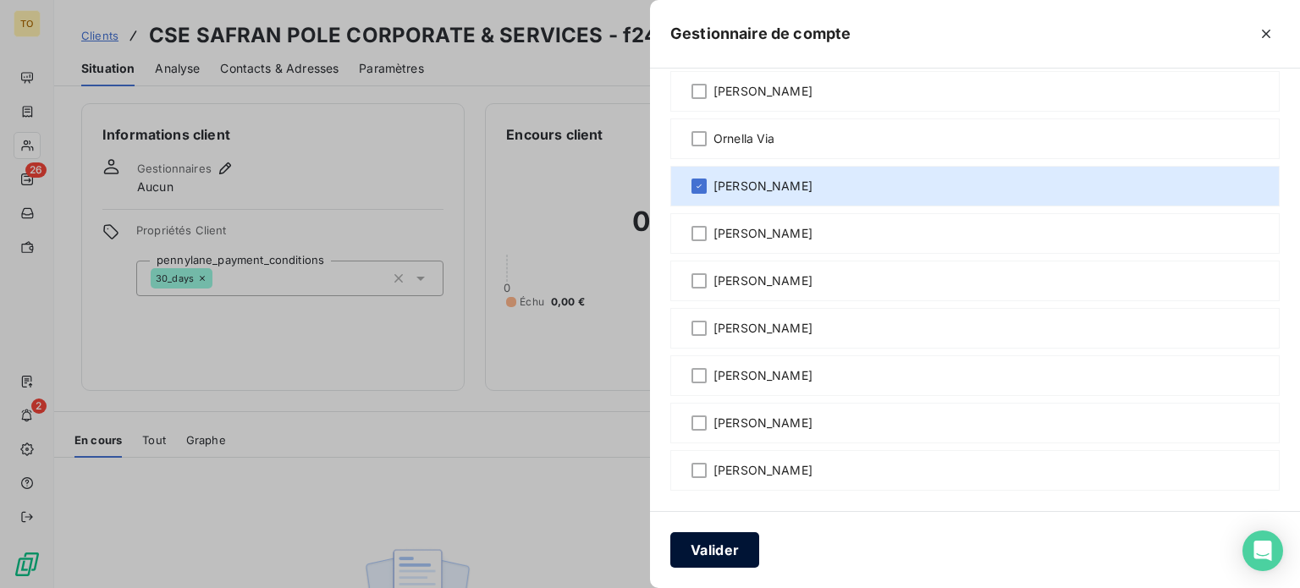
click at [670, 558] on button "Valider" at bounding box center [714, 550] width 89 height 36
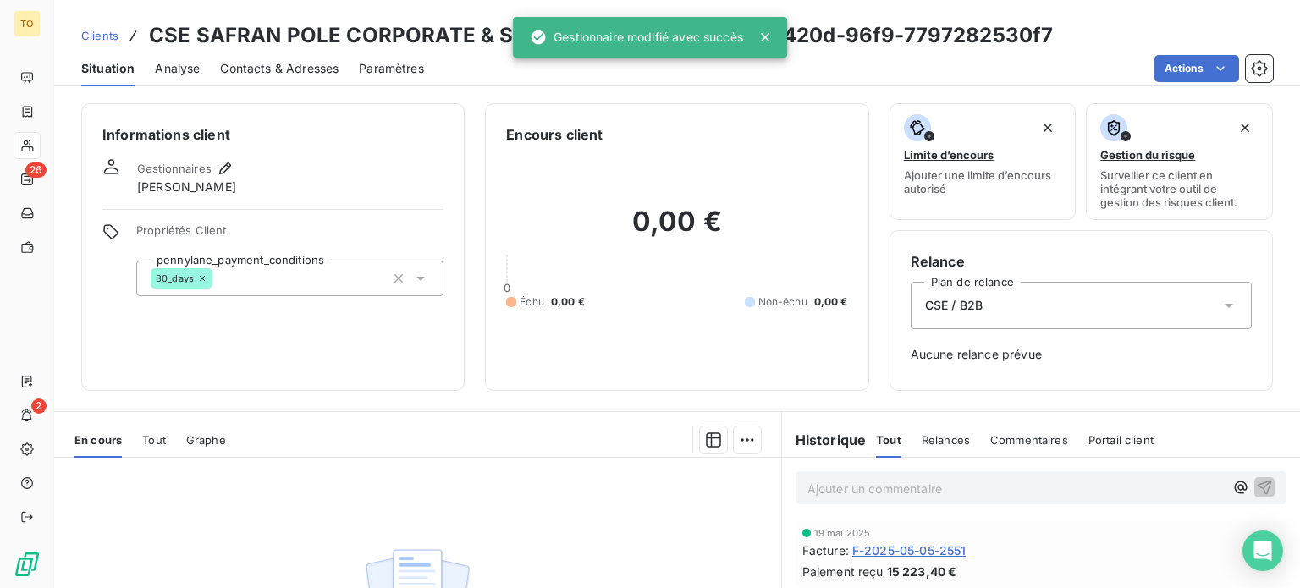
scroll to position [197, 0]
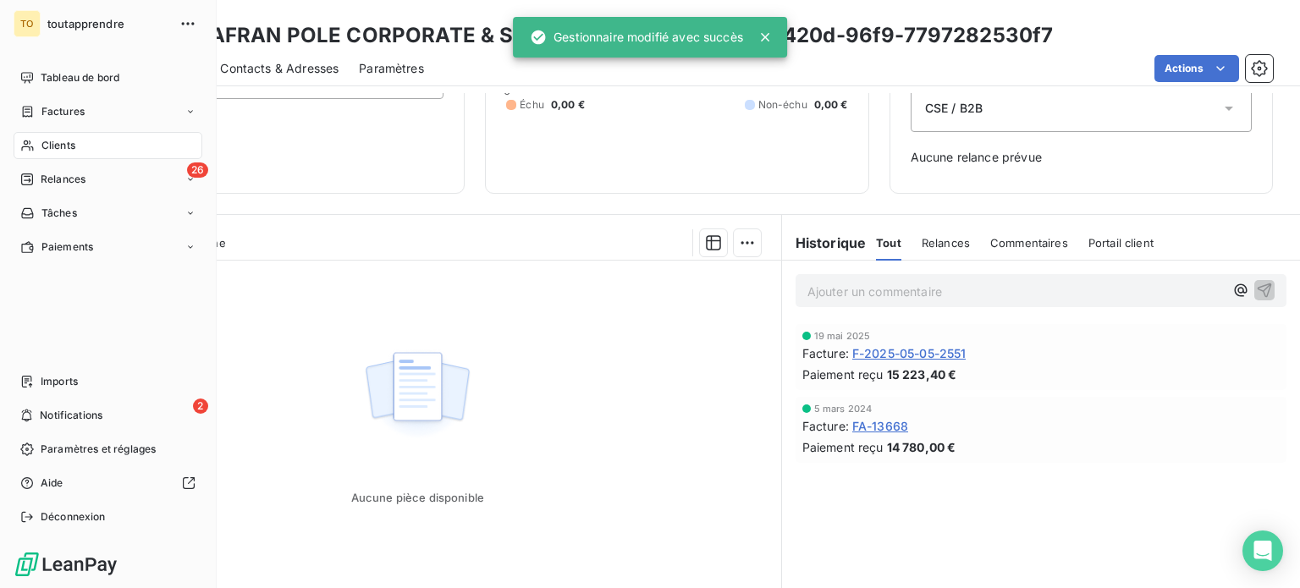
drag, startPoint x: 48, startPoint y: 182, endPoint x: 250, endPoint y: 157, distance: 203.7
click at [49, 159] on div "Clients" at bounding box center [108, 145] width 189 height 27
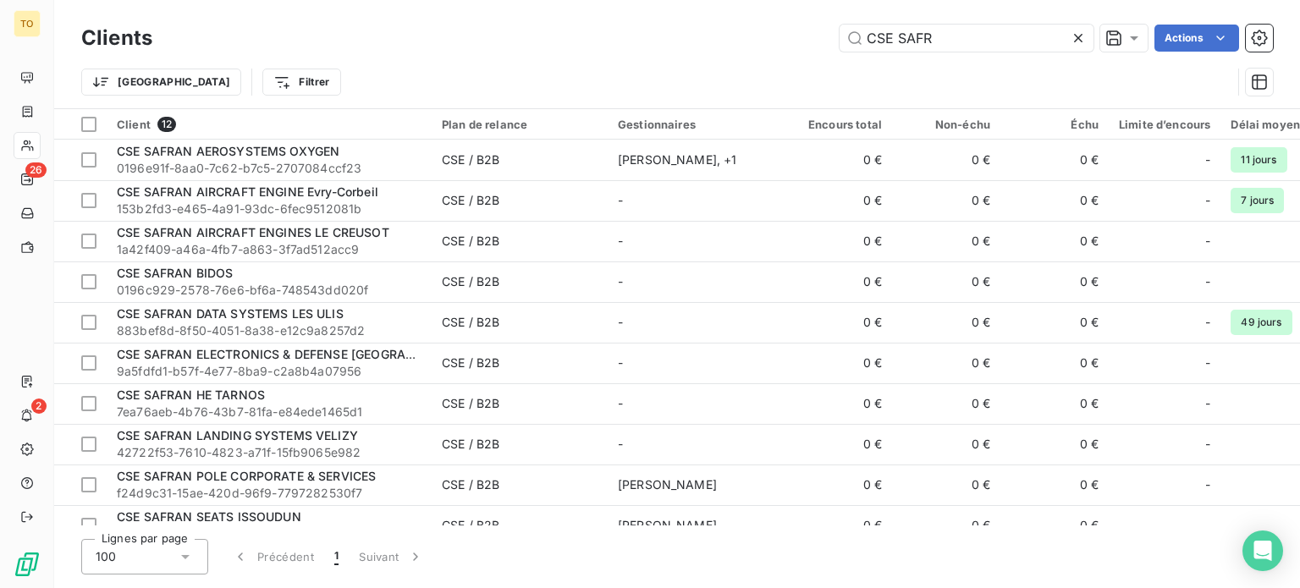
drag, startPoint x: 923, startPoint y: 42, endPoint x: 766, endPoint y: 28, distance: 158.1
click at [766, 28] on div "CSE SAFR Actions" at bounding box center [723, 38] width 1100 height 27
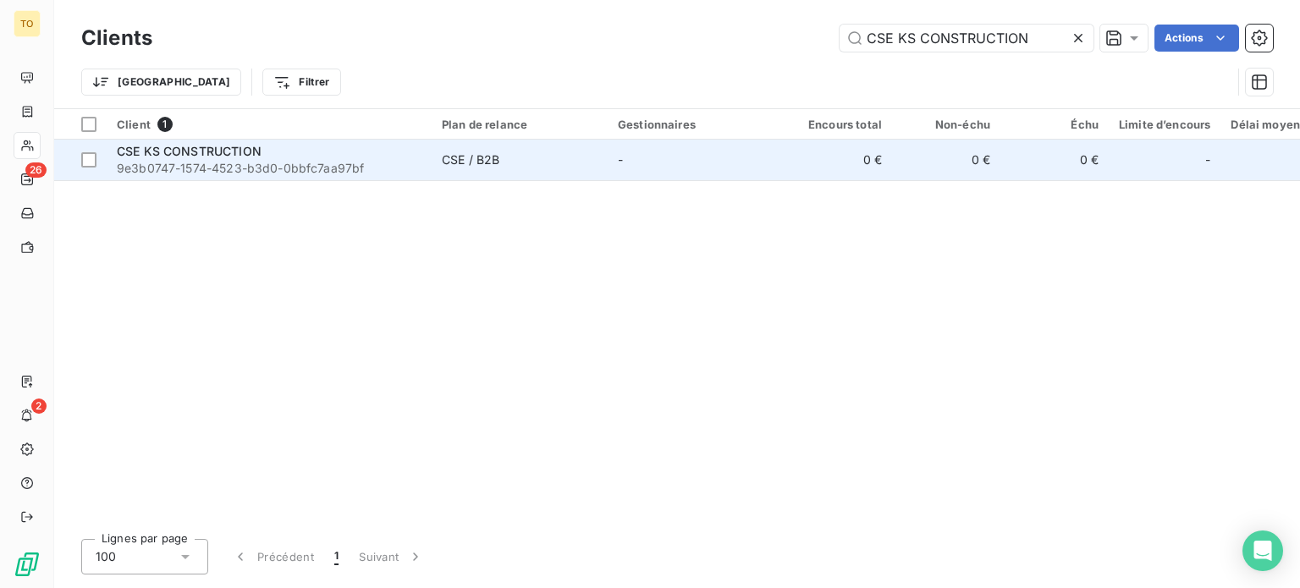
type input "CSE KS CONSTRUCTION"
click at [281, 177] on span "9e3b0747-1574-4523-b3d0-0bbfc7aa97bf" at bounding box center [269, 168] width 305 height 17
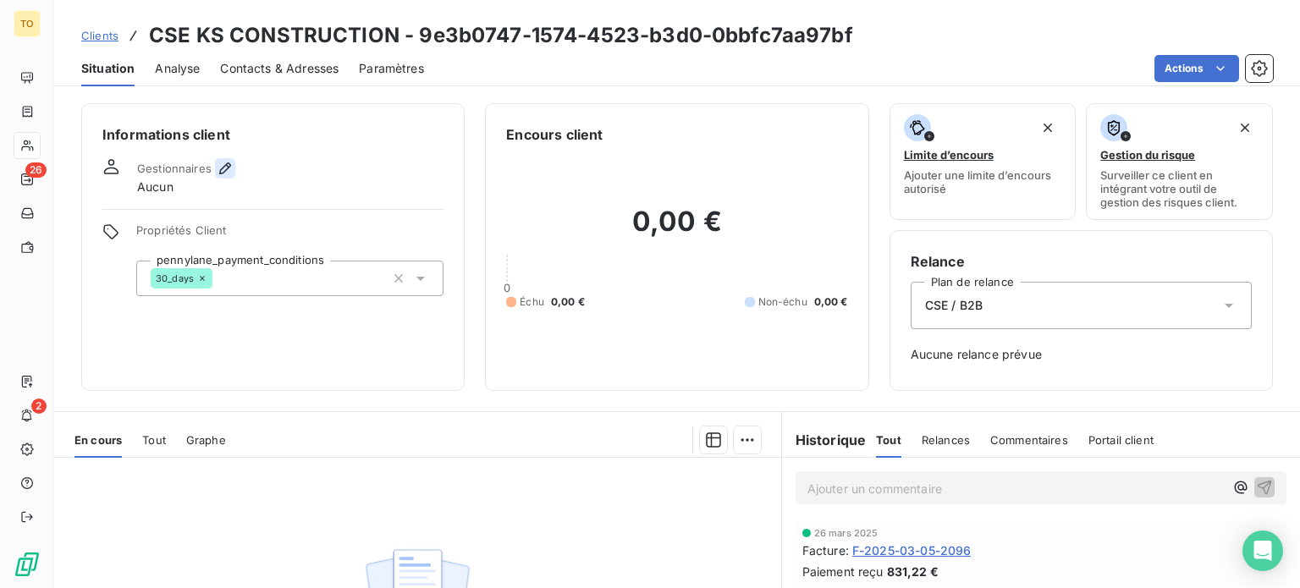
click at [231, 174] on icon "button" at bounding box center [225, 168] width 12 height 12
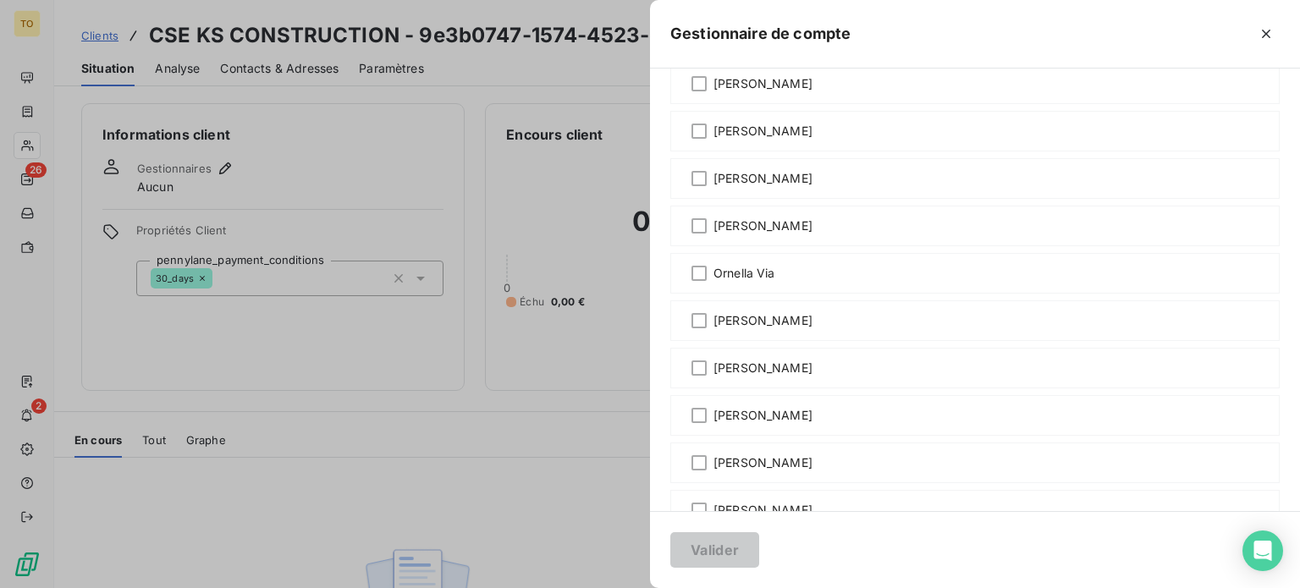
scroll to position [987, 0]
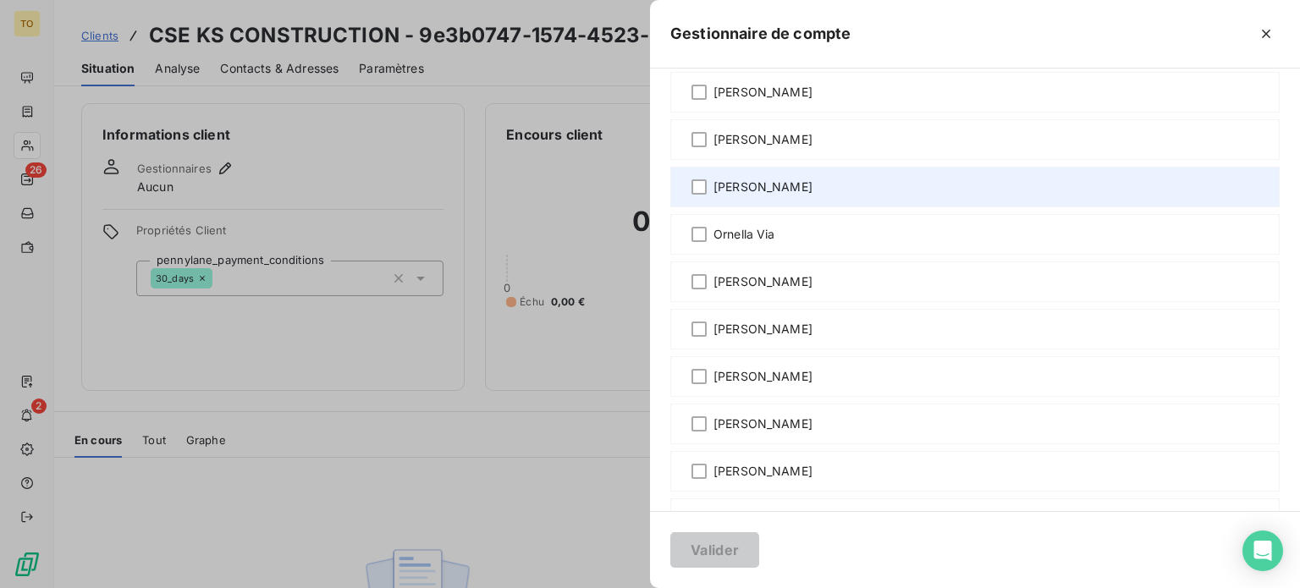
click at [713, 195] on span "[PERSON_NAME]" at bounding box center [762, 187] width 99 height 17
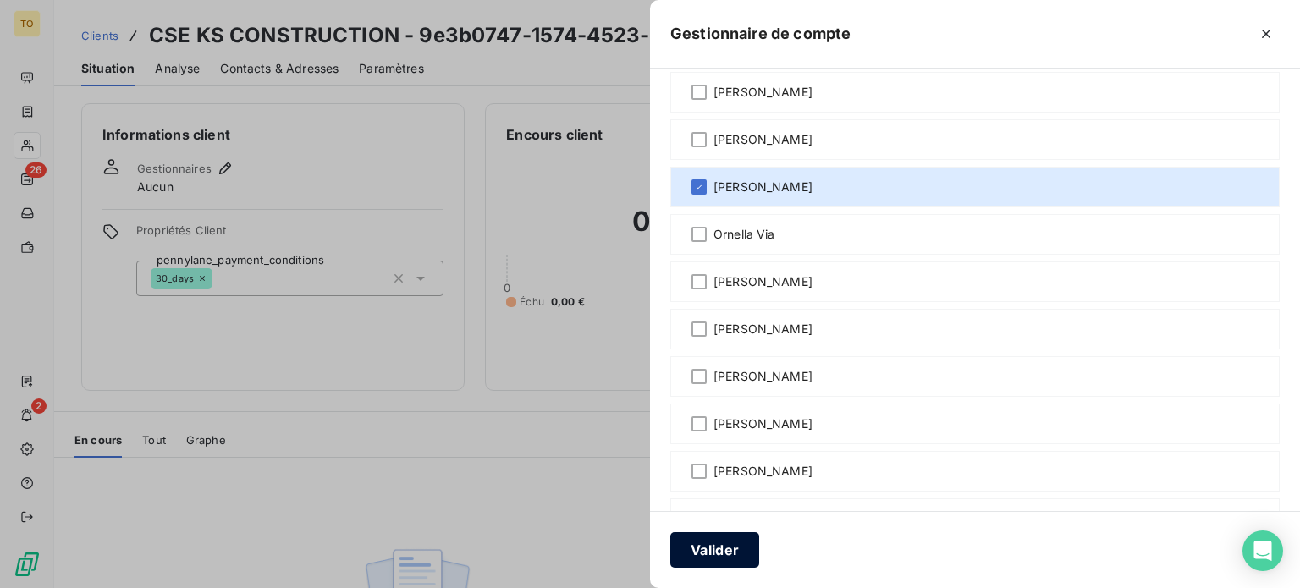
click at [670, 549] on button "Valider" at bounding box center [714, 550] width 89 height 36
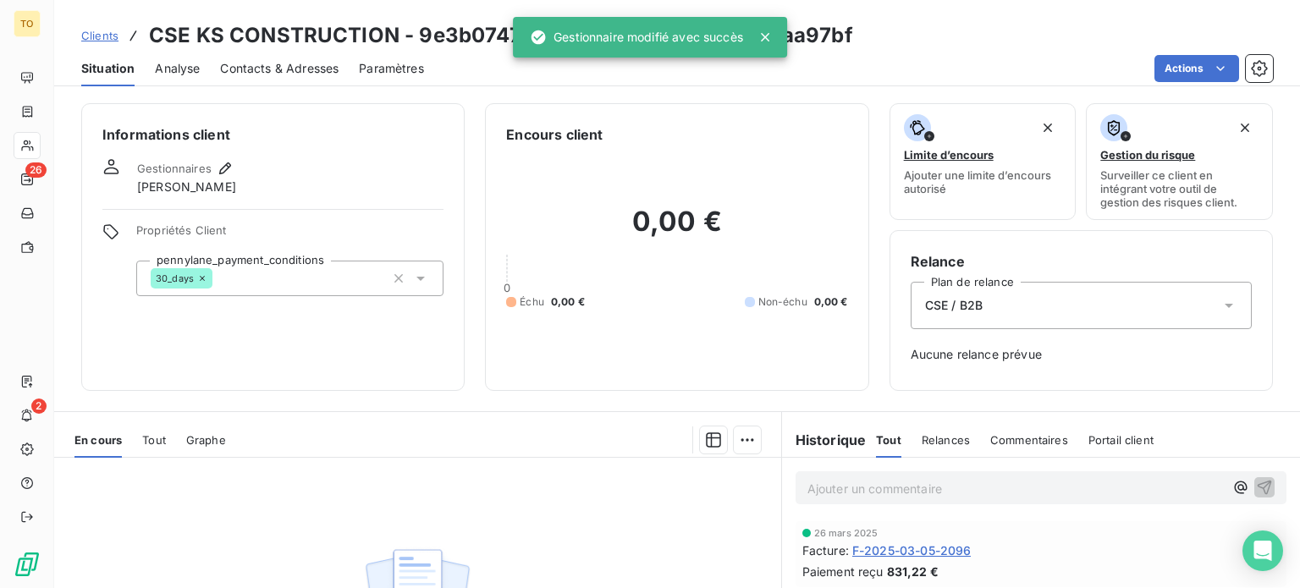
scroll to position [327, 0]
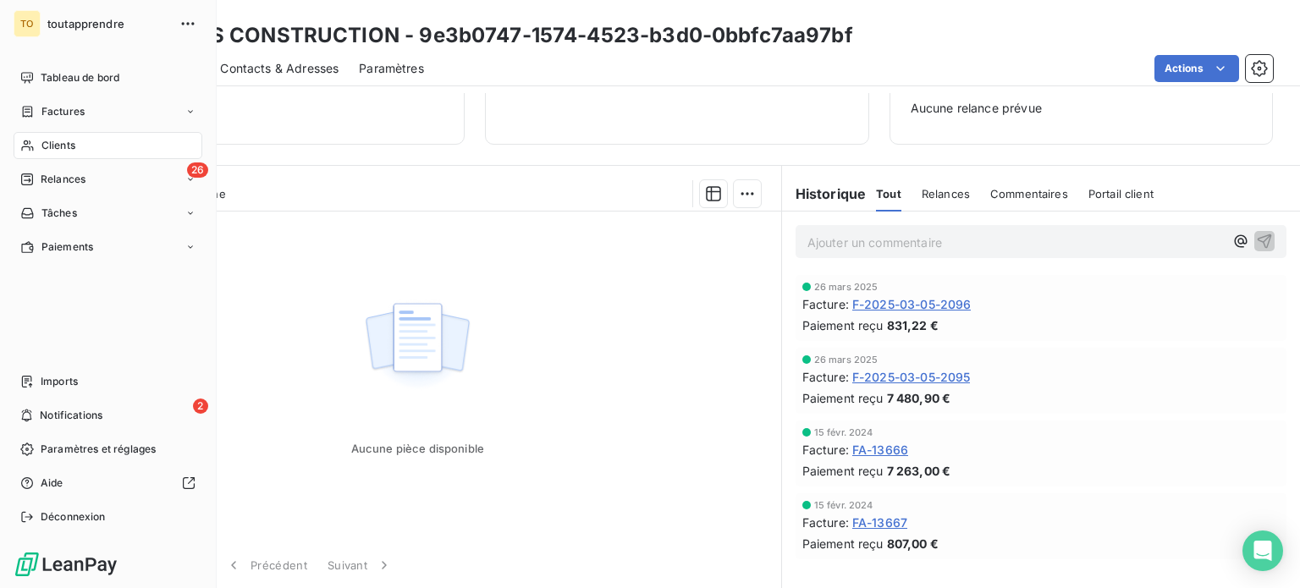
drag, startPoint x: 69, startPoint y: 179, endPoint x: 240, endPoint y: 140, distance: 175.5
click at [70, 153] on span "Clients" at bounding box center [58, 145] width 34 height 15
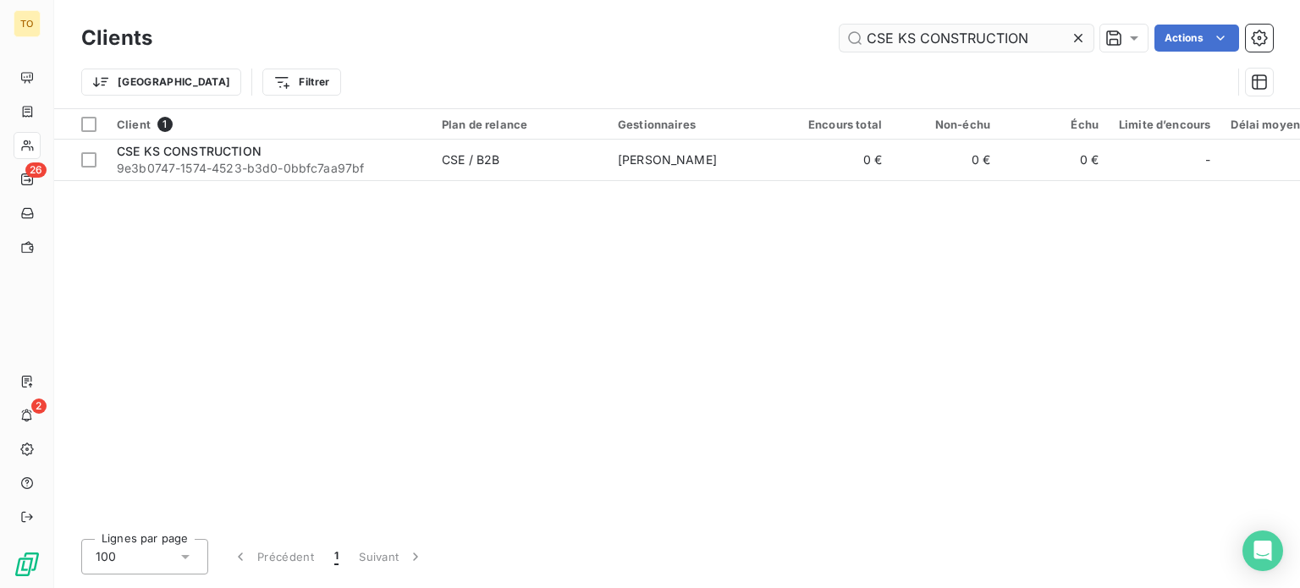
drag, startPoint x: 1043, startPoint y: 43, endPoint x: 986, endPoint y: 41, distance: 56.7
click at [1070, 42] on icon at bounding box center [1078, 38] width 17 height 17
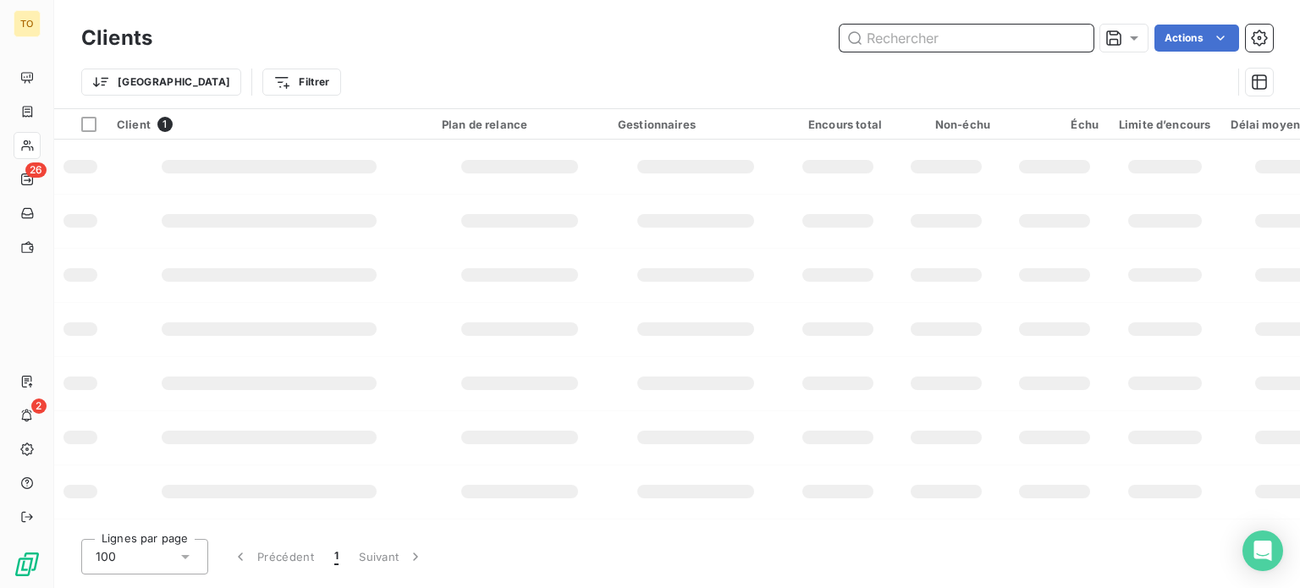
click at [974, 43] on input "text" at bounding box center [966, 38] width 254 height 27
paste input "MINIMALEAN"
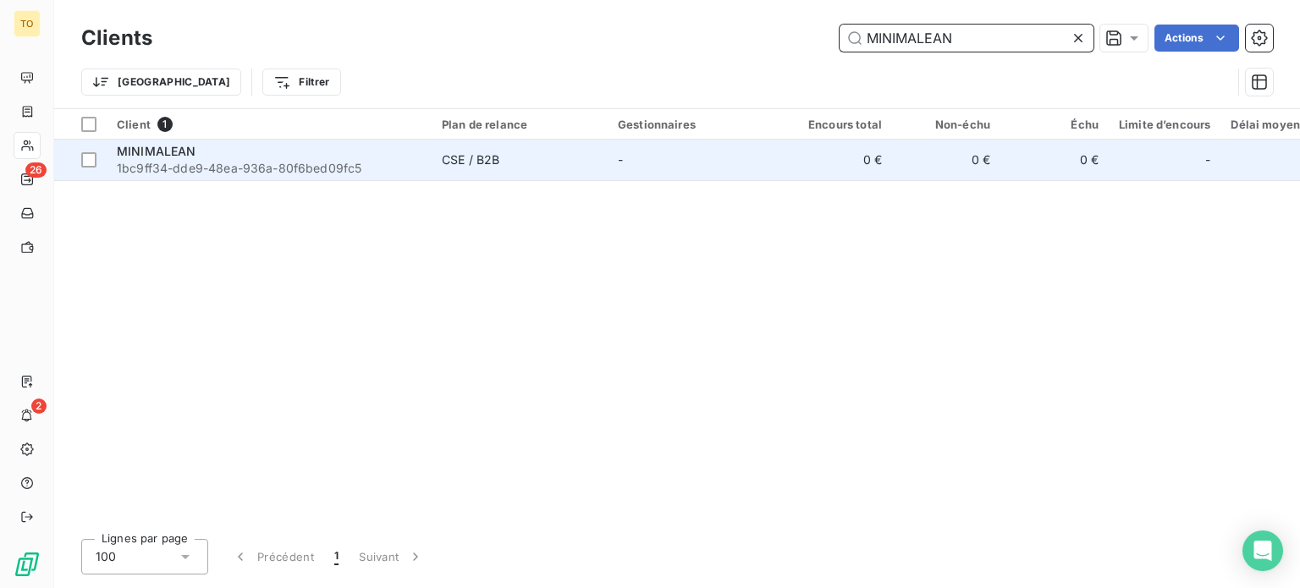
type input "MINIMALEAN"
click at [236, 177] on span "1bc9ff34-dde9-48ea-936a-80f6bed09fc5" at bounding box center [269, 168] width 305 height 17
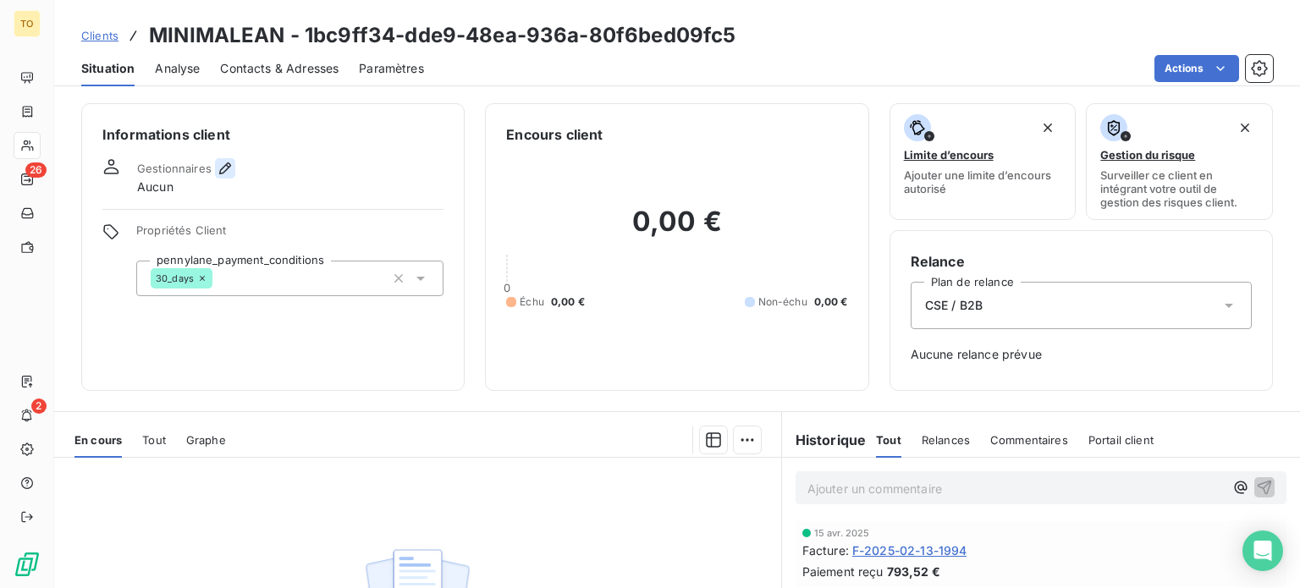
click at [231, 174] on icon "button" at bounding box center [225, 168] width 12 height 12
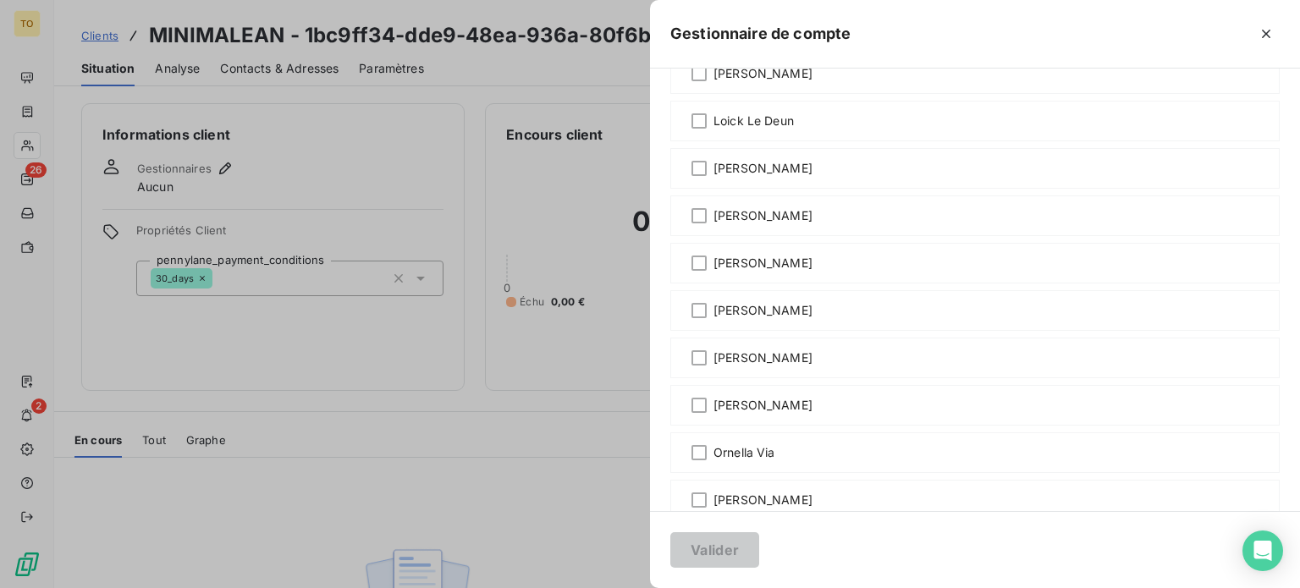
scroll to position [790, 0]
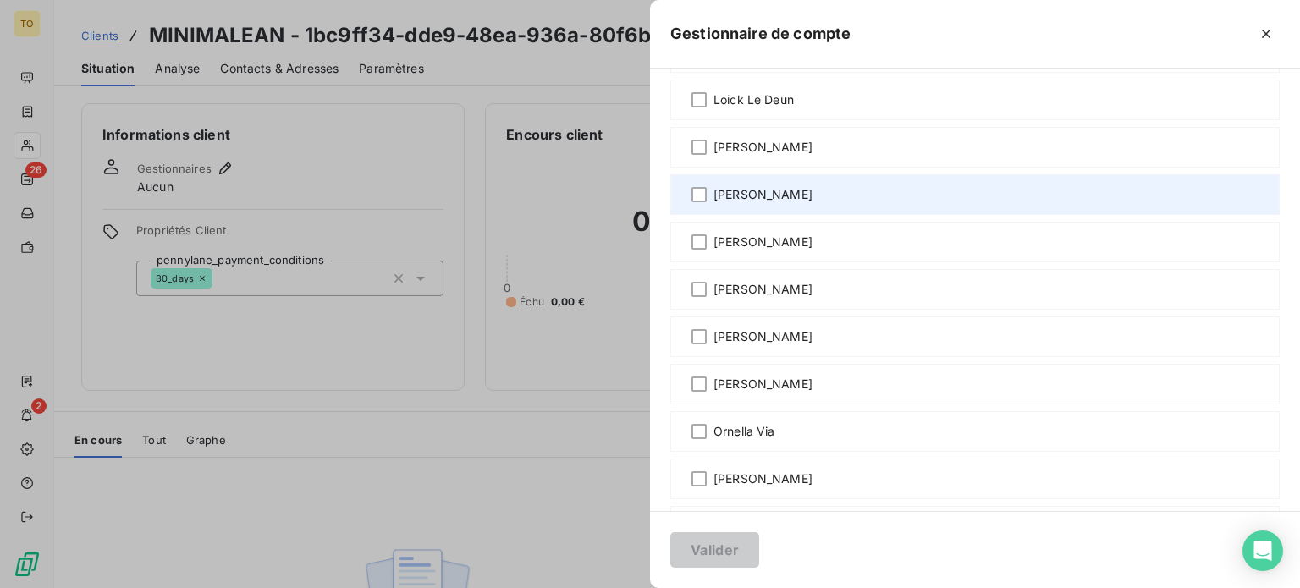
click at [670, 215] on div "[PERSON_NAME]" at bounding box center [974, 194] width 609 height 41
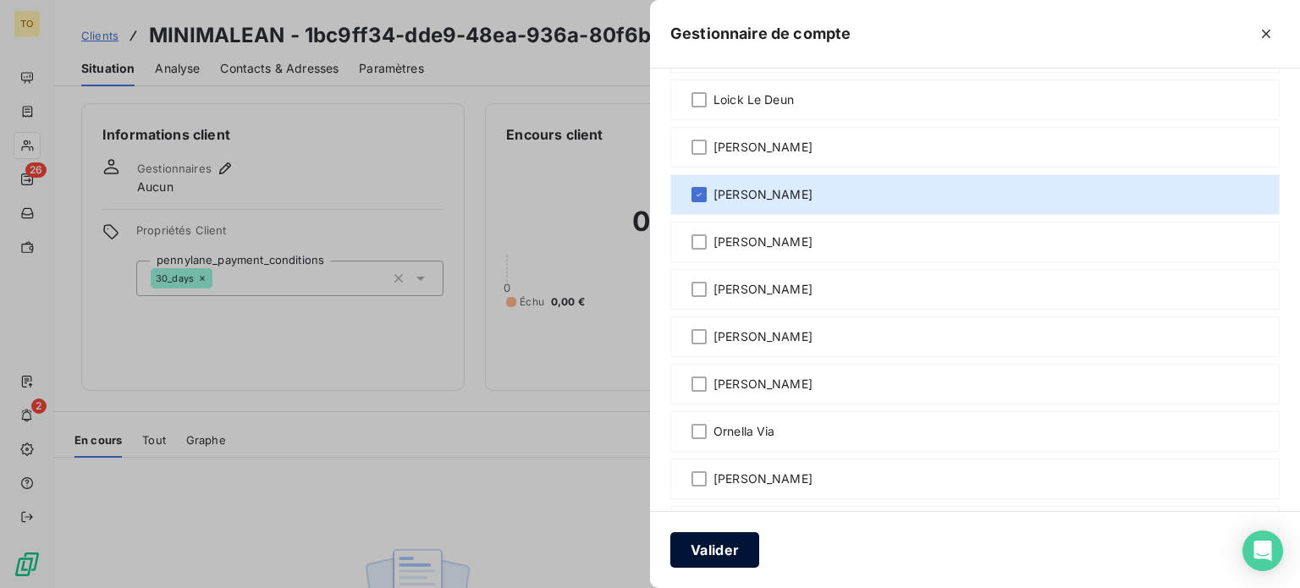
click at [670, 543] on button "Valider" at bounding box center [714, 550] width 89 height 36
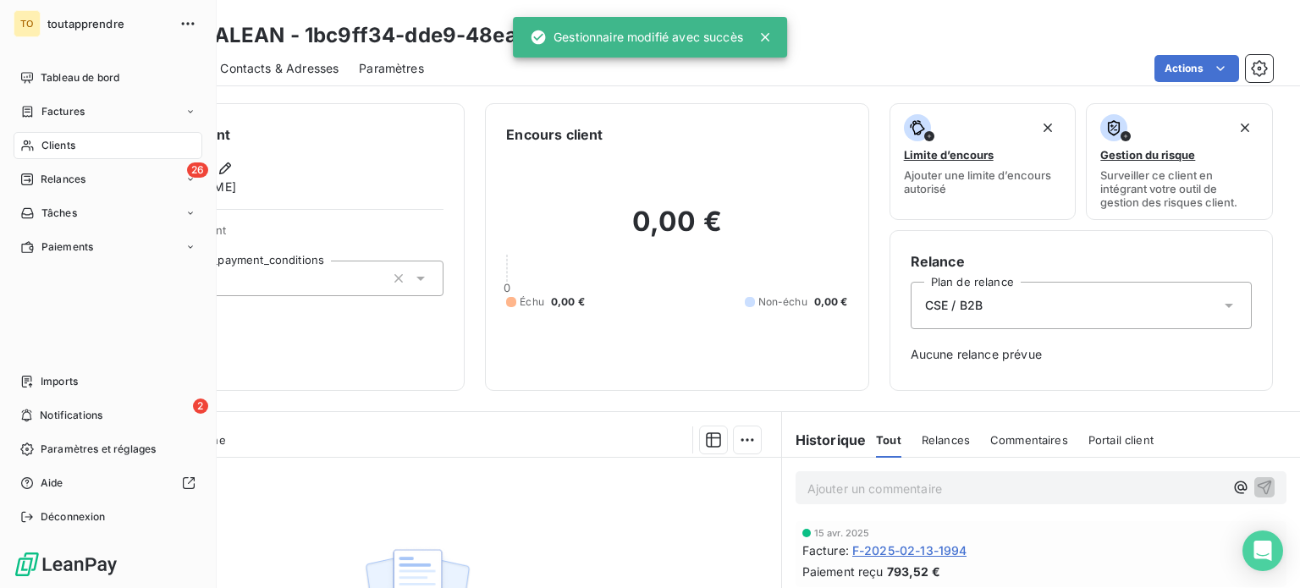
click at [43, 159] on div "Clients" at bounding box center [108, 145] width 189 height 27
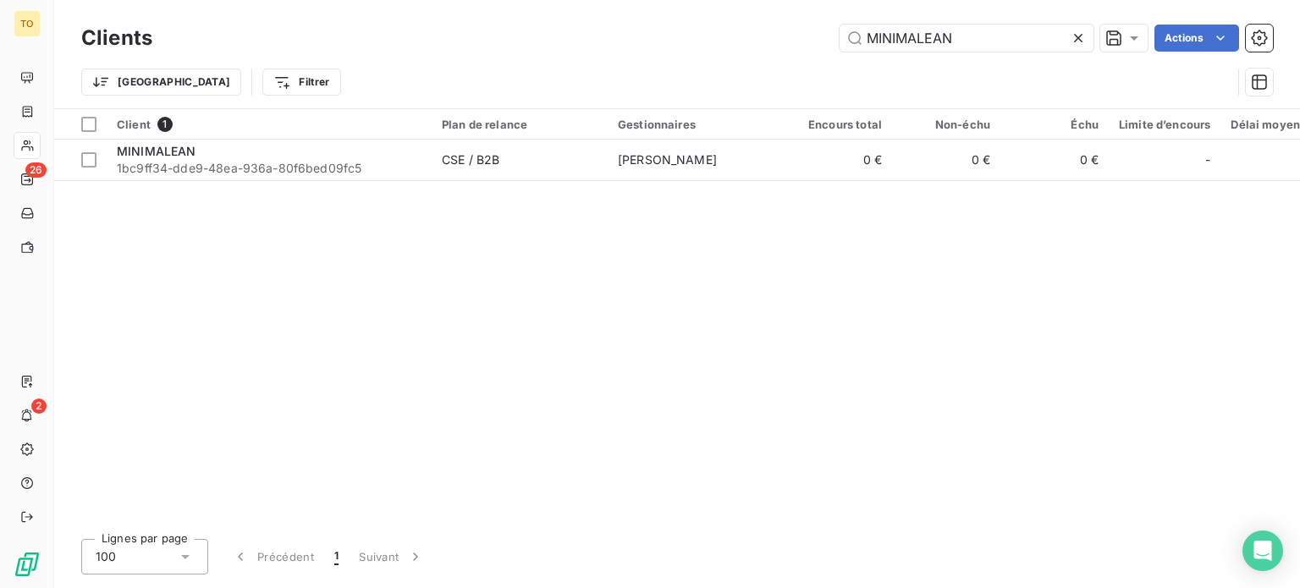
drag, startPoint x: 951, startPoint y: 46, endPoint x: 782, endPoint y: 69, distance: 170.8
click at [718, 51] on div "TO 26 2 Clients MINIMALEAN Actions Trier Filtrer Client 1 Plan de relance Gesti…" at bounding box center [650, 294] width 1300 height 588
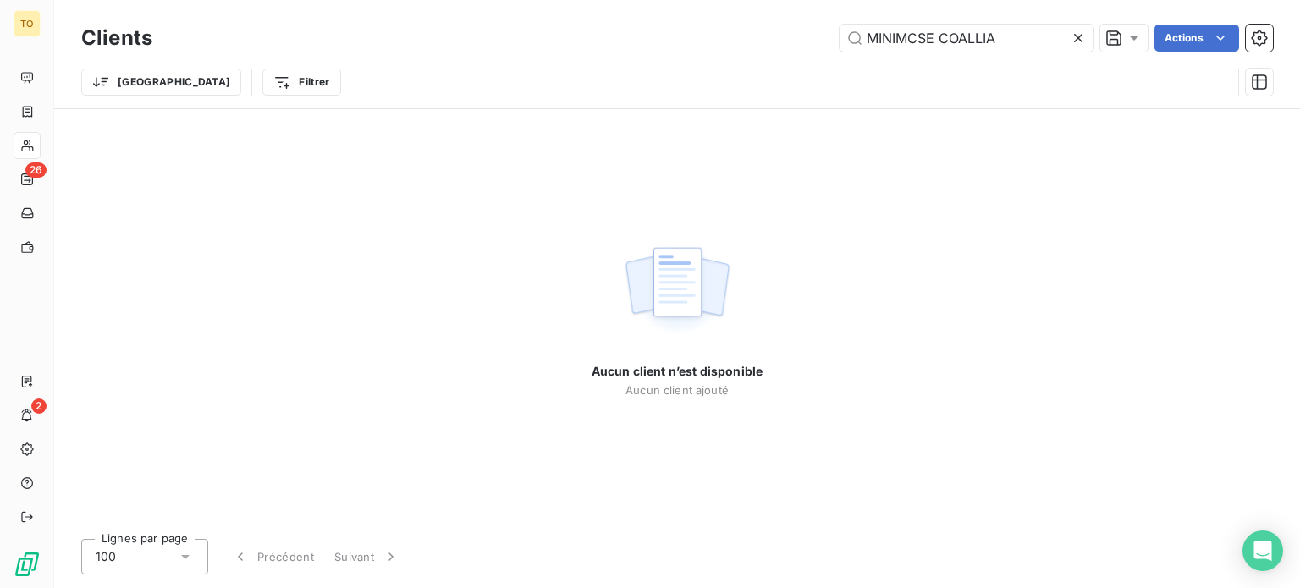
drag, startPoint x: 916, startPoint y: 41, endPoint x: 785, endPoint y: 40, distance: 130.3
click at [785, 40] on div "MINIMCSE COALLIA Actions" at bounding box center [723, 38] width 1100 height 27
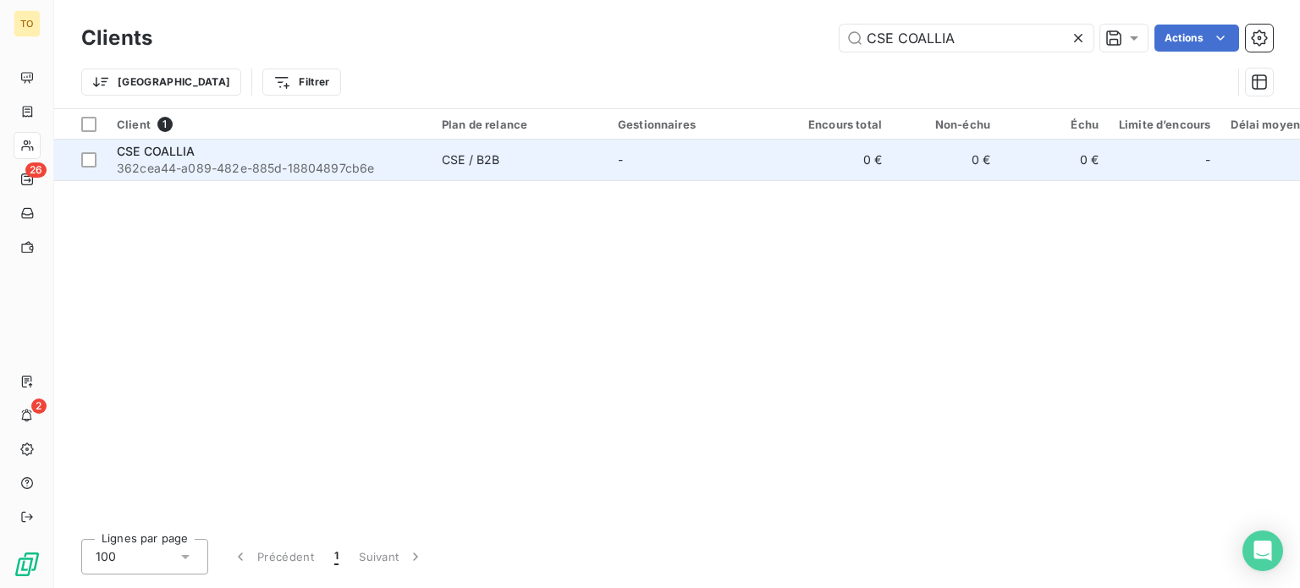
type input "CSE COALLIA"
click at [293, 177] on span "362cea44-a089-482e-885d-18804897cb6e" at bounding box center [269, 168] width 305 height 17
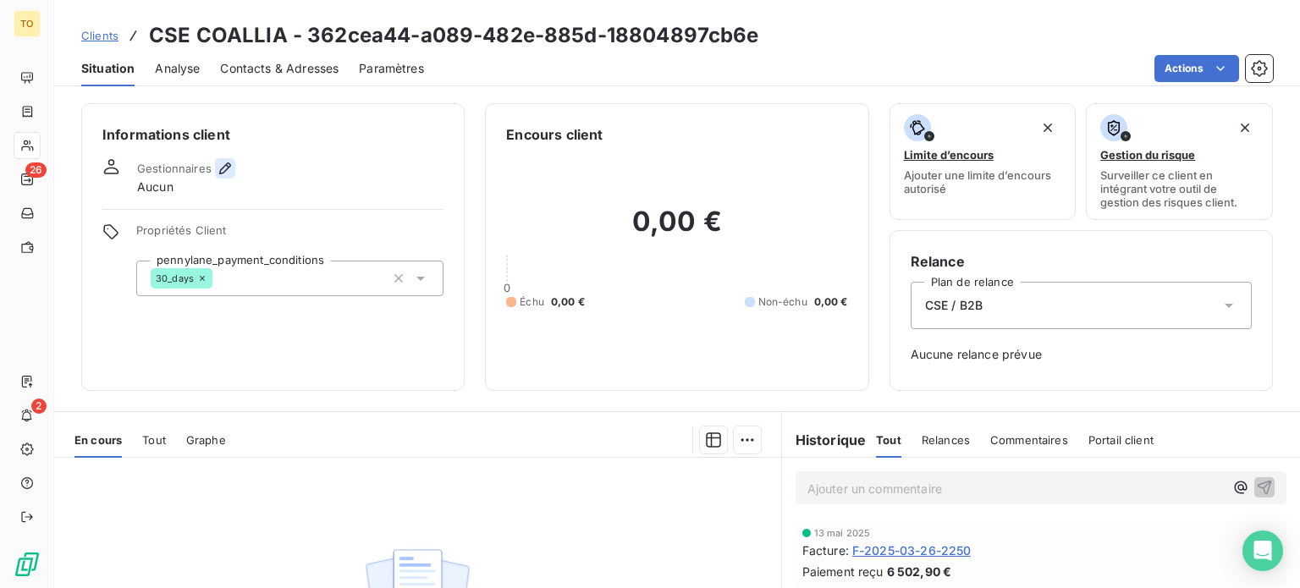
click at [231, 174] on icon "button" at bounding box center [225, 168] width 12 height 12
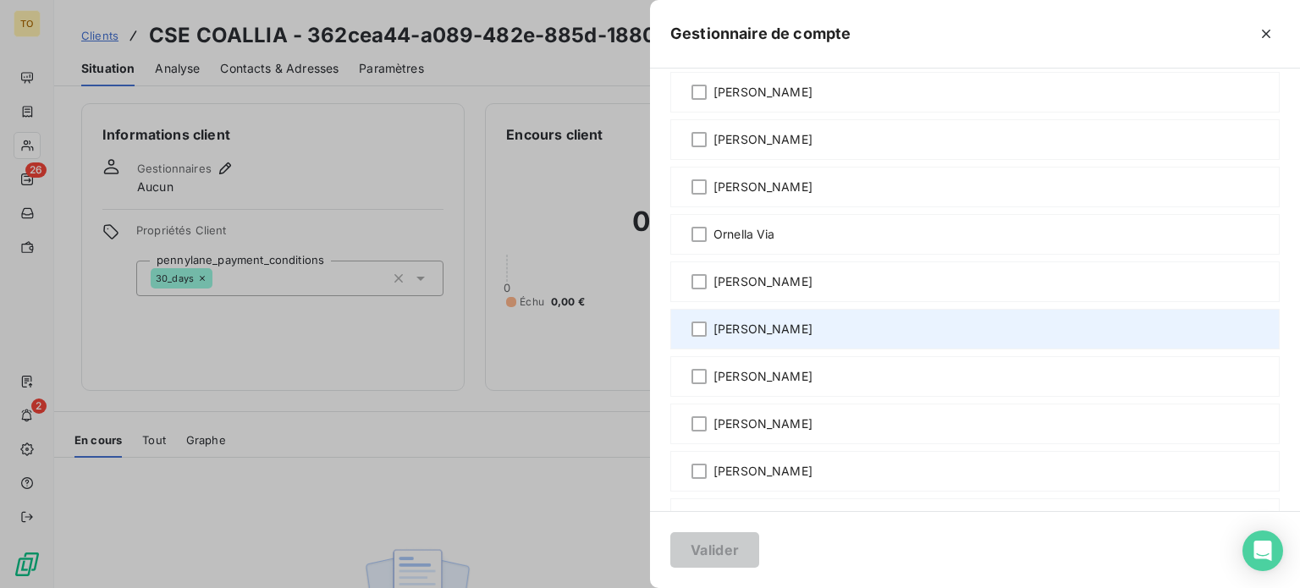
scroll to position [1185, 0]
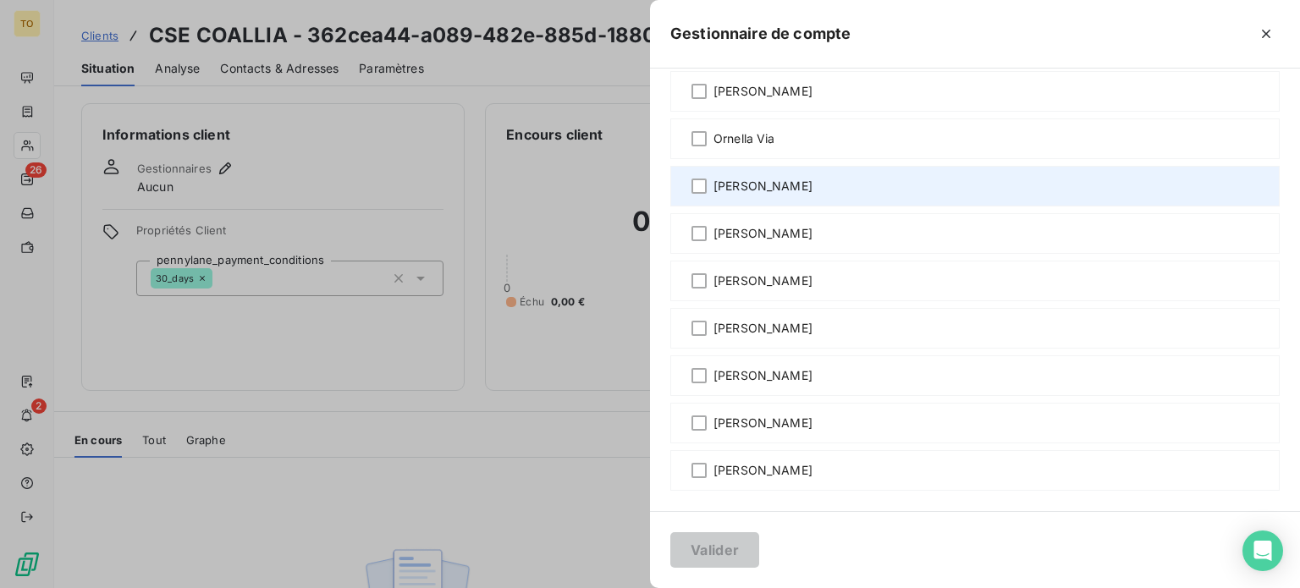
click at [713, 195] on span "[PERSON_NAME]" at bounding box center [762, 186] width 99 height 17
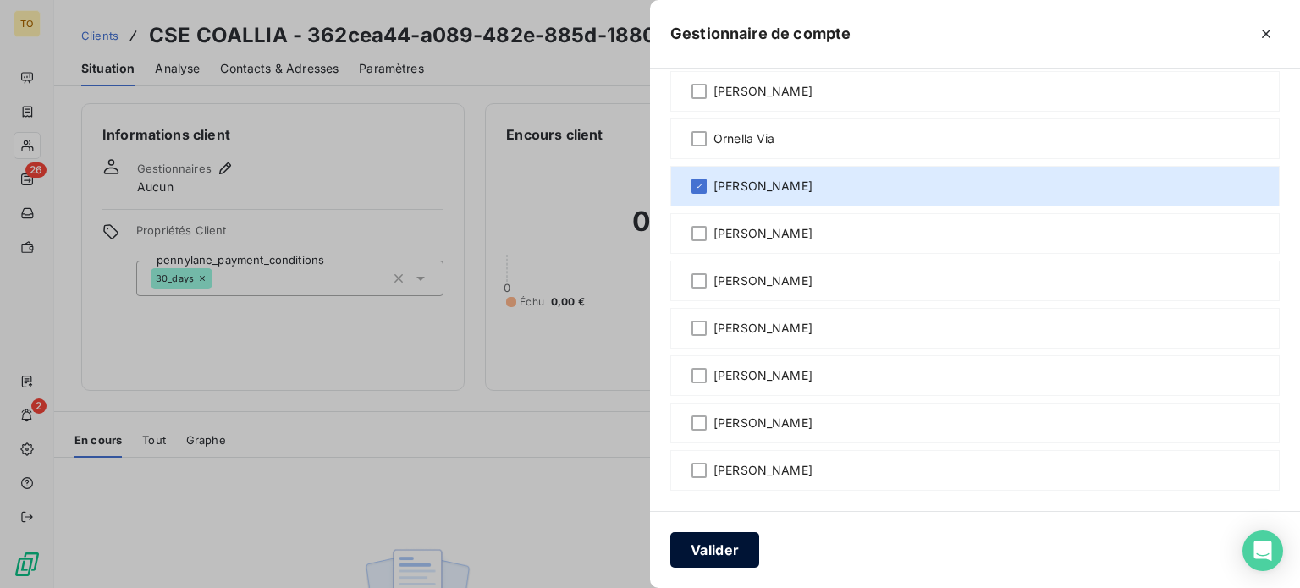
click at [670, 549] on button "Valider" at bounding box center [714, 550] width 89 height 36
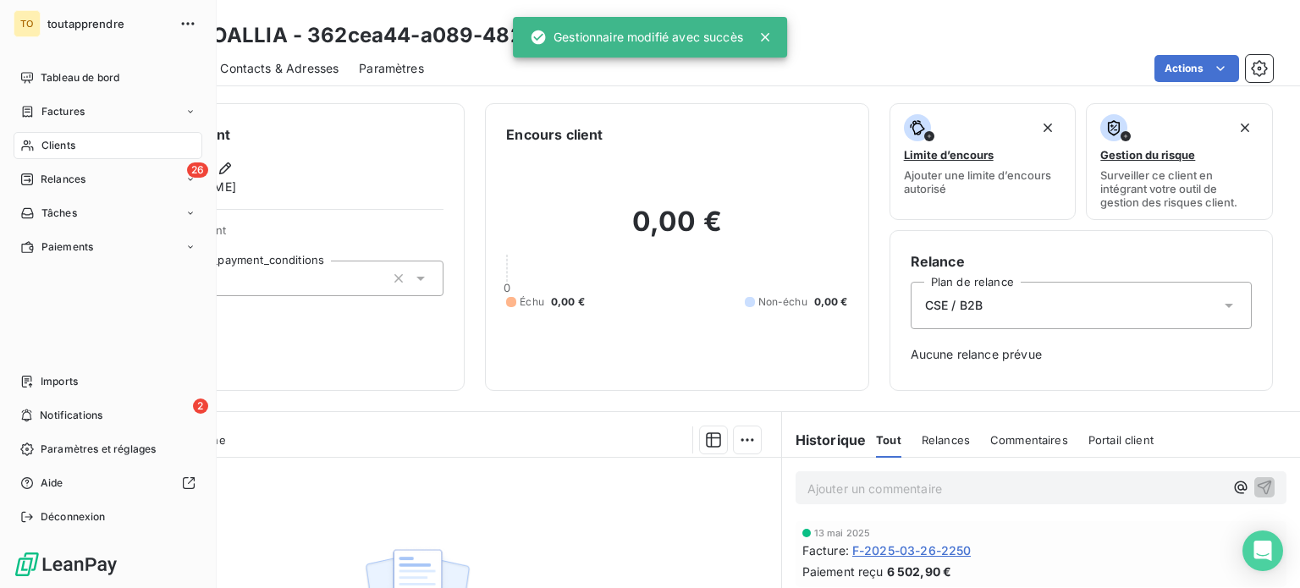
drag, startPoint x: 41, startPoint y: 182, endPoint x: 125, endPoint y: 159, distance: 87.7
click at [41, 159] on div "Clients" at bounding box center [108, 145] width 189 height 27
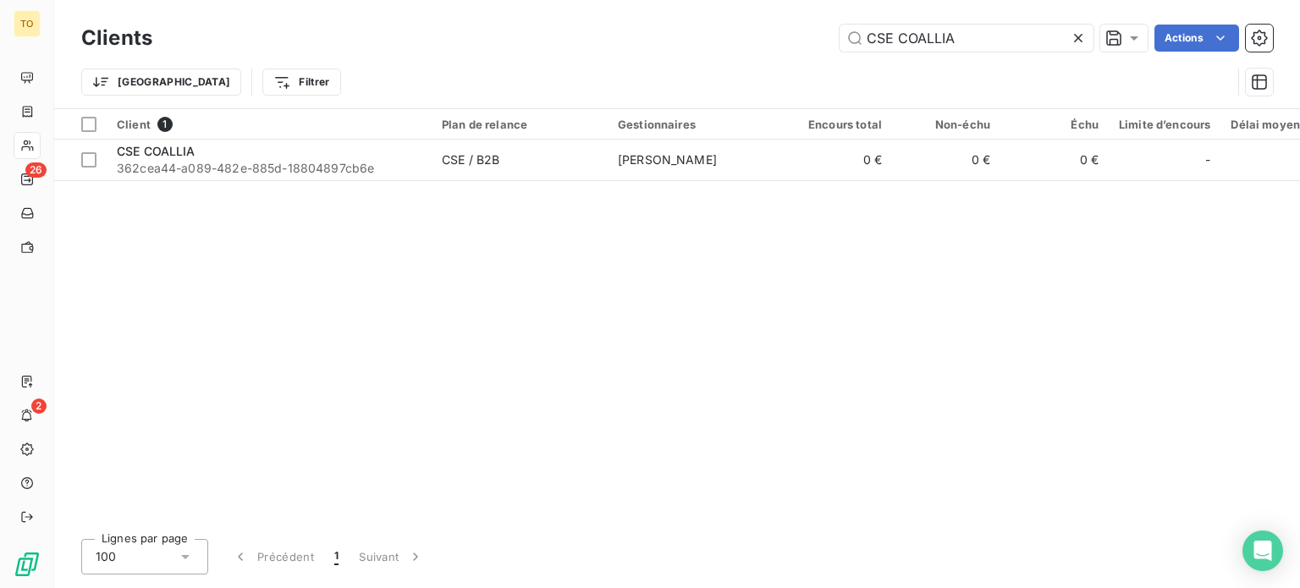
drag, startPoint x: 957, startPoint y: 41, endPoint x: 732, endPoint y: 36, distance: 225.2
click at [732, 36] on div "CSE COALLIA Actions" at bounding box center [723, 38] width 1100 height 27
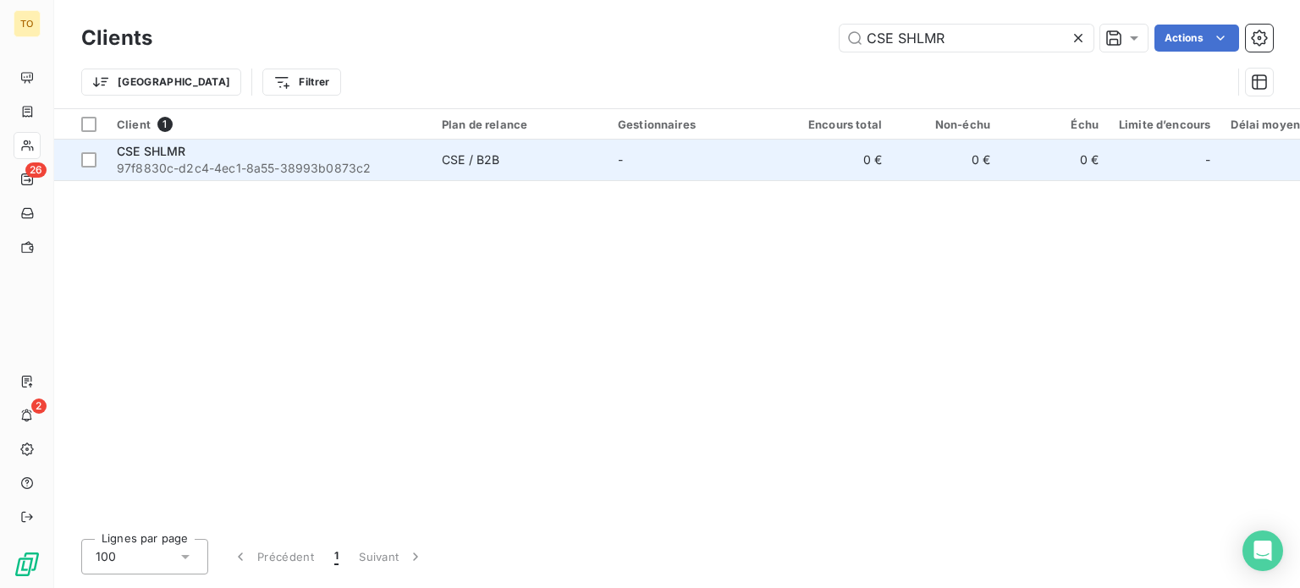
type input "CSE SHLMR"
click at [299, 177] on span "97f8830c-d2c4-4ec1-8a55-38993b0873c2" at bounding box center [269, 168] width 305 height 17
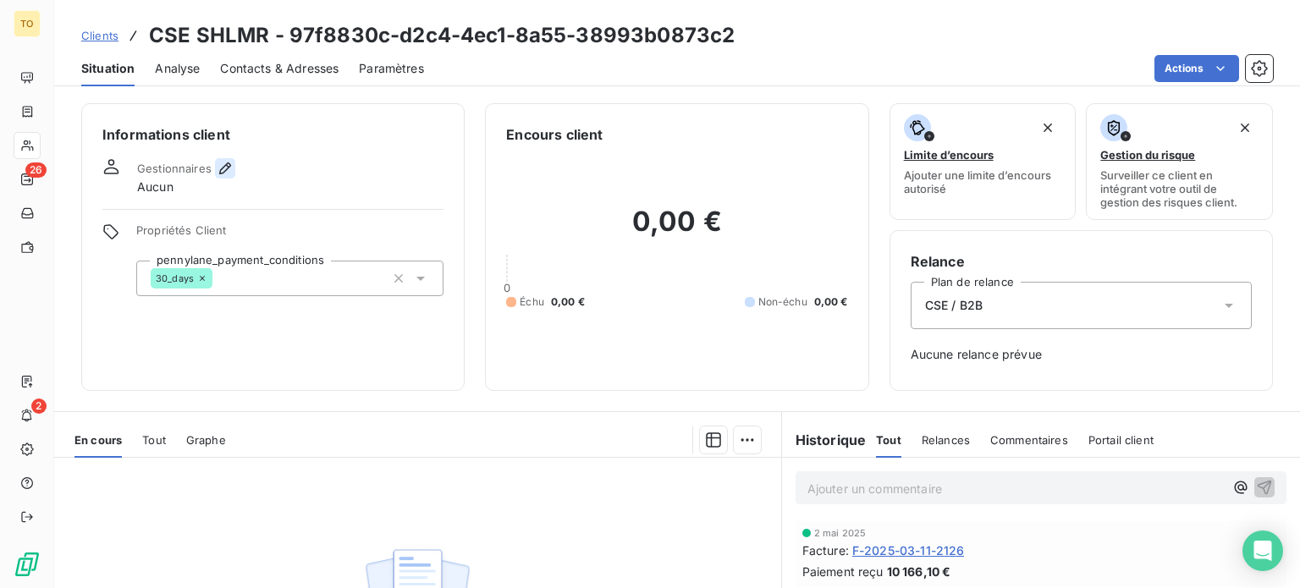
click at [231, 174] on icon "button" at bounding box center [225, 168] width 12 height 12
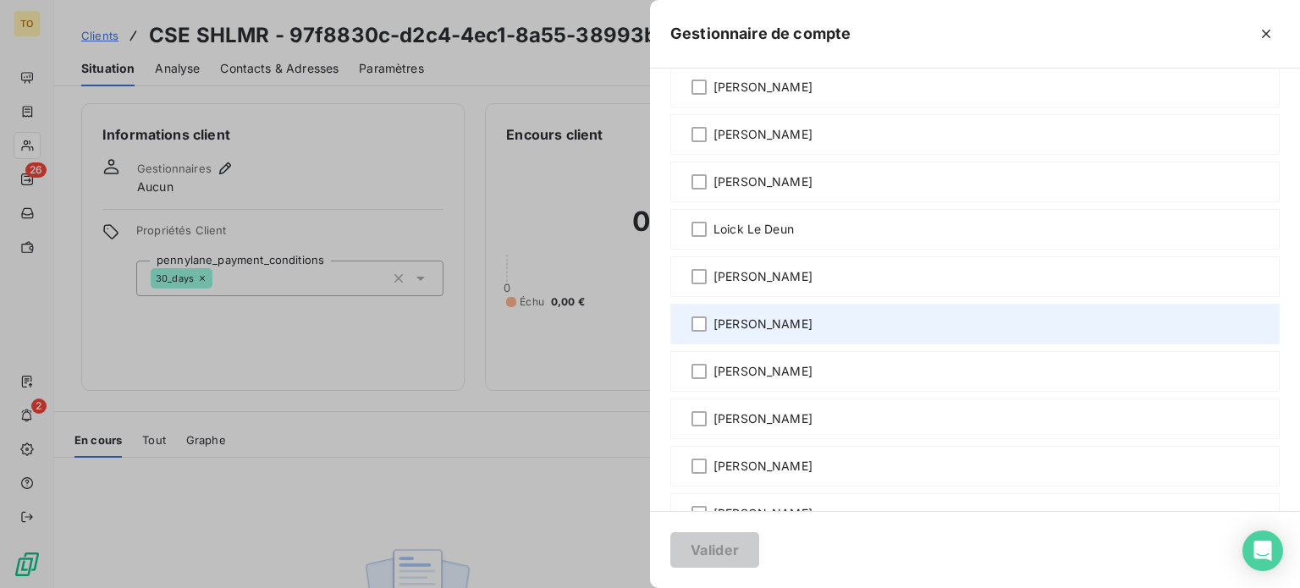
scroll to position [790, 0]
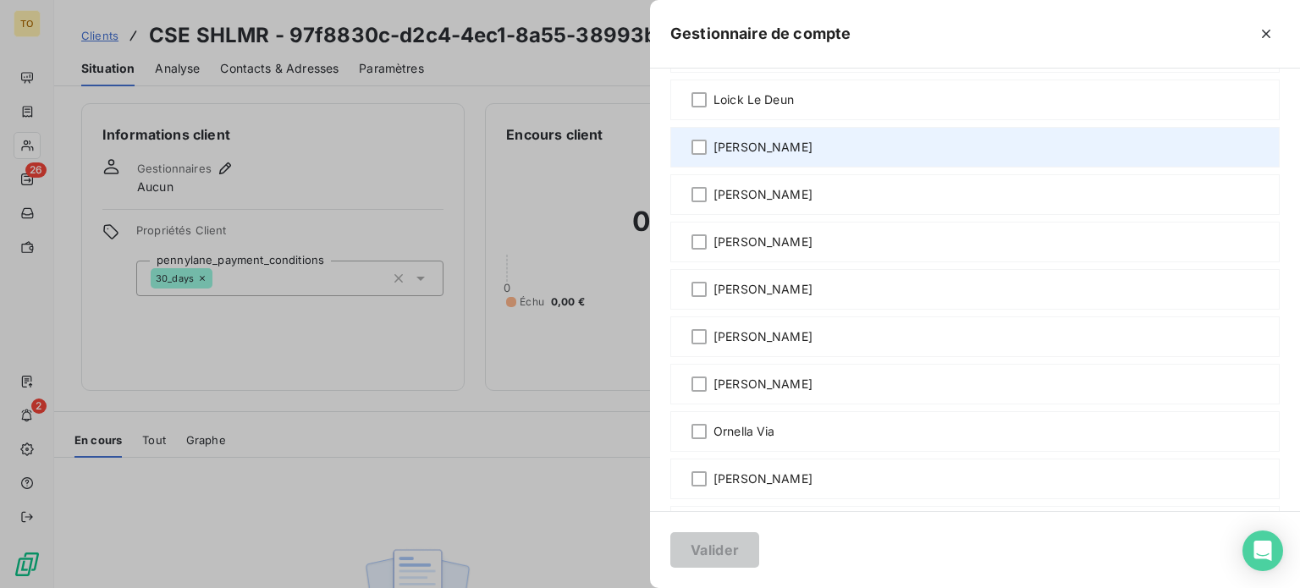
click at [713, 156] on span "[PERSON_NAME]" at bounding box center [762, 147] width 99 height 17
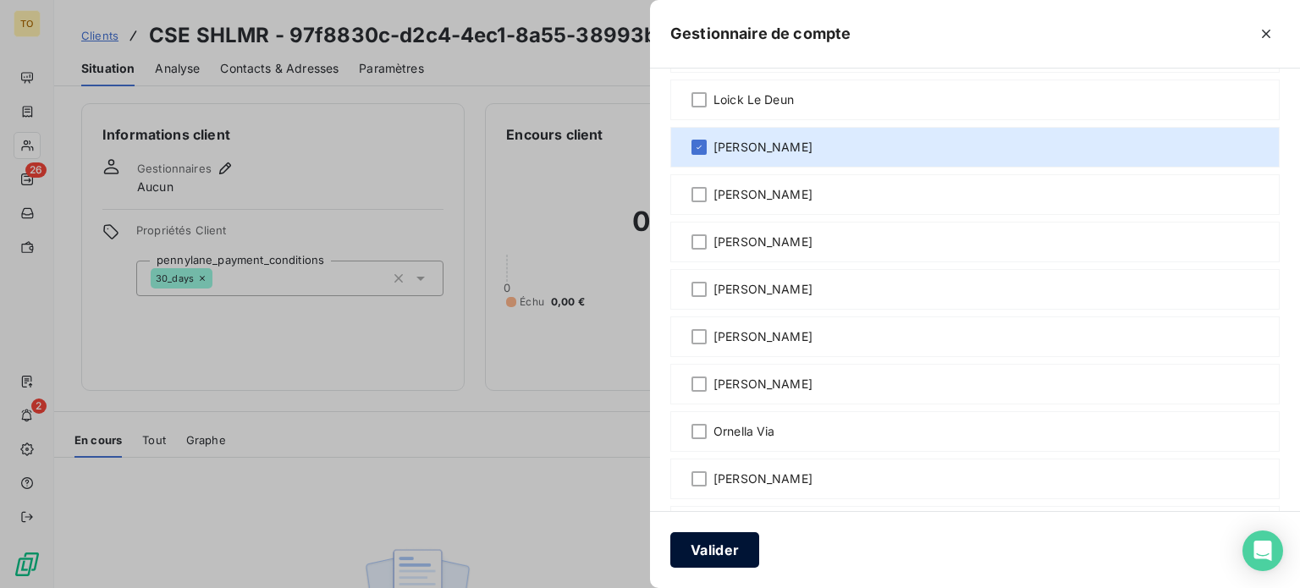
click at [670, 543] on button "Valider" at bounding box center [714, 550] width 89 height 36
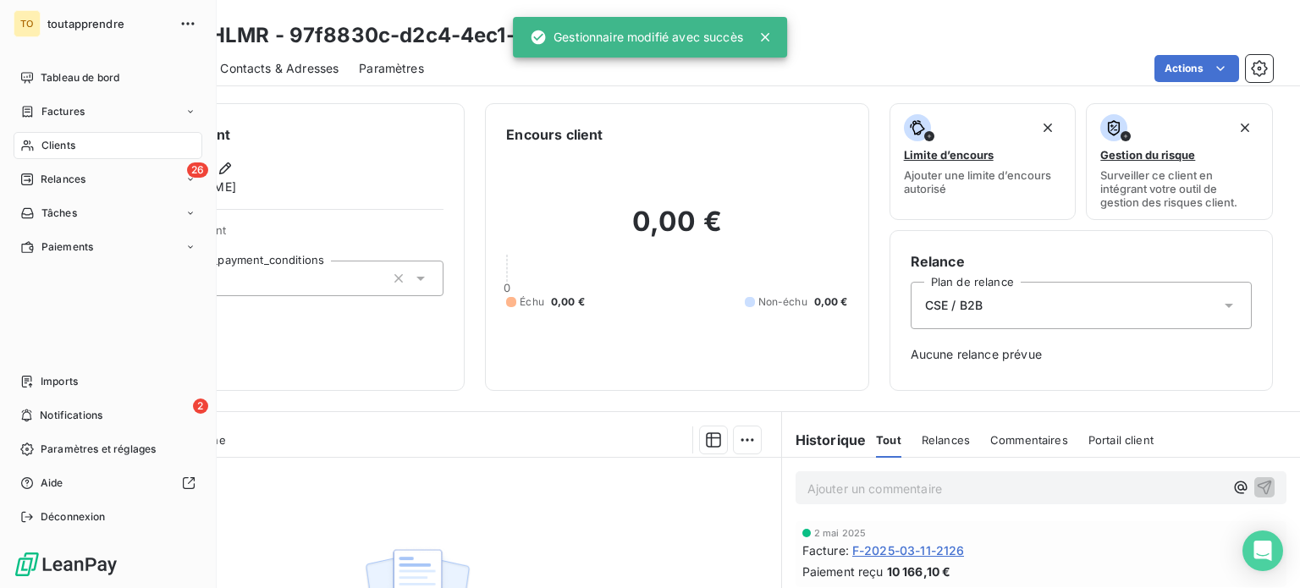
drag, startPoint x: 54, startPoint y: 172, endPoint x: 55, endPoint y: 189, distance: 16.9
click at [55, 153] on span "Clients" at bounding box center [58, 145] width 34 height 15
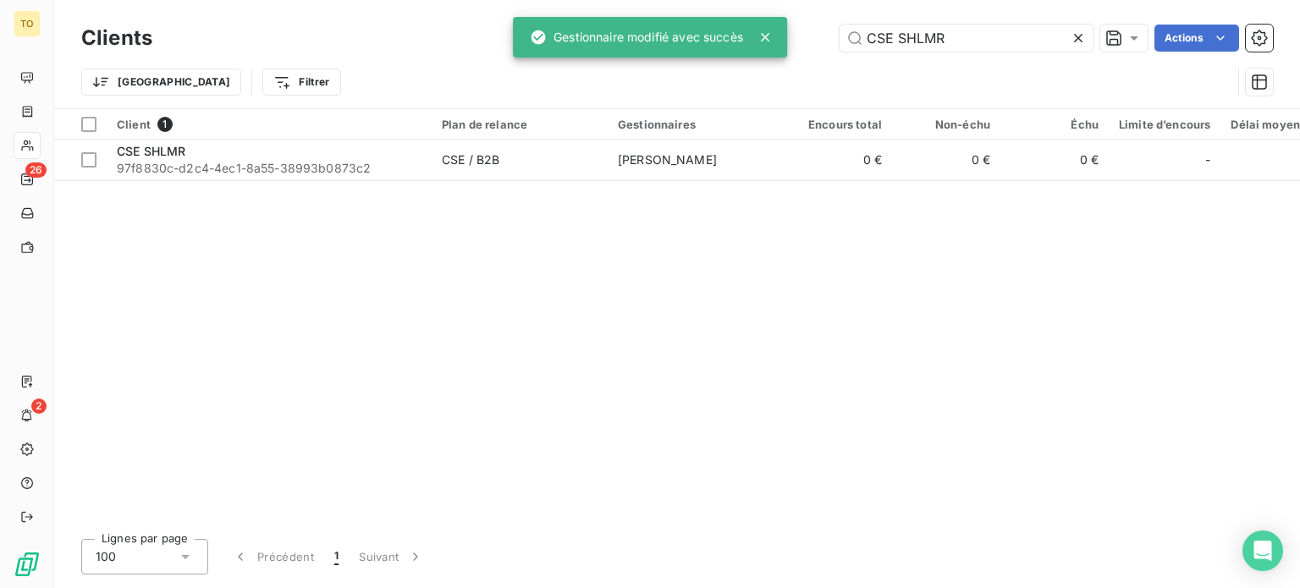
drag, startPoint x: 911, startPoint y: 31, endPoint x: 665, endPoint y: 26, distance: 245.5
click at [669, 25] on div "TO 26 2 Clients CSE SHLMR Actions Trier Filtrer Client 1 Plan de relance Gestio…" at bounding box center [650, 294] width 1300 height 588
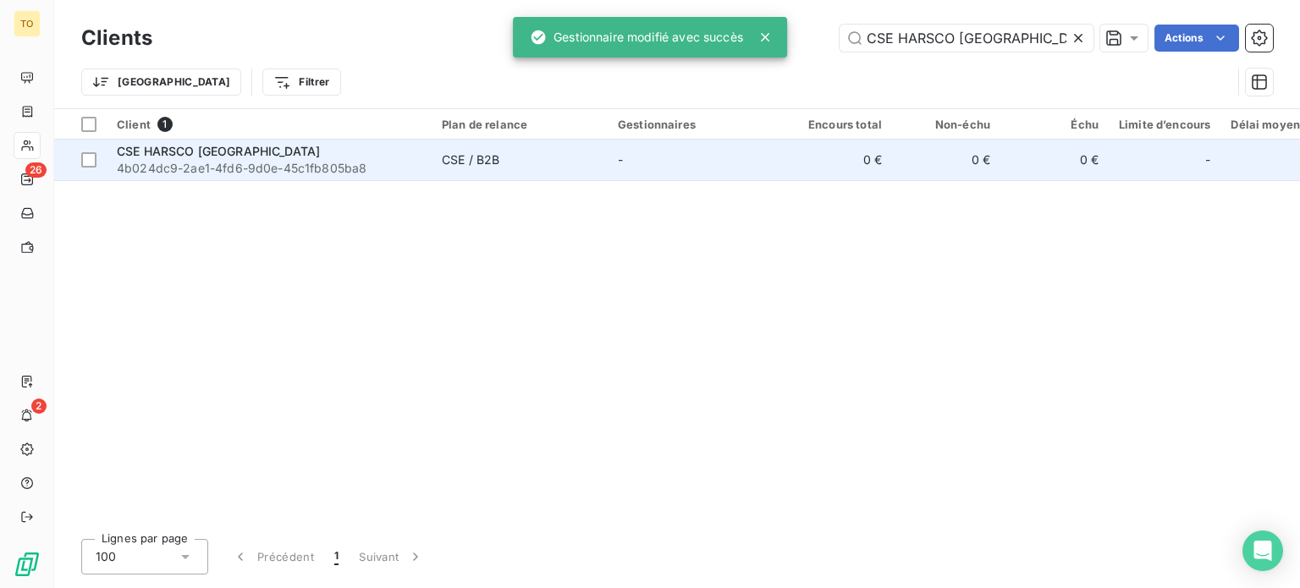
type input "CSE HARSCO [GEOGRAPHIC_DATA]"
click at [283, 177] on span "4b024dc9-2ae1-4fd6-9d0e-45c1fb805ba8" at bounding box center [269, 168] width 305 height 17
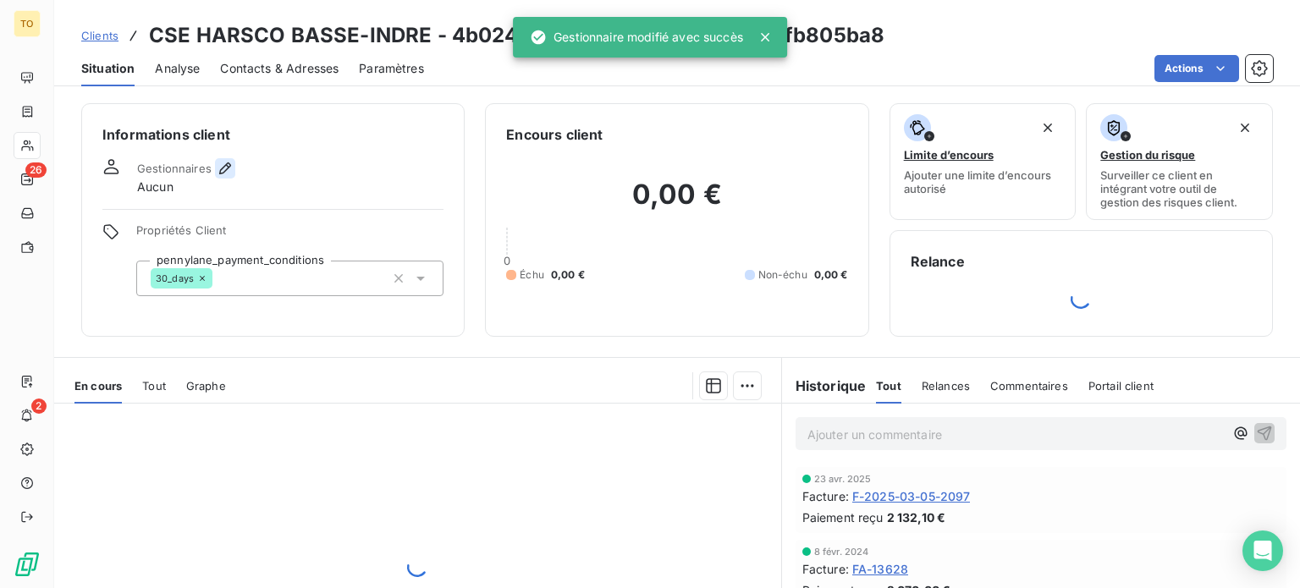
click at [234, 177] on icon "button" at bounding box center [225, 168] width 17 height 17
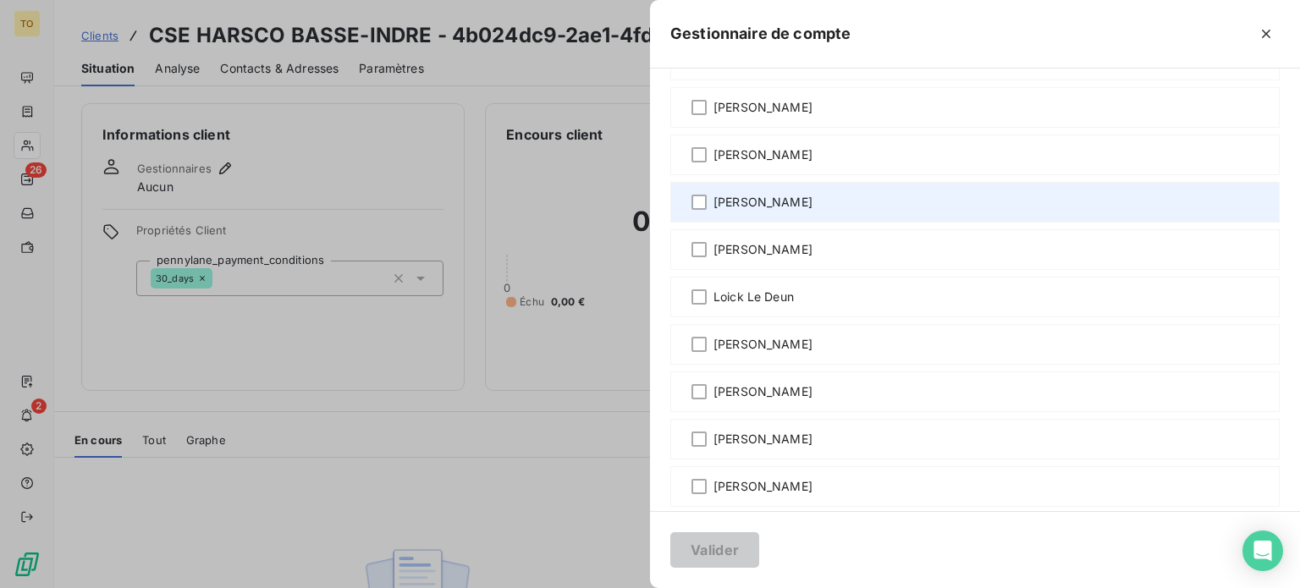
scroll to position [1185, 0]
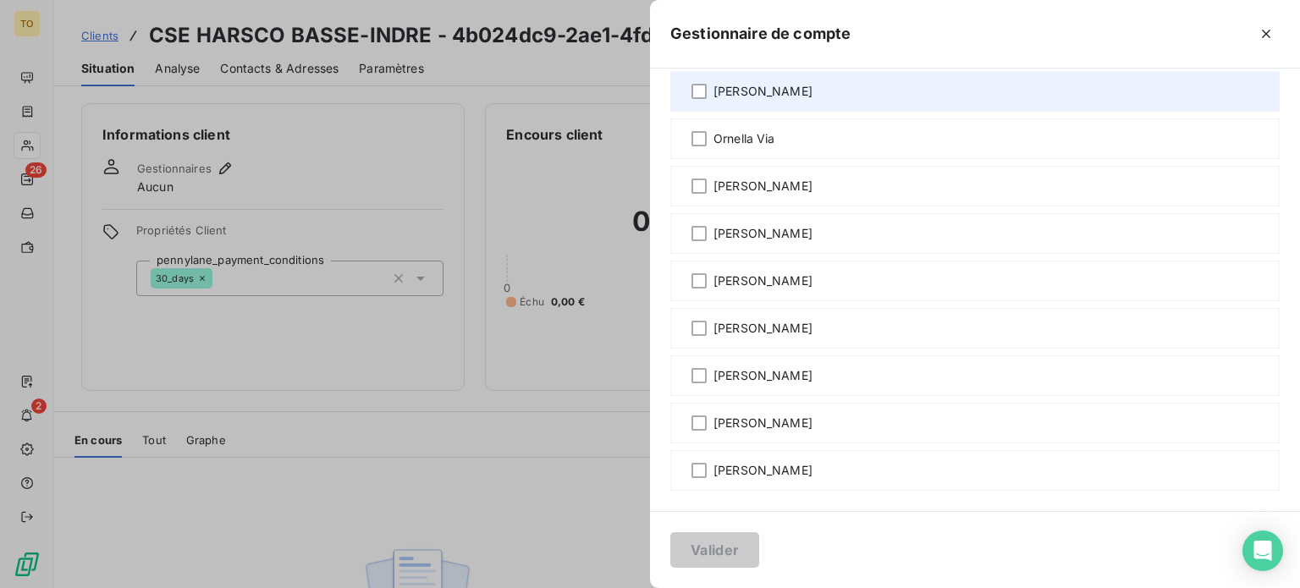
click at [713, 100] on span "[PERSON_NAME]" at bounding box center [762, 91] width 99 height 17
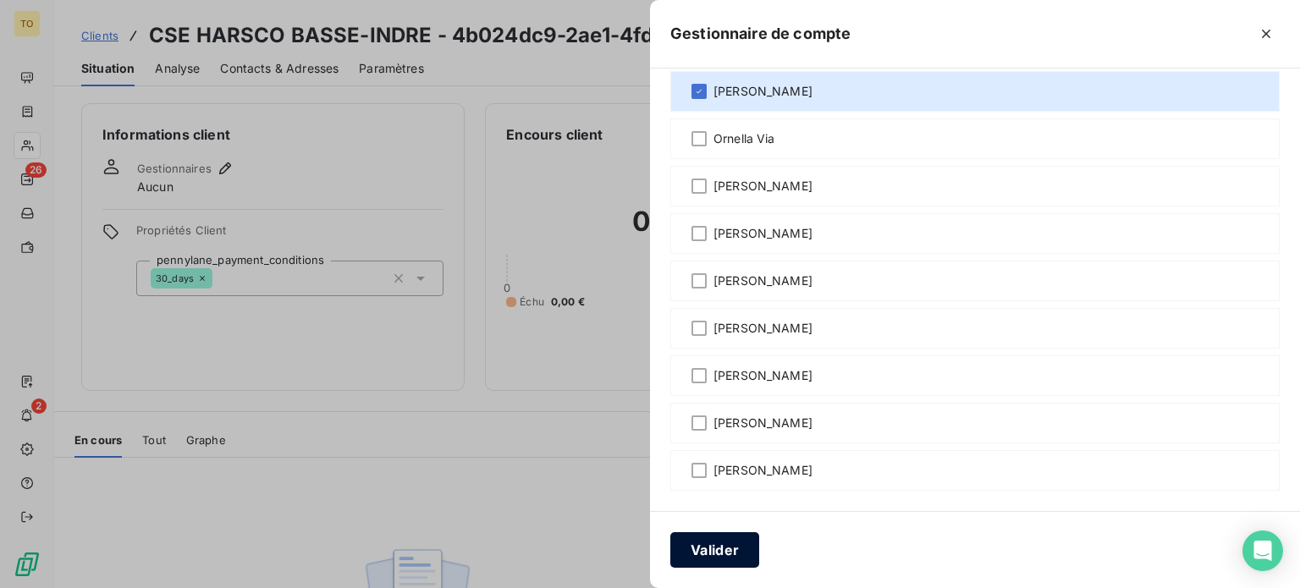
click at [670, 554] on button "Valider" at bounding box center [714, 550] width 89 height 36
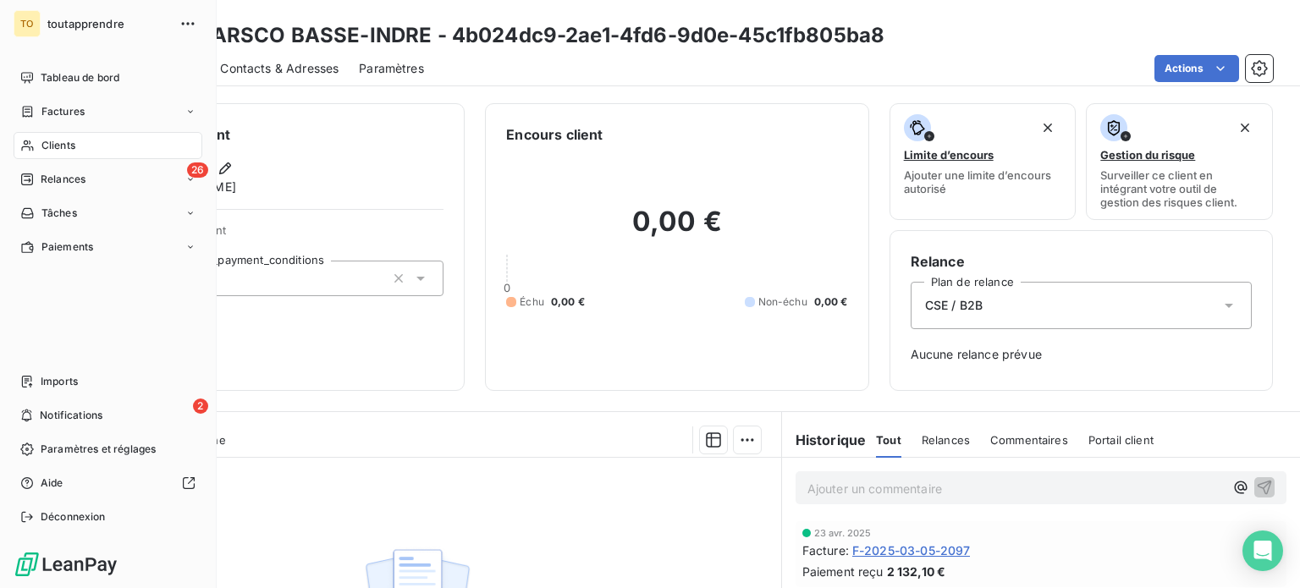
click at [47, 159] on div "Clients" at bounding box center [108, 145] width 189 height 27
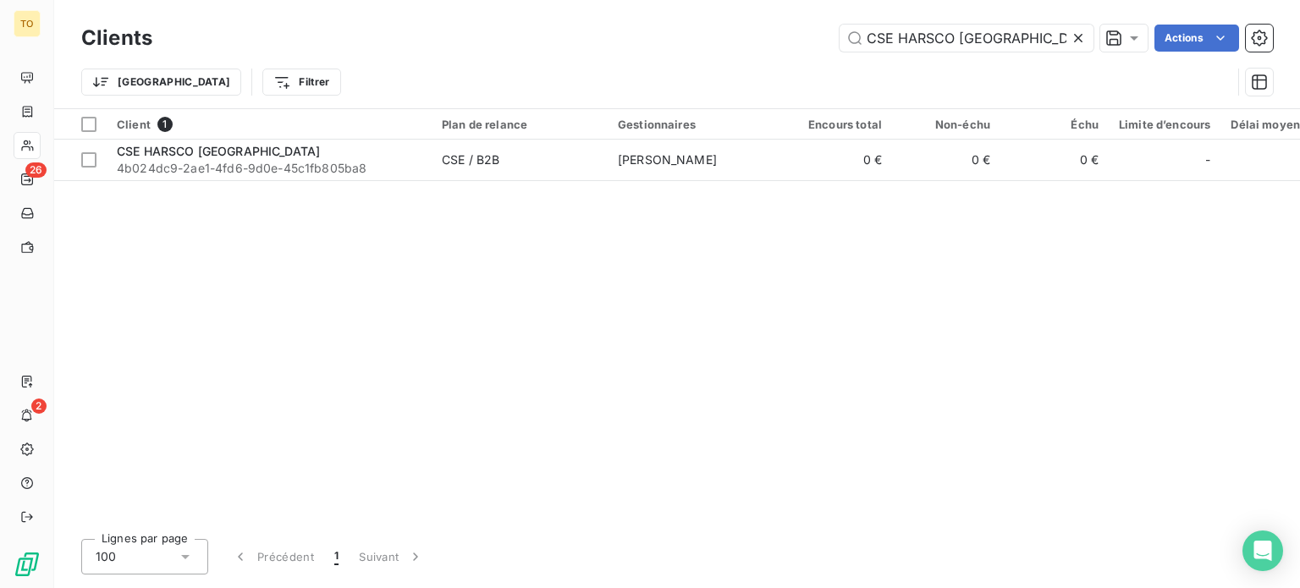
click at [1070, 47] on icon at bounding box center [1078, 38] width 17 height 17
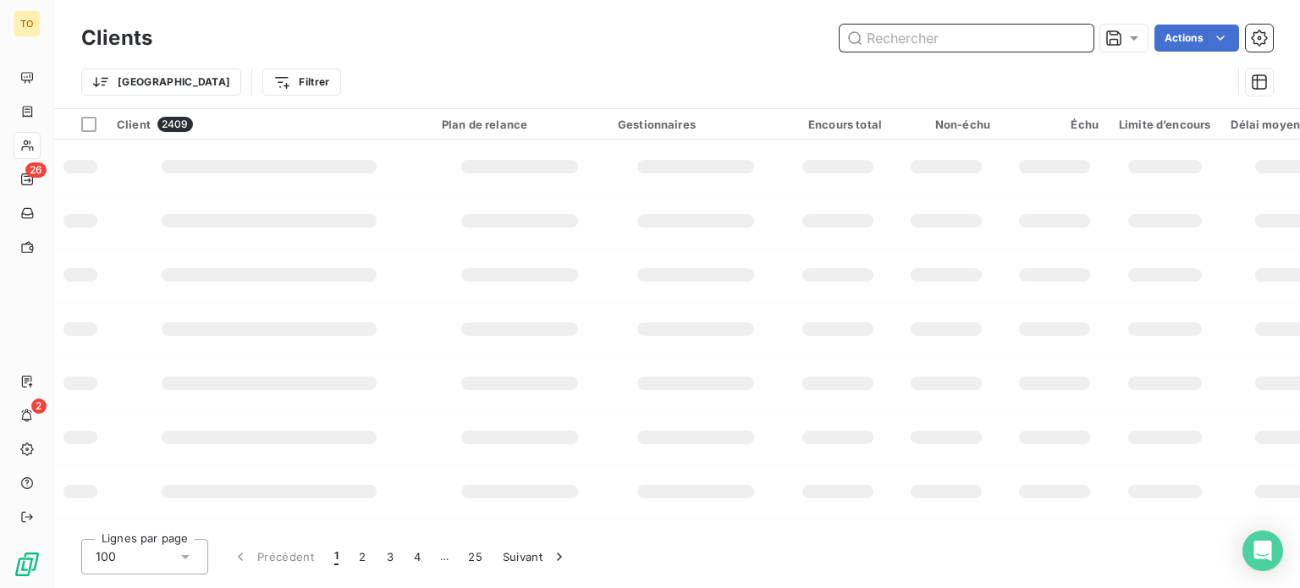
click at [977, 47] on input "text" at bounding box center [966, 38] width 254 height 27
paste input "CSE [PERSON_NAME]"
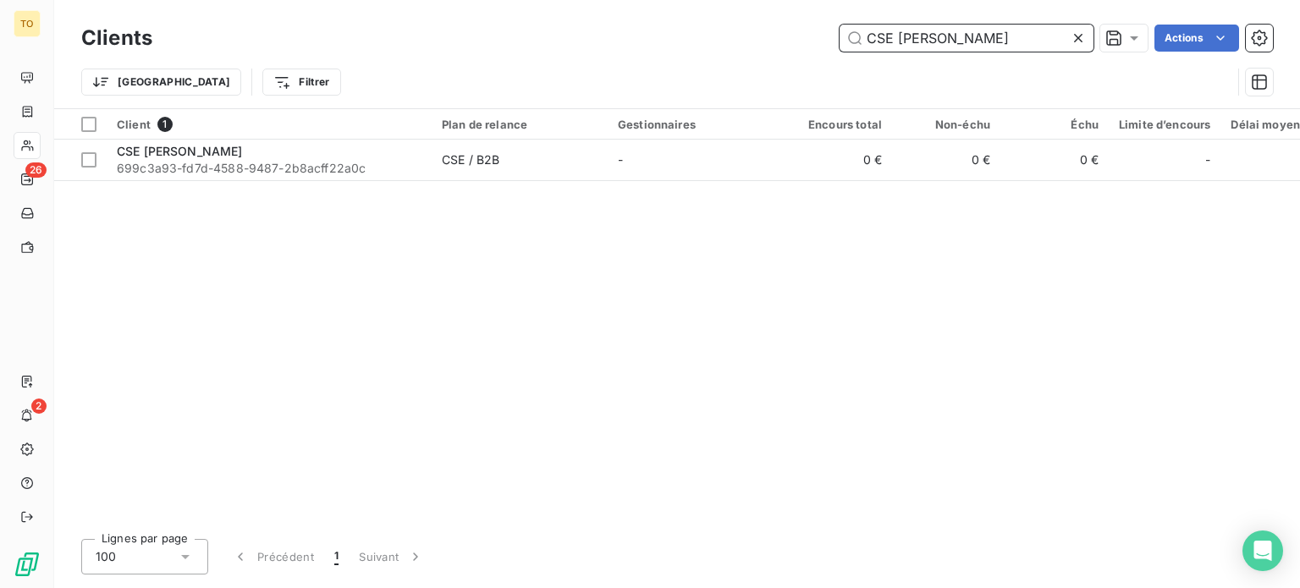
click at [957, 48] on input "CSE [PERSON_NAME]" at bounding box center [966, 38] width 254 height 27
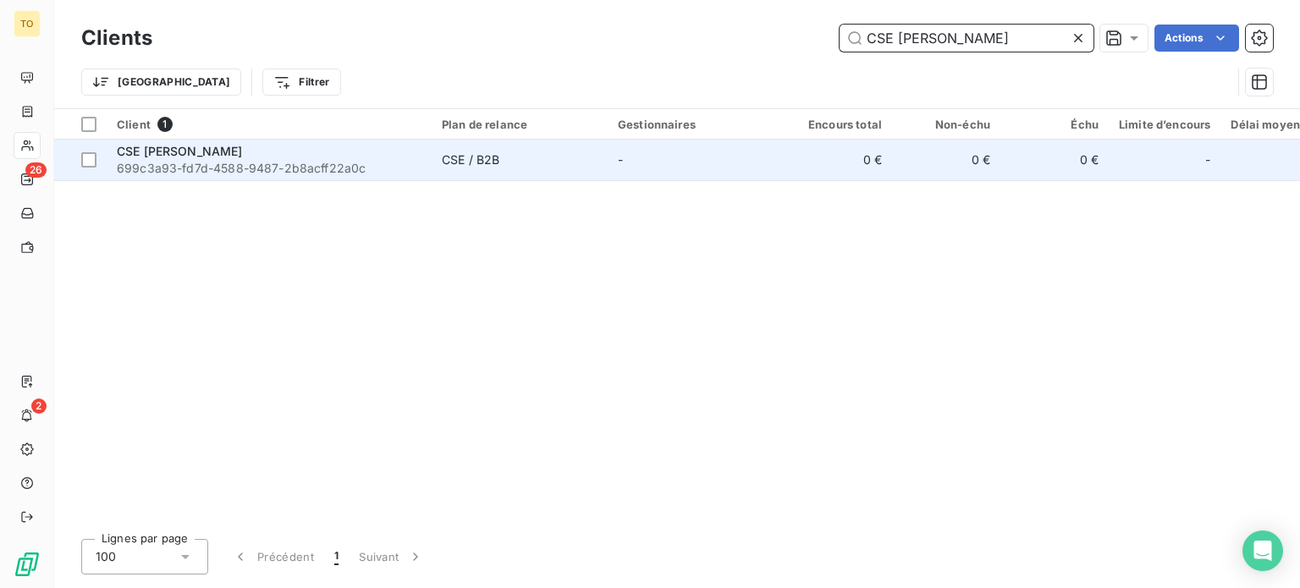
type input "CSE [PERSON_NAME]"
click at [322, 160] on div "CSE [PERSON_NAME]" at bounding box center [269, 151] width 305 height 17
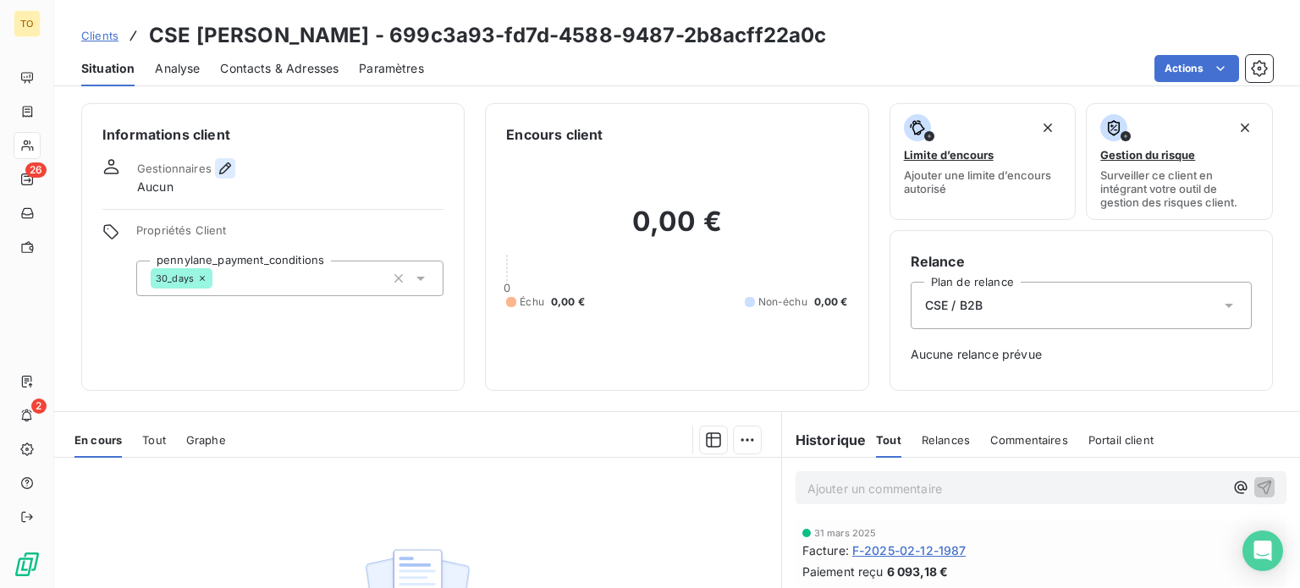
click at [231, 174] on icon "button" at bounding box center [225, 168] width 12 height 12
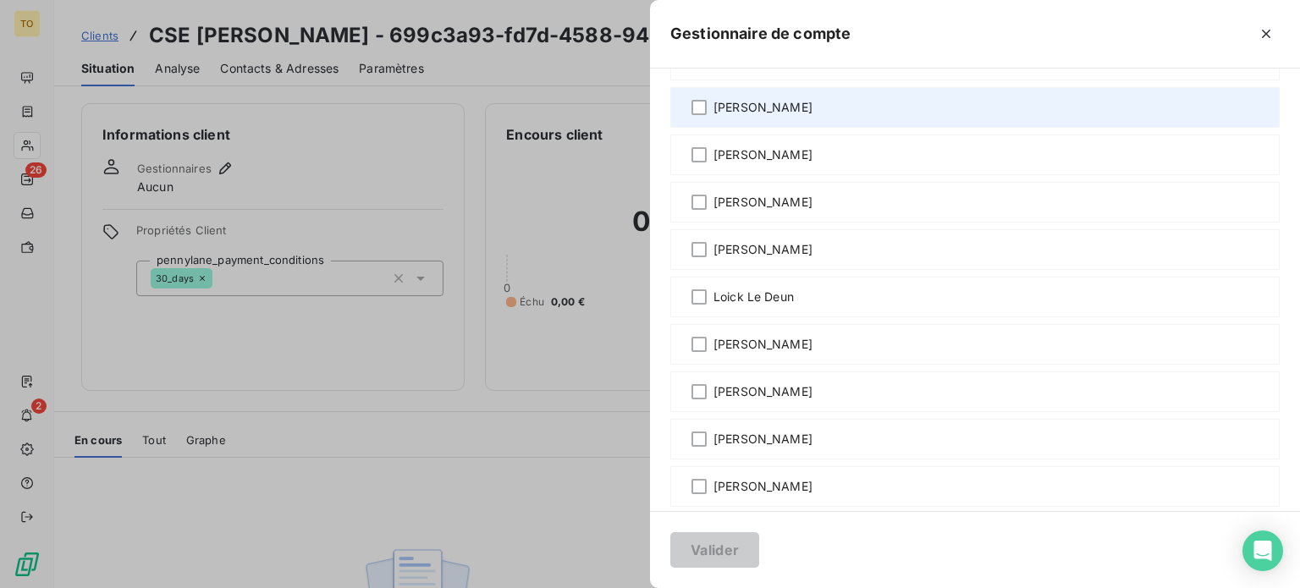
scroll to position [394, 0]
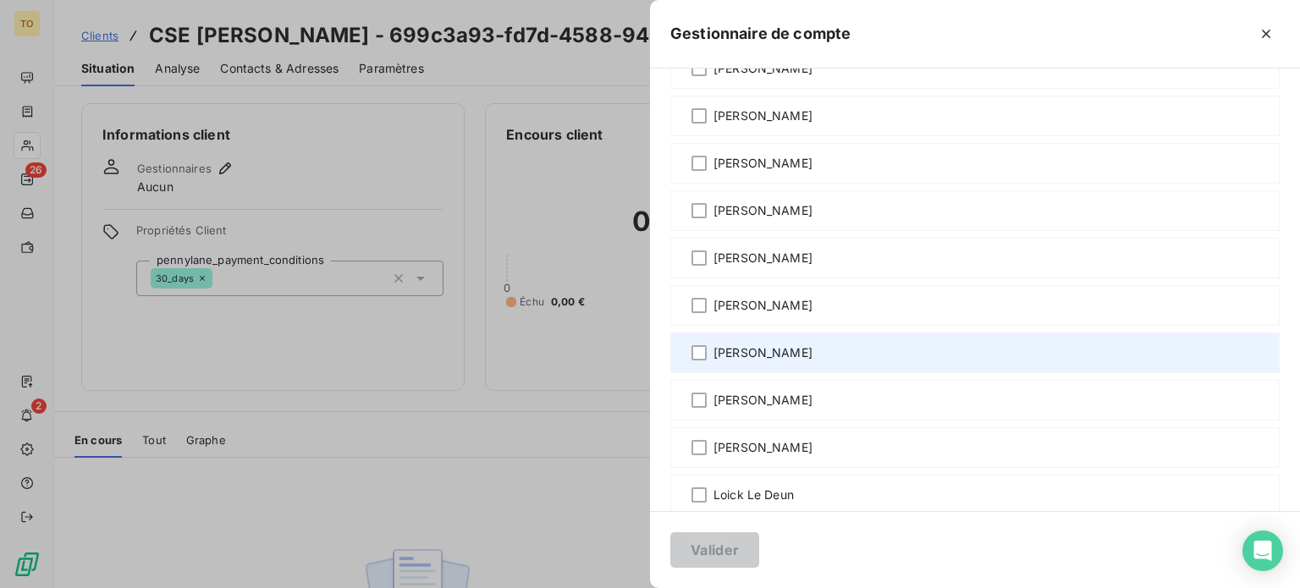
drag, startPoint x: 613, startPoint y: 272, endPoint x: 522, endPoint y: 494, distance: 239.5
click at [713, 172] on span "[PERSON_NAME]" at bounding box center [762, 163] width 99 height 17
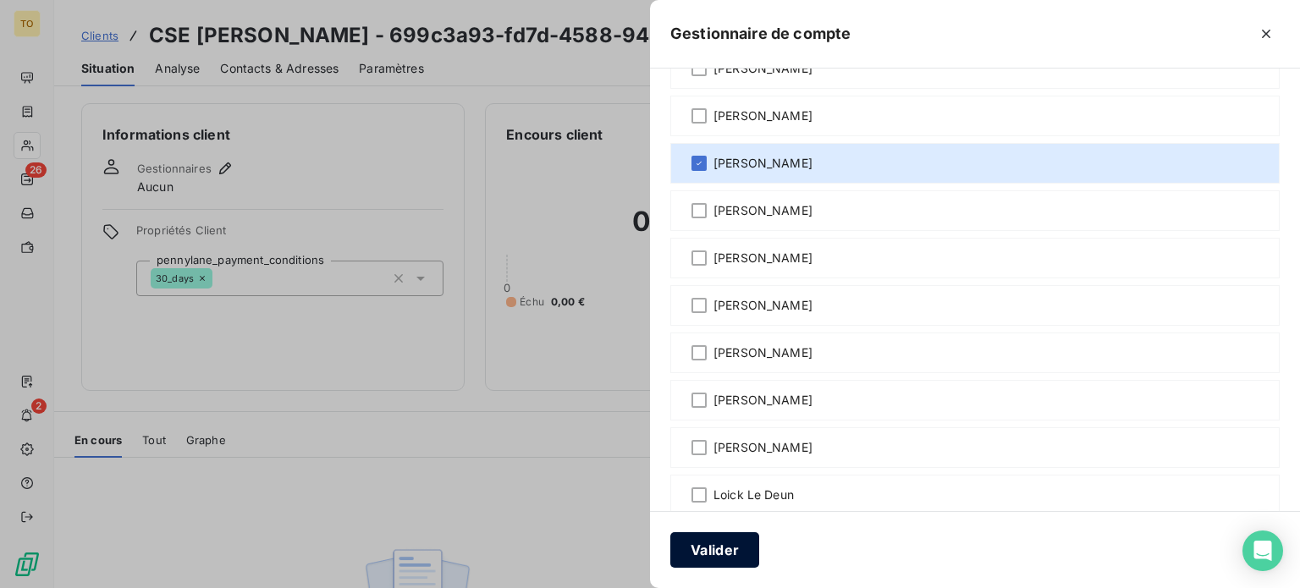
click at [670, 548] on button "Valider" at bounding box center [714, 550] width 89 height 36
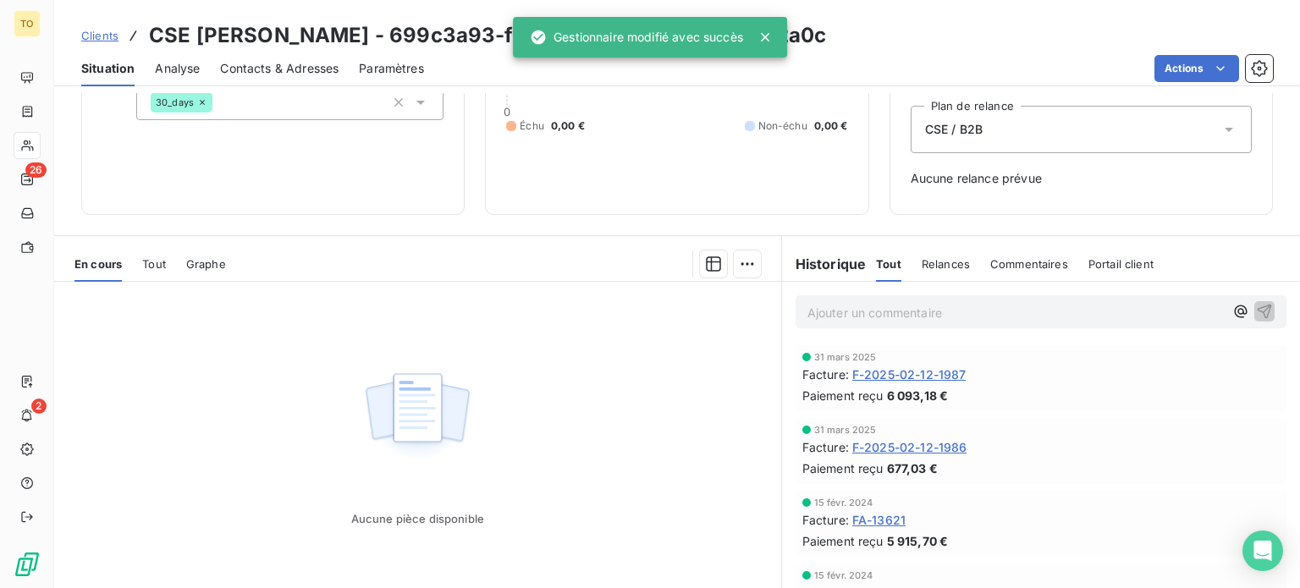
scroll to position [197, 0]
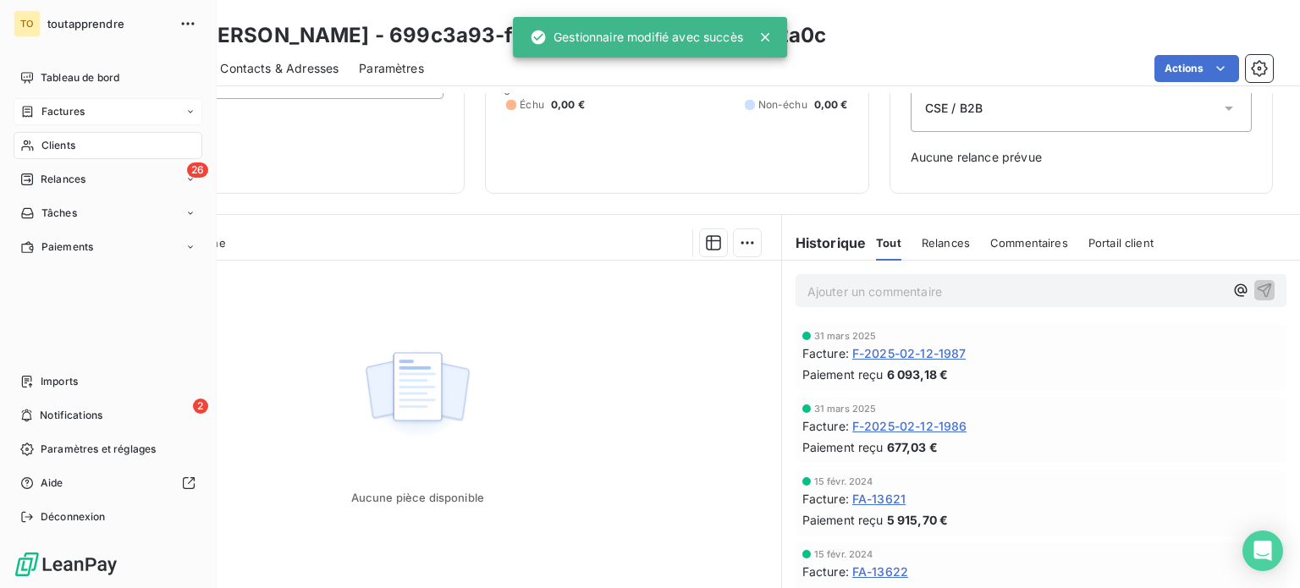
drag, startPoint x: 41, startPoint y: 175, endPoint x: 215, endPoint y: 136, distance: 177.8
click at [41, 159] on div "Clients" at bounding box center [108, 145] width 189 height 27
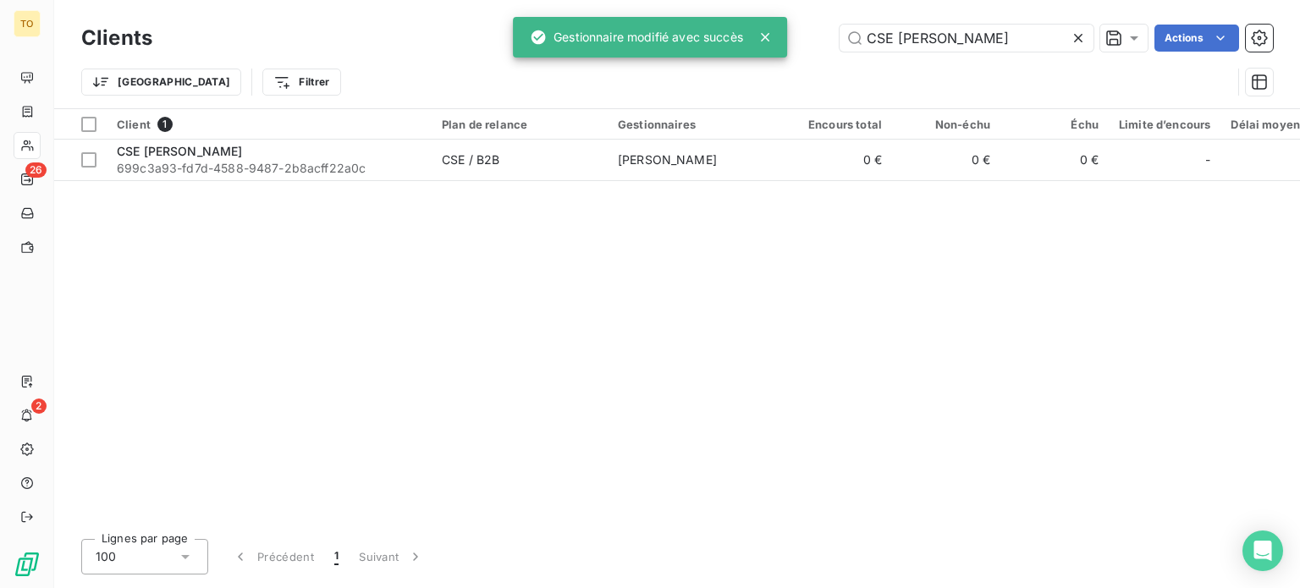
drag, startPoint x: 969, startPoint y: 38, endPoint x: 778, endPoint y: 43, distance: 191.3
click at [778, 43] on div "TO 26 2 Clients CSE [PERSON_NAME] Actions Trier Filtrer Client 1 Plan de relanc…" at bounding box center [650, 294] width 1300 height 588
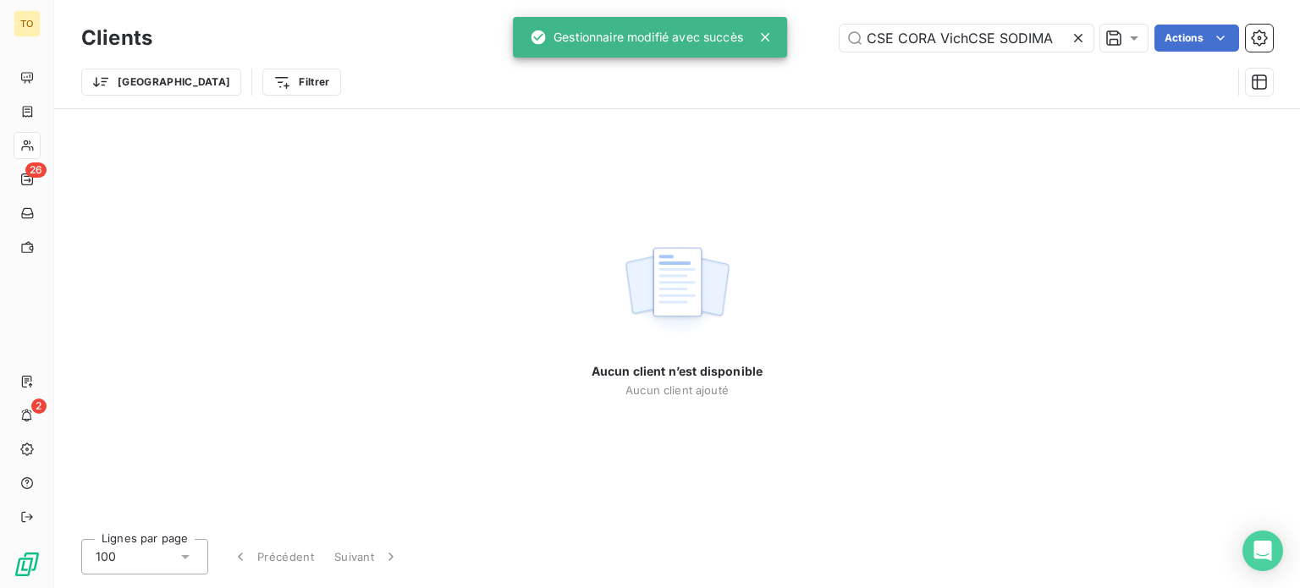
type input "CSE CORA VichCSE SODIMA"
click at [1070, 47] on icon at bounding box center [1078, 38] width 17 height 17
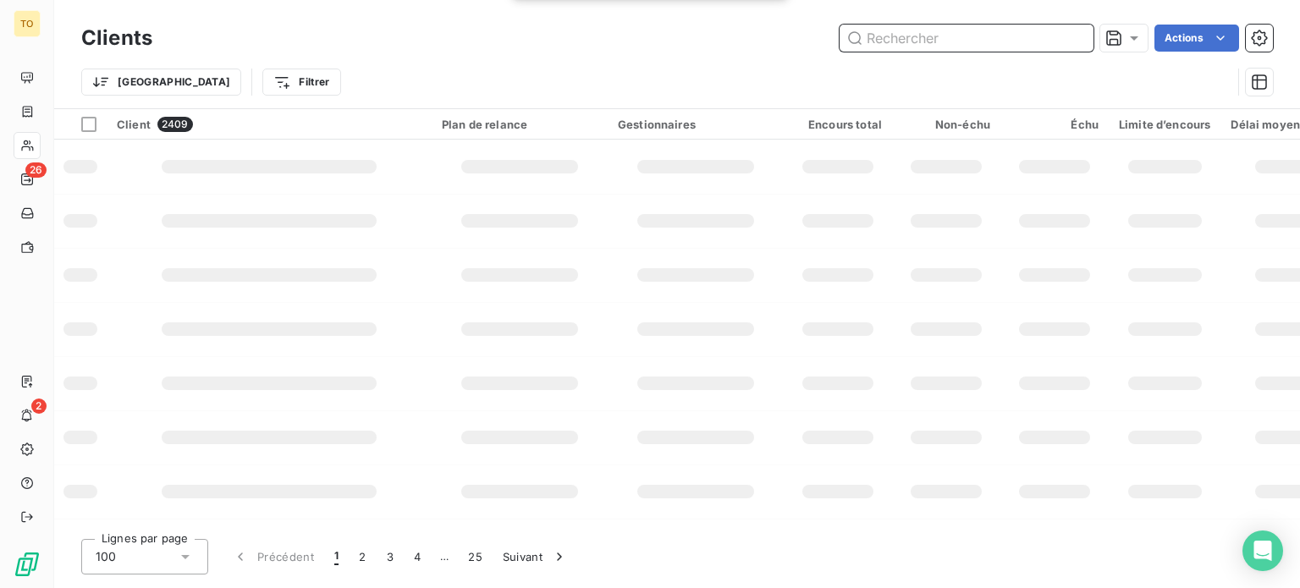
click at [1022, 42] on input "text" at bounding box center [966, 38] width 254 height 27
paste input "CSE SODIMA"
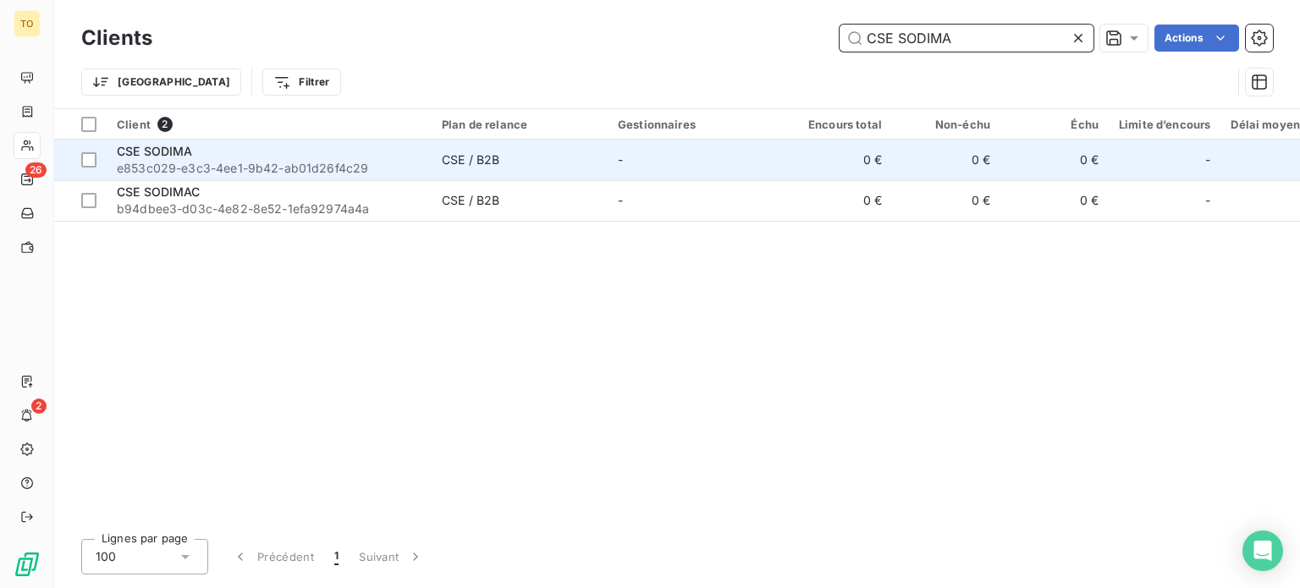
type input "CSE SODIMA"
click at [212, 177] on span "e853c029-e3c3-4ee1-9b42-ab01d26f4c29" at bounding box center [269, 168] width 305 height 17
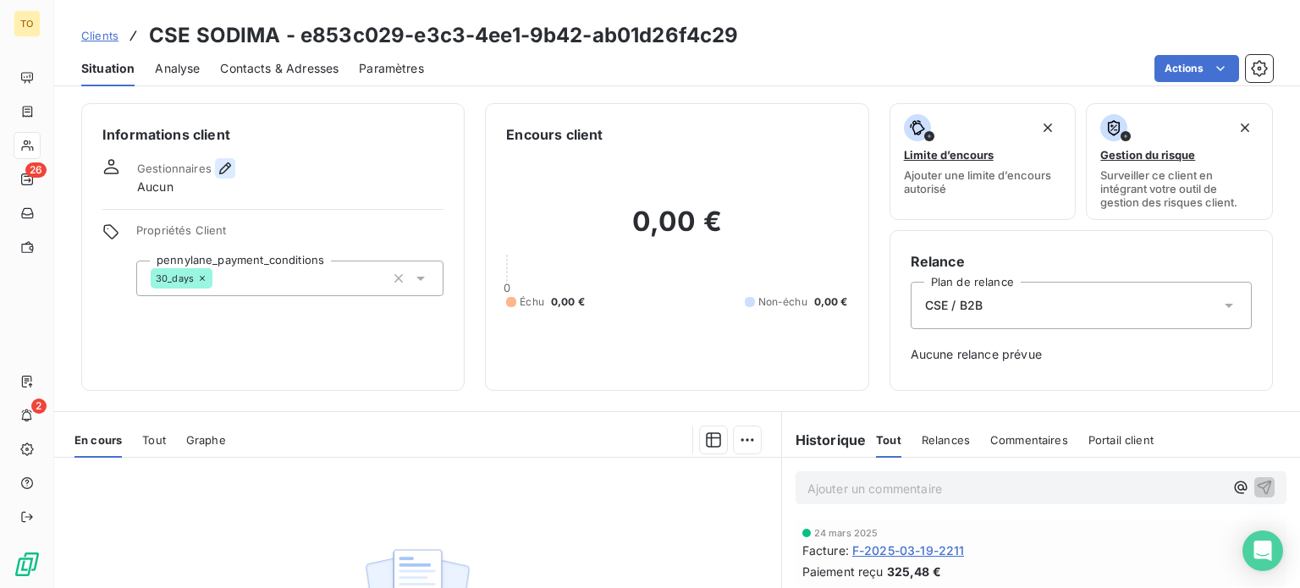
click at [231, 174] on icon "button" at bounding box center [225, 168] width 12 height 12
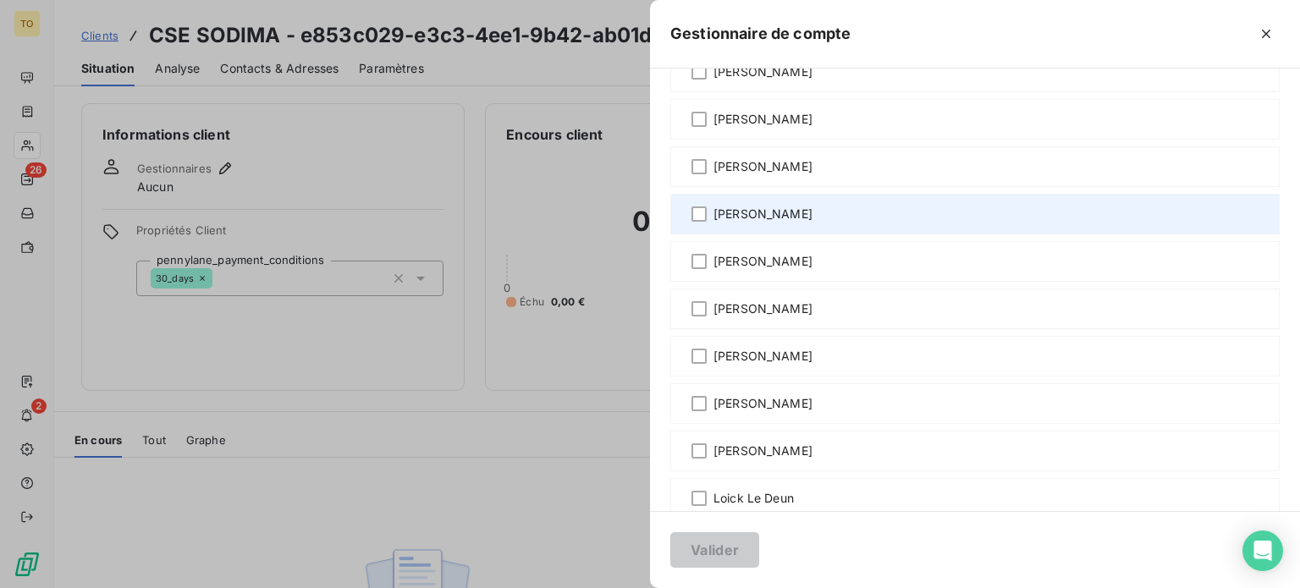
scroll to position [394, 0]
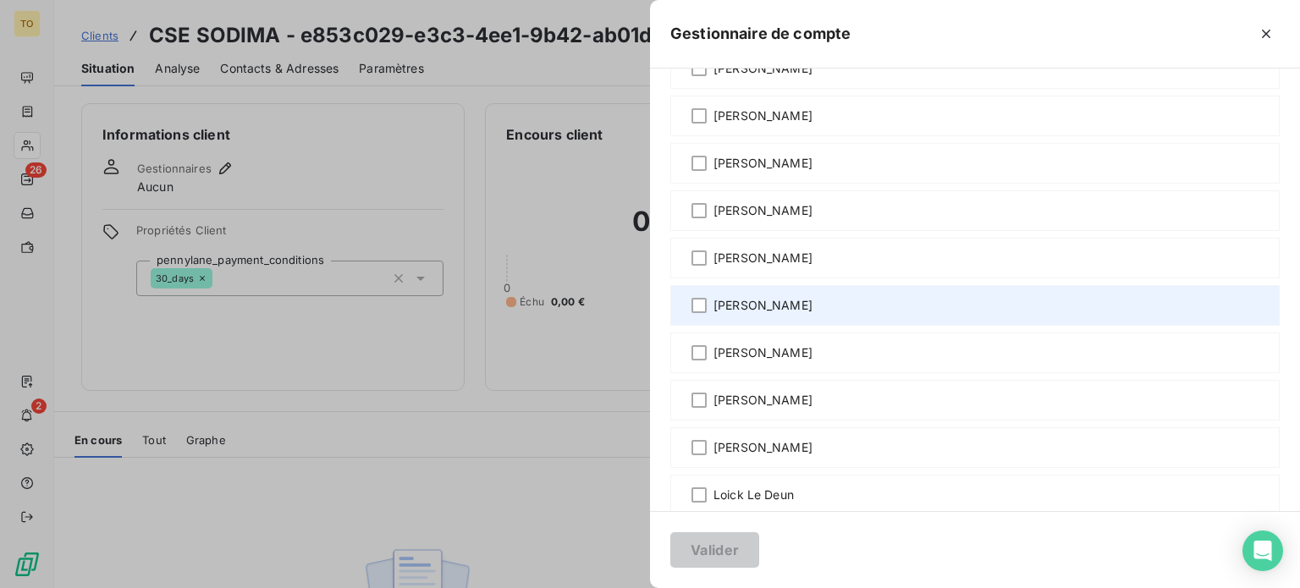
drag, startPoint x: 613, startPoint y: 441, endPoint x: 599, endPoint y: 465, distance: 27.3
click at [670, 326] on div "[PERSON_NAME]" at bounding box center [974, 305] width 609 height 41
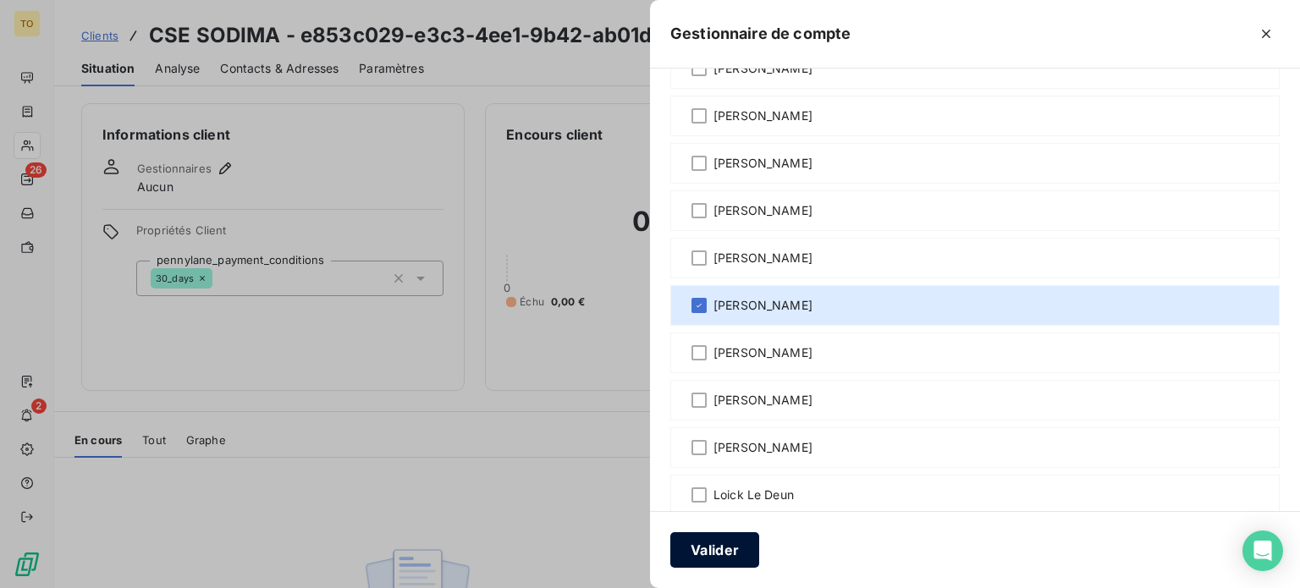
click at [670, 557] on button "Valider" at bounding box center [714, 550] width 89 height 36
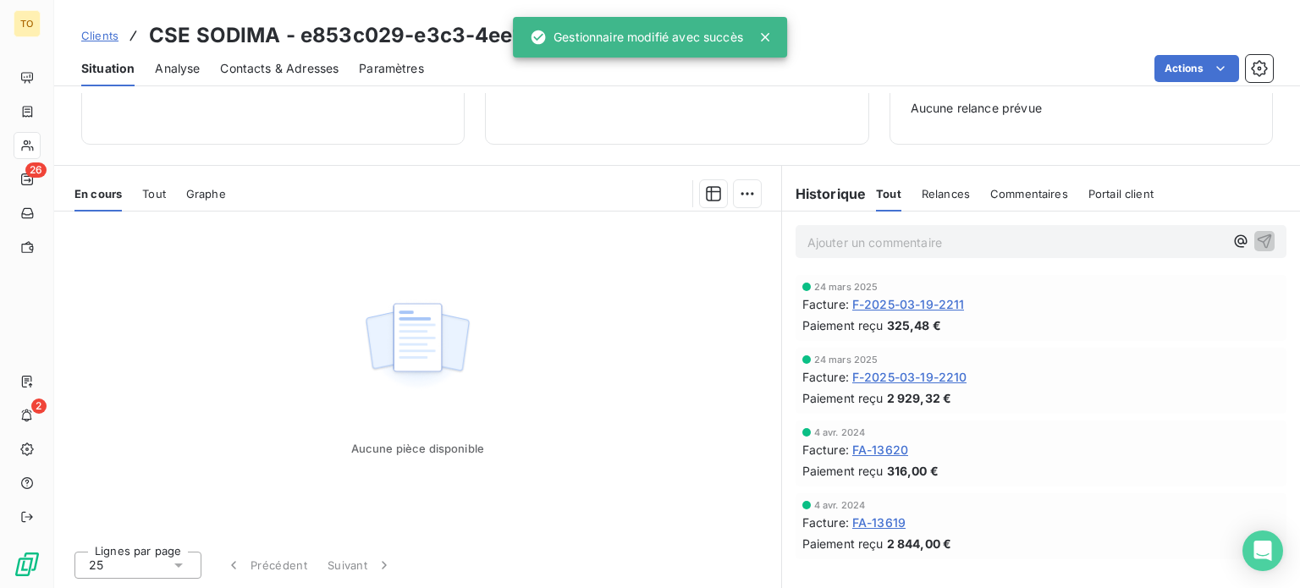
scroll to position [327, 0]
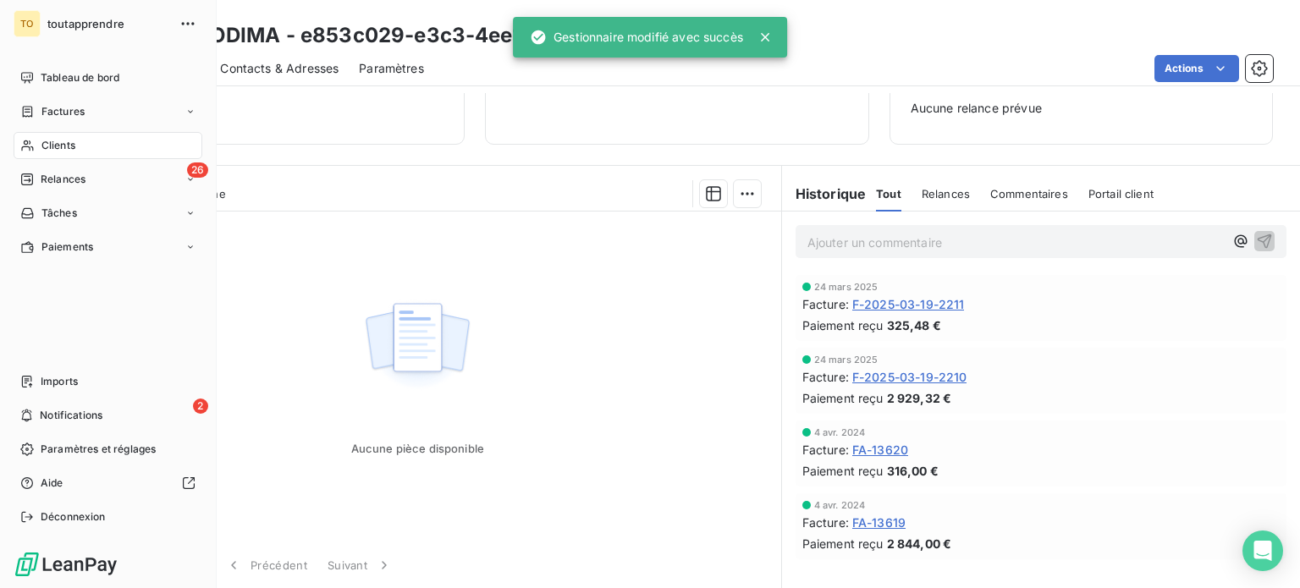
drag, startPoint x: 42, startPoint y: 185, endPoint x: 223, endPoint y: 157, distance: 182.4
click at [42, 159] on div "Clients" at bounding box center [108, 145] width 189 height 27
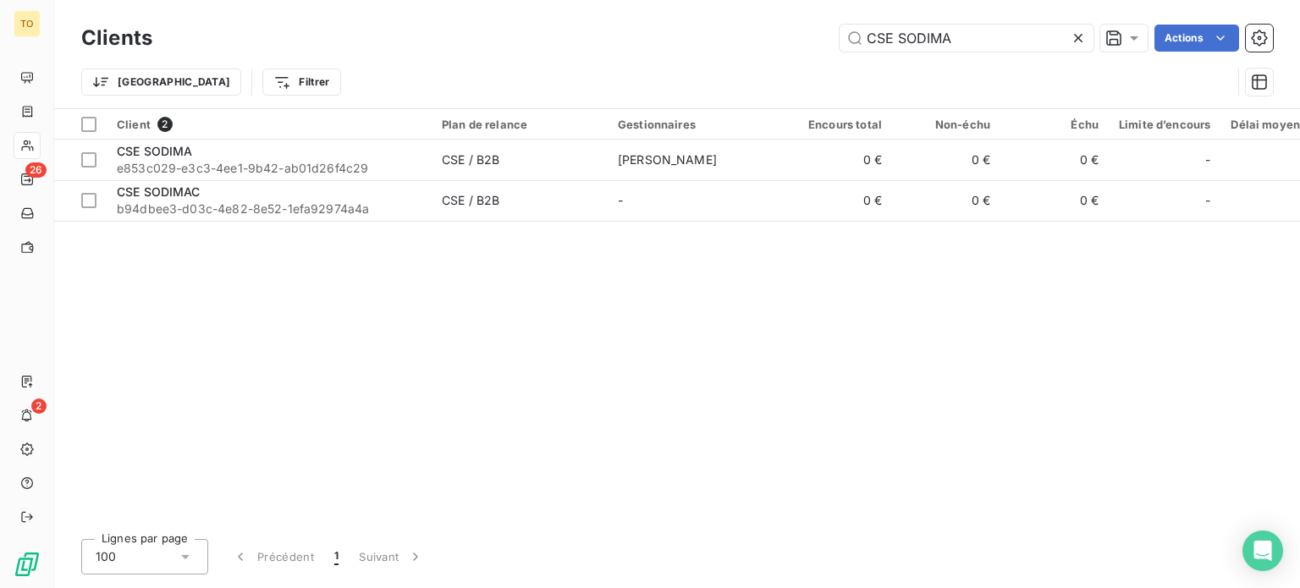
drag, startPoint x: 968, startPoint y: 46, endPoint x: 657, endPoint y: 4, distance: 314.2
click at [660, 4] on div "Clients CSE SODIMA Actions Trier Filtrer" at bounding box center [677, 54] width 1246 height 108
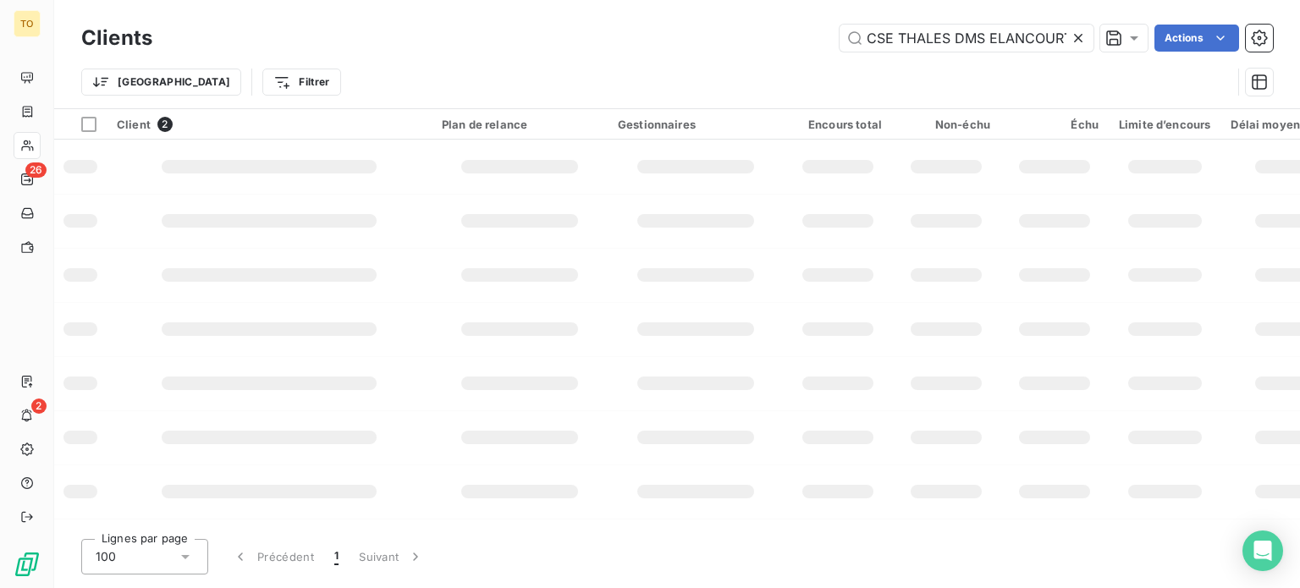
scroll to position [0, 17]
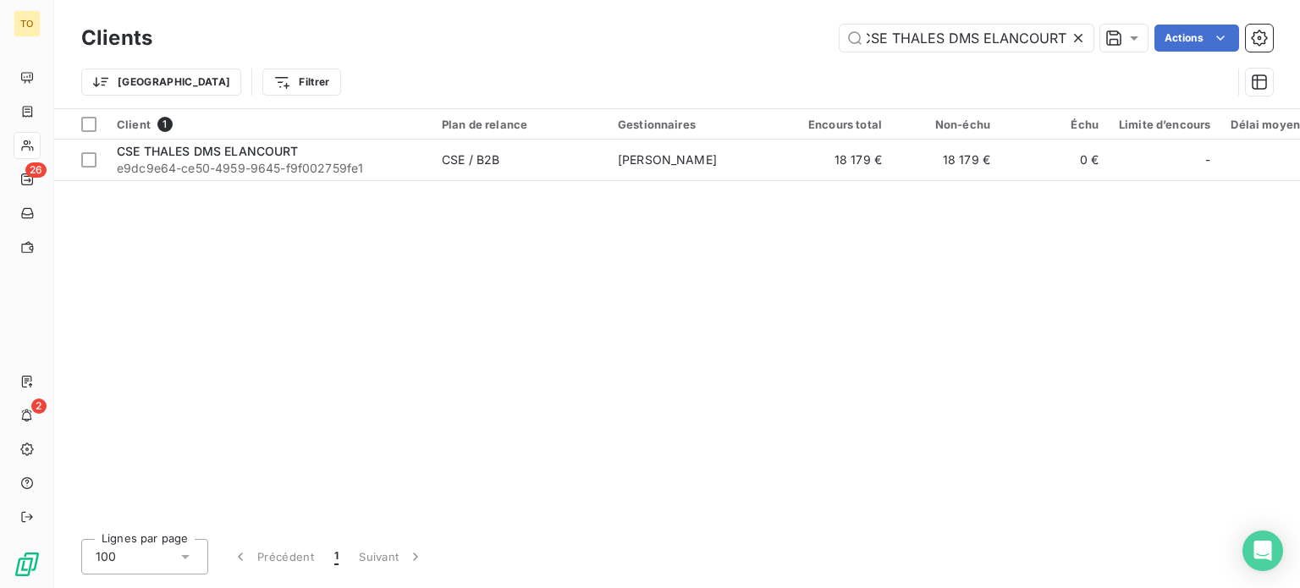
type input "CSE THALES DMS ELANCOURT"
click at [261, 118] on div "Clients CSE THALES DMS ELANCOURT Actions Trier Filtrer Client 1 Plan de relance…" at bounding box center [677, 294] width 1246 height 588
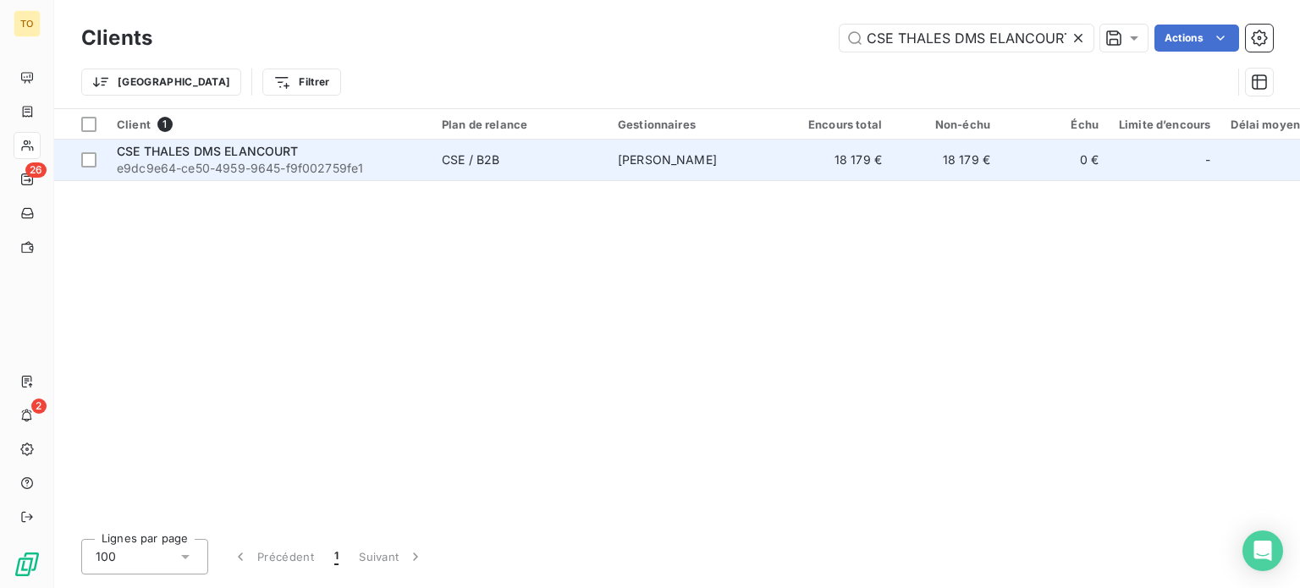
click at [245, 177] on span "e9dc9e64-ce50-4959-9645-f9f002759fe1" at bounding box center [269, 168] width 305 height 17
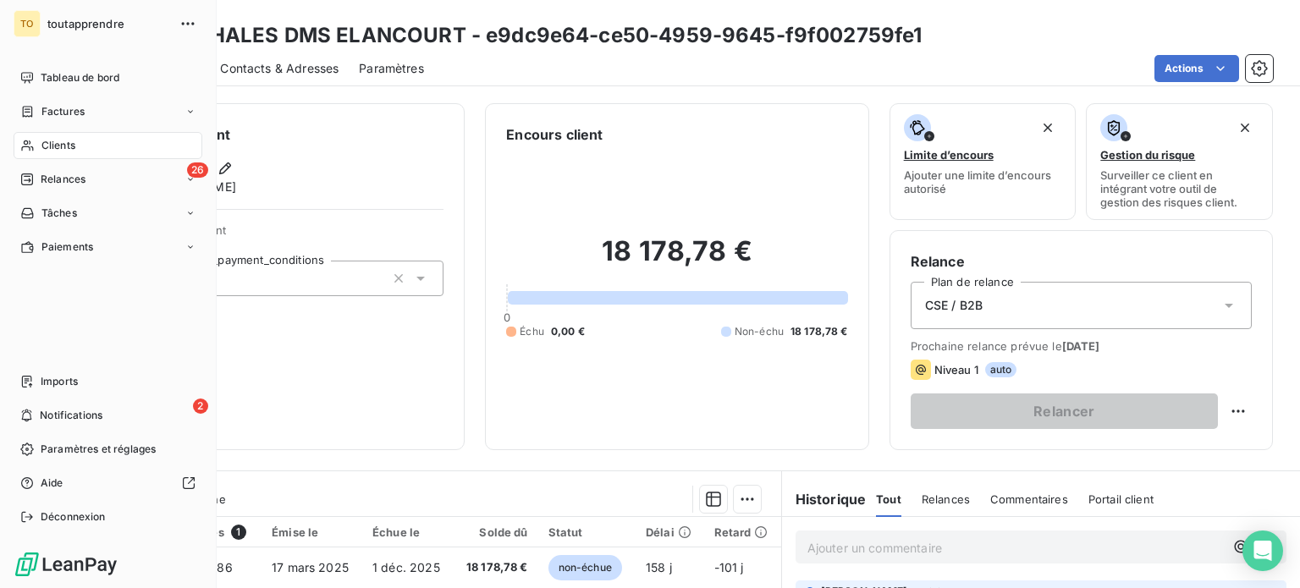
click at [46, 159] on div "Clients" at bounding box center [108, 145] width 189 height 27
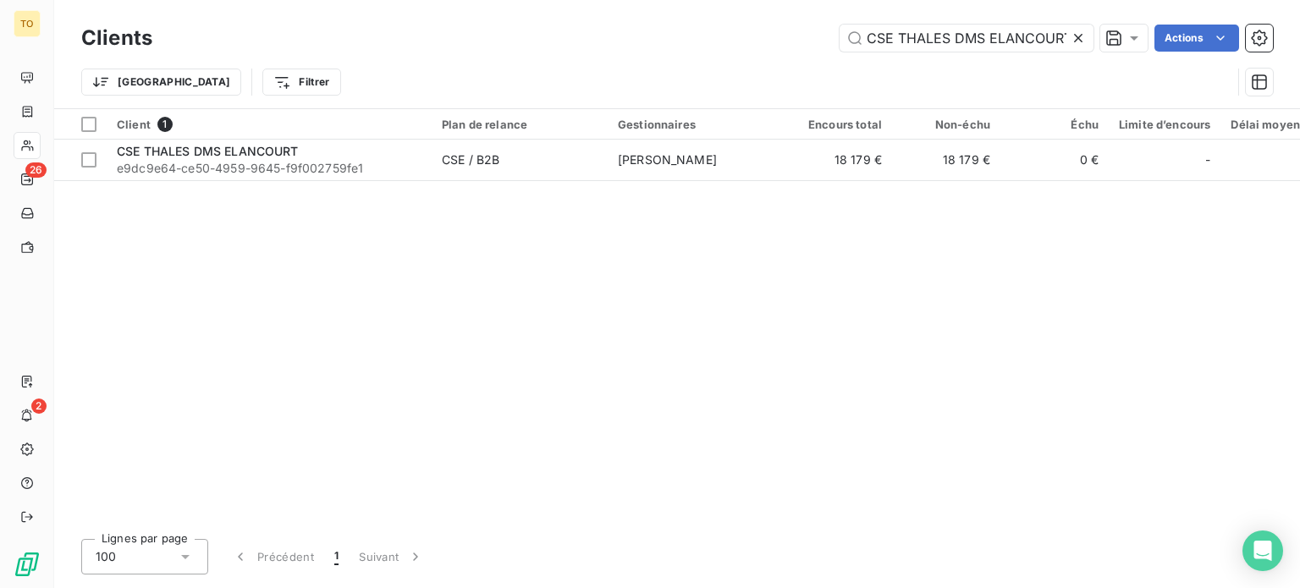
scroll to position [0, 18]
click at [1074, 42] on icon at bounding box center [1078, 38] width 8 height 8
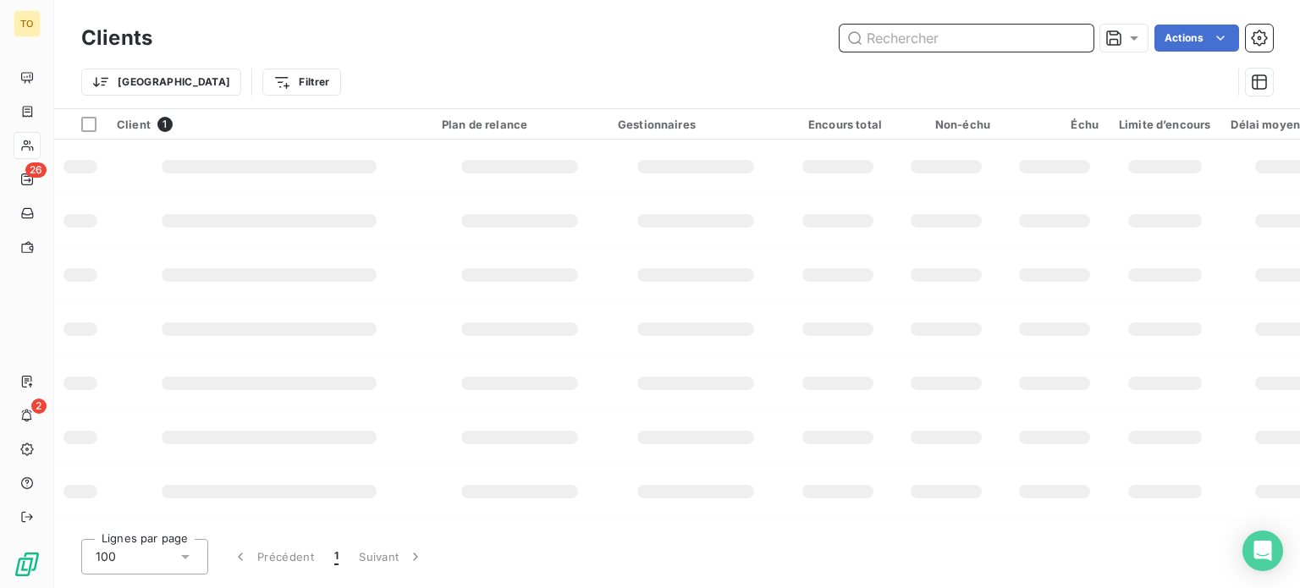
click at [995, 47] on input "text" at bounding box center [966, 38] width 254 height 27
paste input "CSE LATELEC"
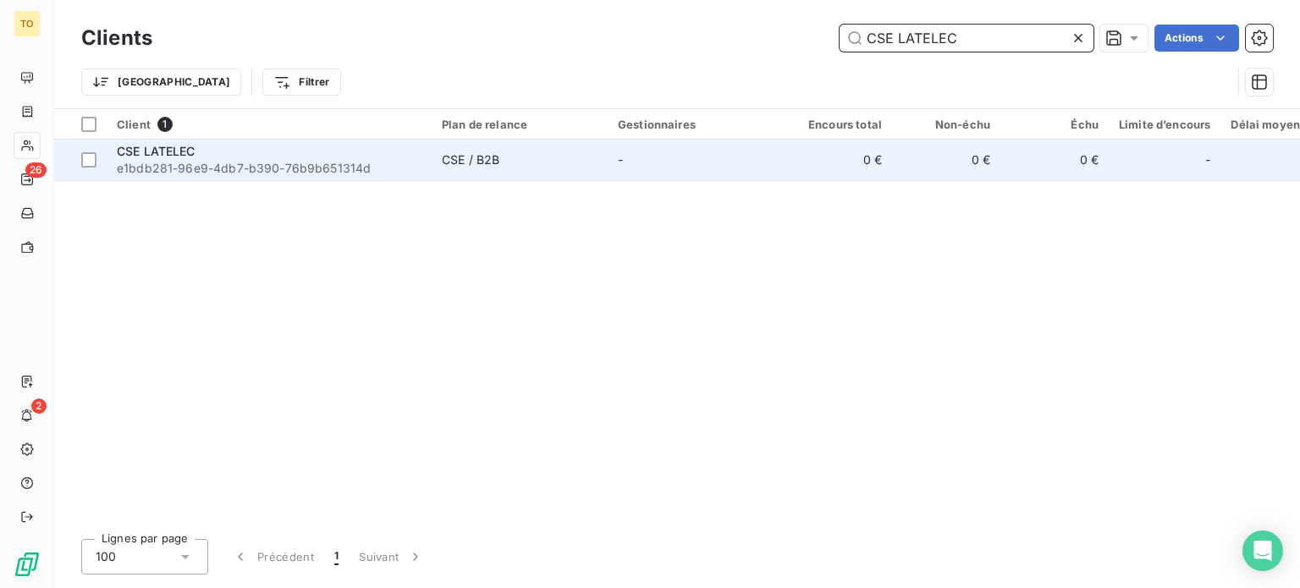
type input "CSE LATELEC"
click at [180, 177] on span "e1bdb281-96e9-4db7-b390-76b9b651314d" at bounding box center [269, 168] width 305 height 17
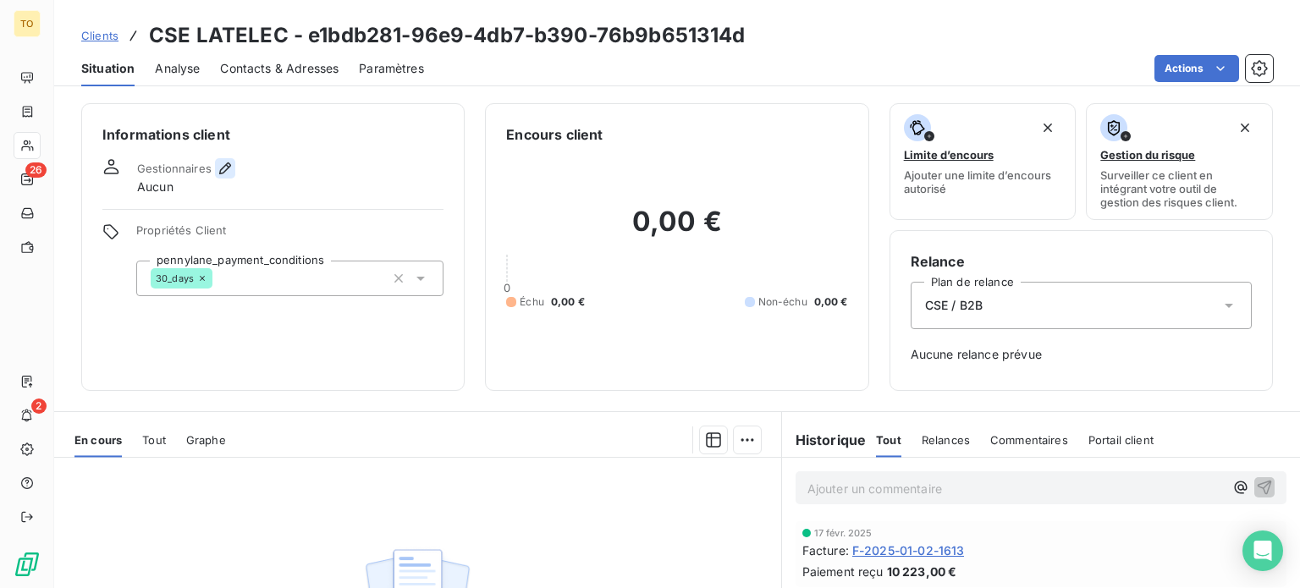
click at [234, 177] on icon "button" at bounding box center [225, 168] width 17 height 17
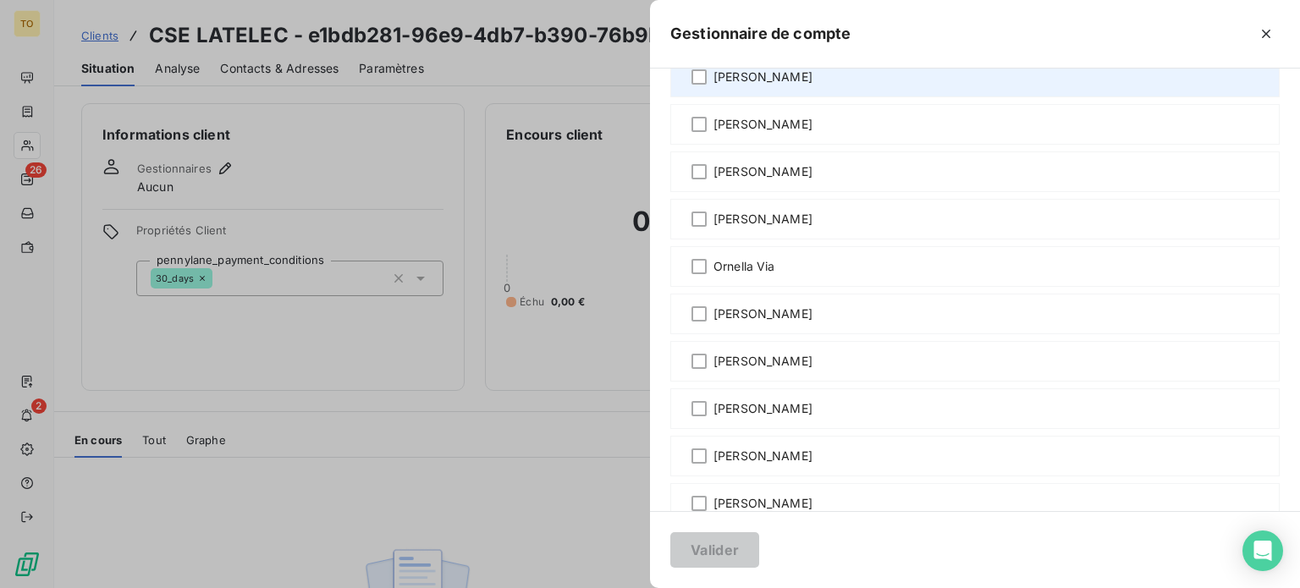
scroll to position [987, 0]
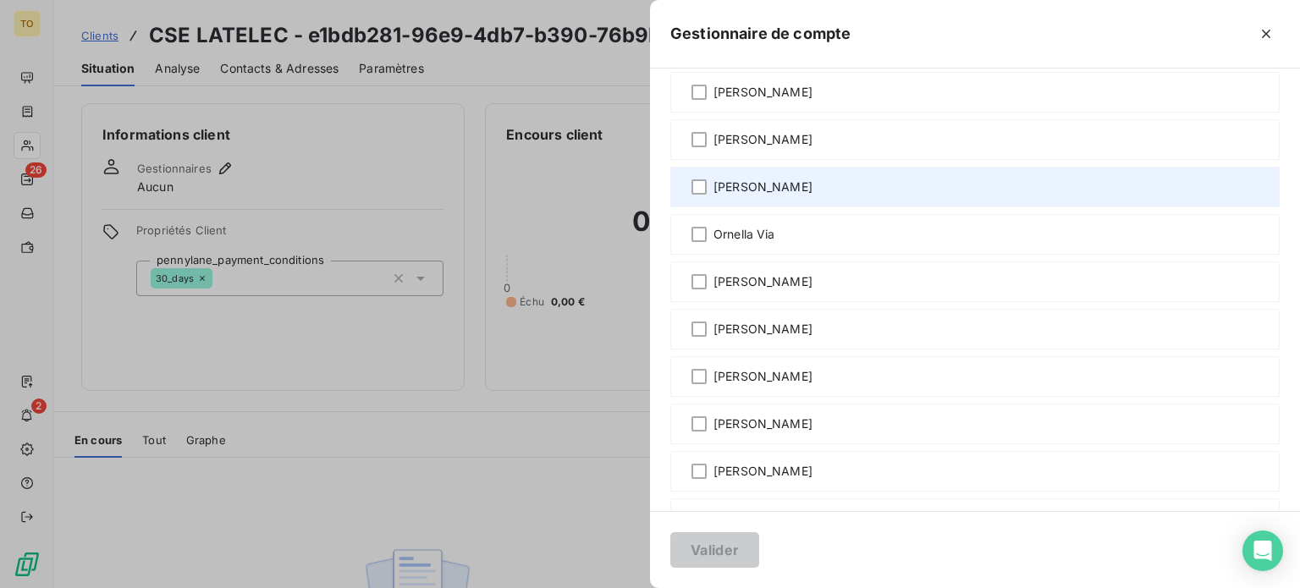
click at [713, 195] on span "[PERSON_NAME]" at bounding box center [762, 187] width 99 height 17
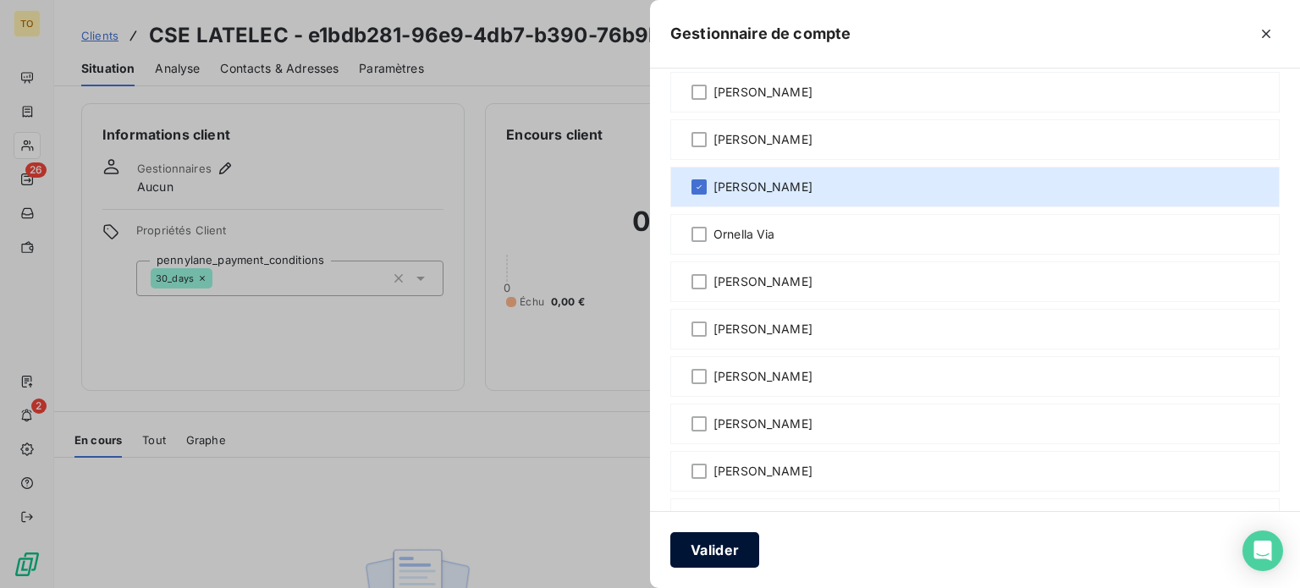
click at [670, 542] on button "Valider" at bounding box center [714, 550] width 89 height 36
